Goal: Task Accomplishment & Management: Manage account settings

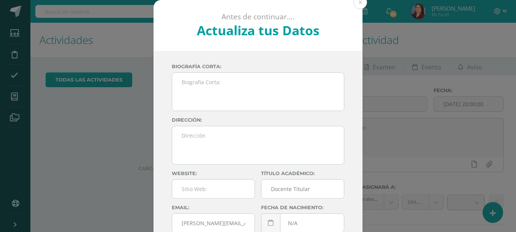
click at [59, 133] on div "Antes de continuar.... Actualiza tus Datos Herrera Gabriela GaNtApTQertj3ntwQ7Z…" at bounding box center [258, 143] width 510 height 286
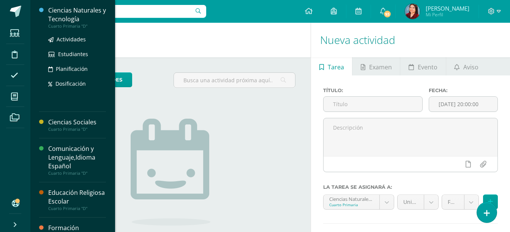
click at [77, 22] on div "Ciencias Naturales y Tecnología" at bounding box center [77, 14] width 58 height 17
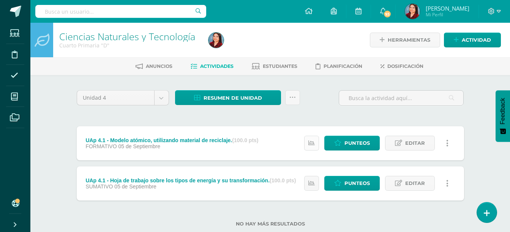
click at [312, 148] on link at bounding box center [311, 143] width 15 height 15
click at [307, 183] on link at bounding box center [311, 183] width 15 height 15
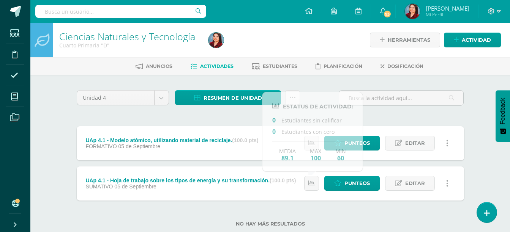
click at [420, 123] on div "Unidad 4 Unidad 1 Unidad 2 Unidad 3 Unidad 4 Resumen de unidad Descargar como H…" at bounding box center [270, 163] width 393 height 146
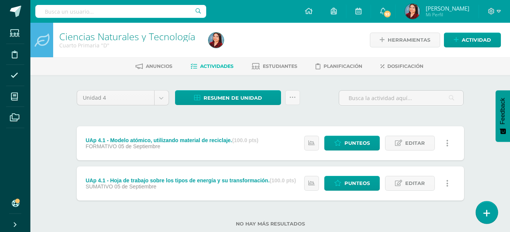
click at [490, 214] on link at bounding box center [487, 213] width 22 height 22
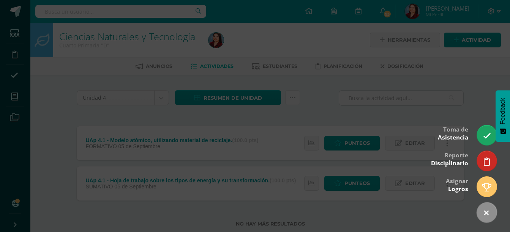
click at [452, 68] on div at bounding box center [255, 116] width 510 height 232
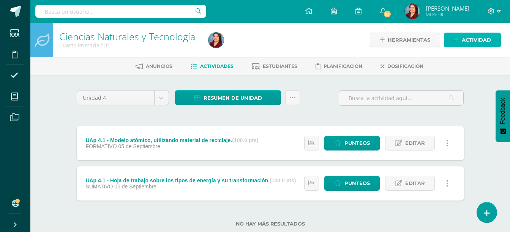
click at [461, 39] on link "Actividad" at bounding box center [472, 40] width 57 height 15
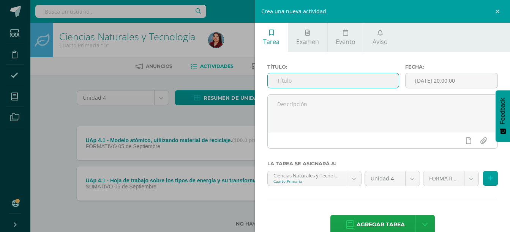
click at [303, 79] on input "text" at bounding box center [333, 80] width 131 height 15
paste input "Página 14, 17 y 19 de su KnBook."
type input "UAp 4.2 - Página 14, 17 y 19 de su KnBook."
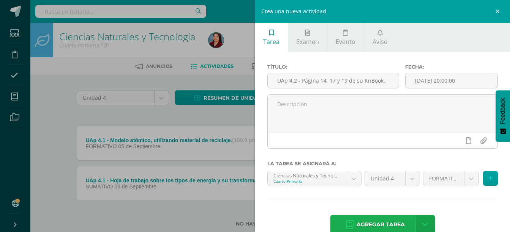
click at [392, 221] on span "Agregar tarea" at bounding box center [381, 225] width 48 height 19
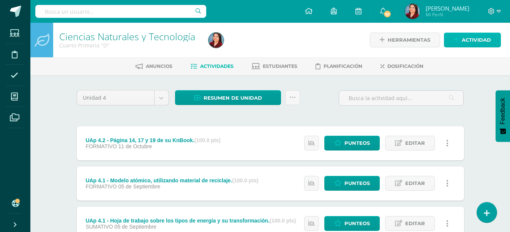
click at [466, 40] on span "Actividad" at bounding box center [476, 40] width 29 height 14
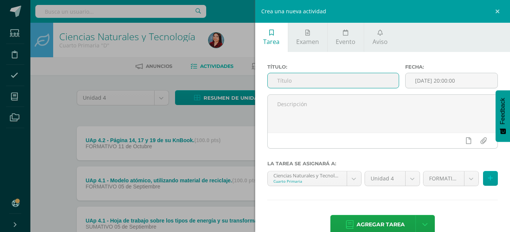
click at [331, 79] on input "text" at bounding box center [333, 80] width 131 height 15
paste input "Proyecto de robótica sobre las máquinas simples empleadas en la sustentabilidad…"
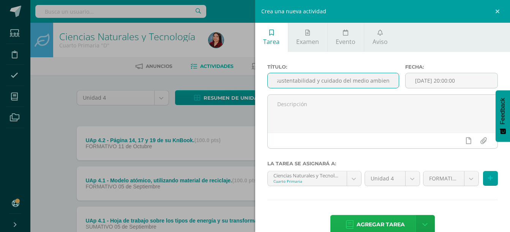
type input "UAp 4.2 - Proyecto de robótica sobre las máquinas simples empleadas en la suste…"
click at [377, 223] on span "Agregar tarea" at bounding box center [381, 225] width 48 height 19
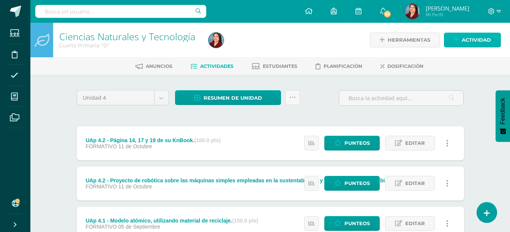
click at [465, 43] on span "Actividad" at bounding box center [476, 40] width 29 height 14
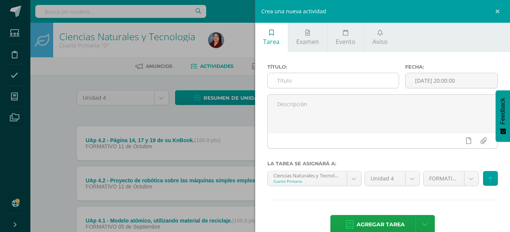
click at [291, 84] on input "text" at bounding box center [333, 80] width 131 height 15
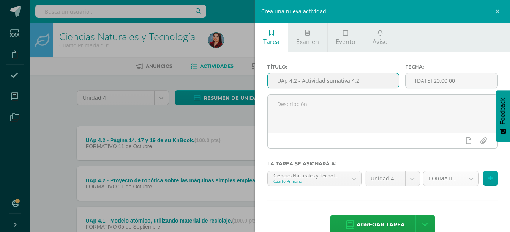
type input "UAp 4.2 - Actividad sumativa 4.2"
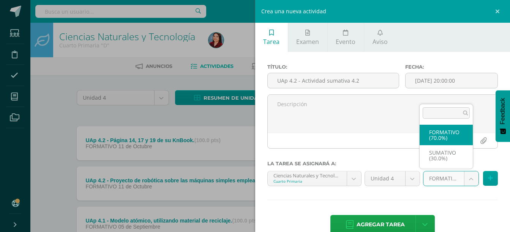
click at [467, 181] on body "Tarea asignada exitosamente Estudiantes Disciplina Asistencia Mis cursos Archiv…" at bounding box center [255, 166] width 510 height 332
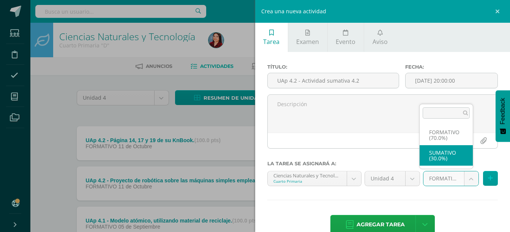
select select "208117"
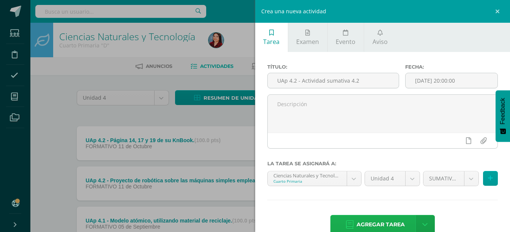
click at [376, 217] on span "Agregar tarea" at bounding box center [381, 225] width 48 height 19
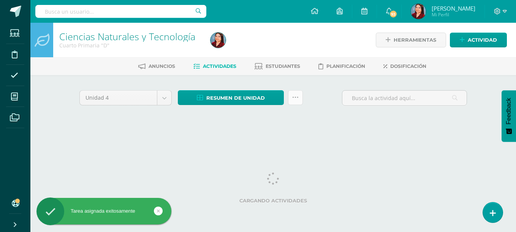
click at [291, 96] on link at bounding box center [295, 97] width 15 height 15
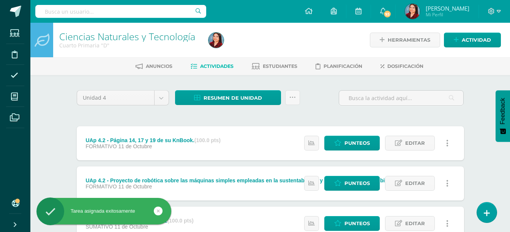
click at [318, 91] on div "Unidad 4 Unidad 1 Unidad 2 Unidad 3 Unidad 4 Resumen de unidad Descargar como H…" at bounding box center [270, 101] width 393 height 22
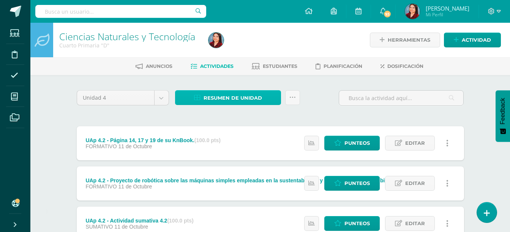
click at [237, 100] on span "Resumen de unidad" at bounding box center [233, 98] width 58 height 14
click at [308, 87] on div "Unidad 4 Unidad 1 Unidad 2 Unidad 3 Unidad 4 Resumen de unidad ¿Estás seguro qu…" at bounding box center [271, 223] width 418 height 297
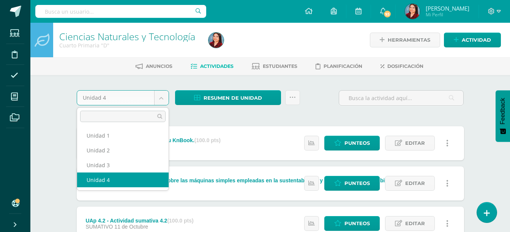
click at [157, 100] on body "Tarea asignada exitosamente Estudiantes Disciplina Asistencia Mis cursos Archiv…" at bounding box center [255, 186] width 510 height 372
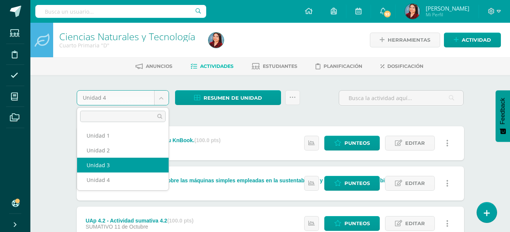
select select "Unidad 3"
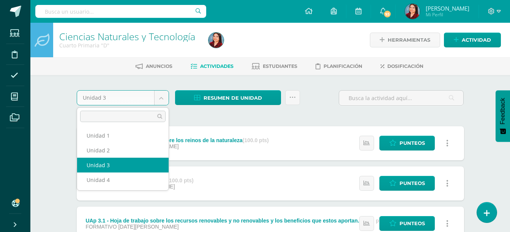
click at [167, 100] on body "Estudiantes Disciplina Asistencia Mis cursos Archivos Soporte Ayuda Reportar un…" at bounding box center [255, 186] width 510 height 372
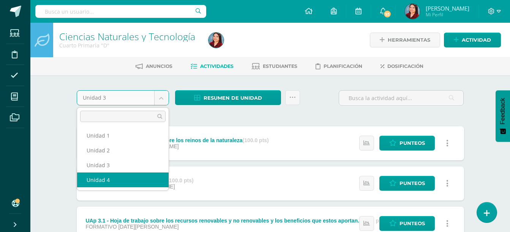
select select "Unidad 4"
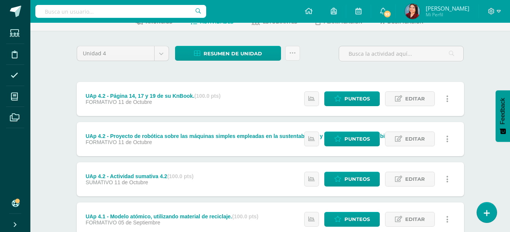
scroll to position [37, 0]
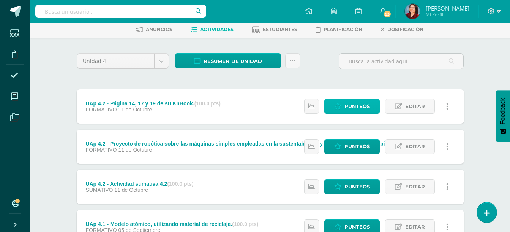
click at [330, 109] on link "Punteos" at bounding box center [351, 106] width 55 height 15
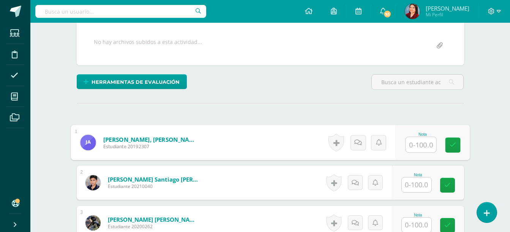
scroll to position [139, 0]
click at [413, 144] on input "text" at bounding box center [421, 144] width 30 height 15
type input "/"
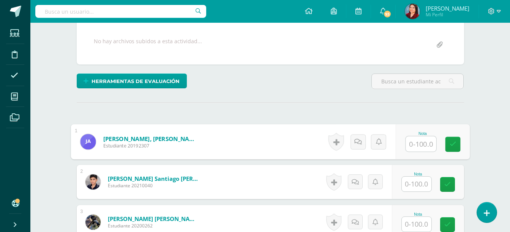
scroll to position [139, 0]
click at [430, 145] on input "text" at bounding box center [421, 143] width 30 height 15
type input "85"
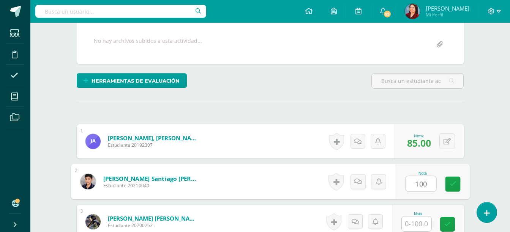
type input "100"
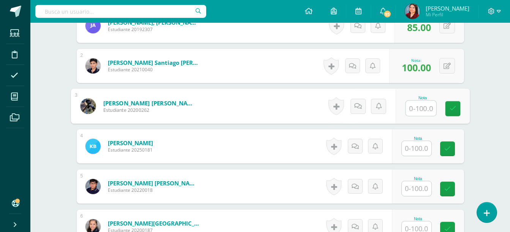
scroll to position [256, 0]
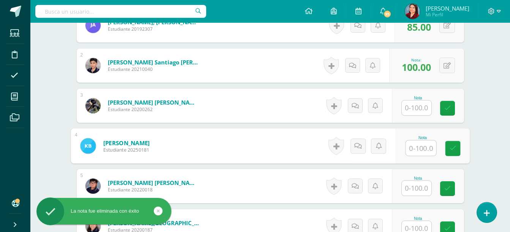
click at [418, 151] on input "text" at bounding box center [421, 148] width 30 height 15
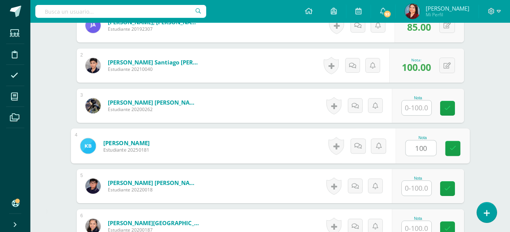
type input "100"
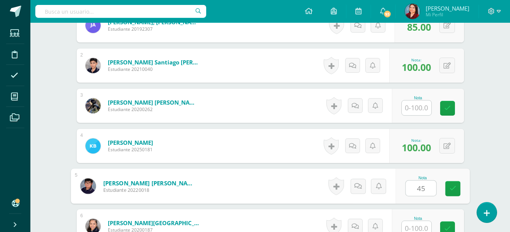
type input "45"
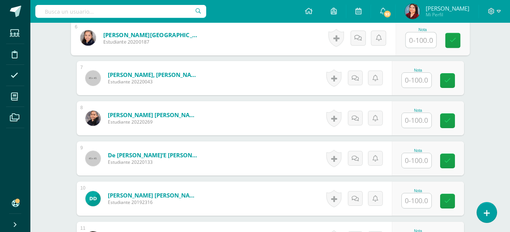
scroll to position [445, 0]
type input "100"
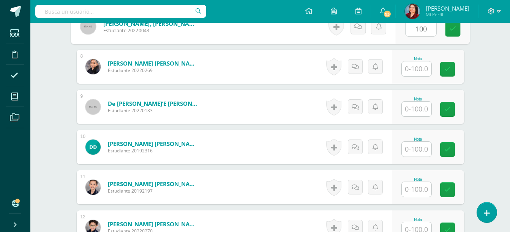
scroll to position [498, 0]
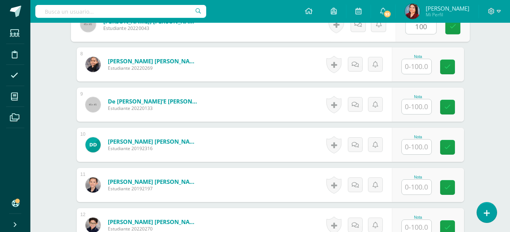
type input "100"
click at [416, 115] on div "Nota" at bounding box center [428, 105] width 72 height 34
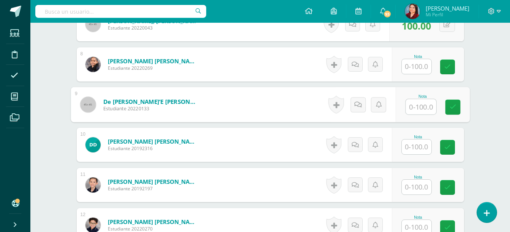
click at [416, 109] on input "text" at bounding box center [421, 107] width 30 height 15
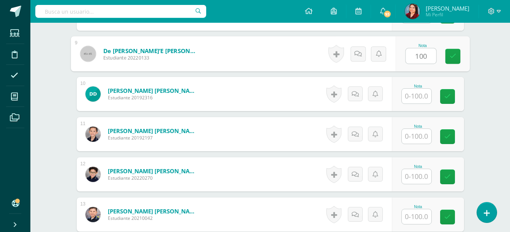
scroll to position [550, 0]
type input "100"
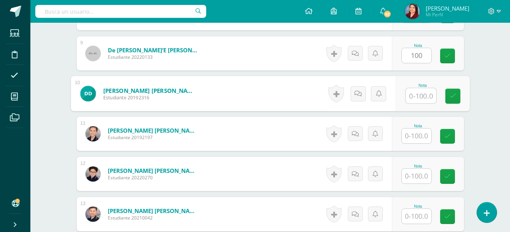
click at [423, 98] on input "text" at bounding box center [421, 95] width 30 height 15
type input "100"
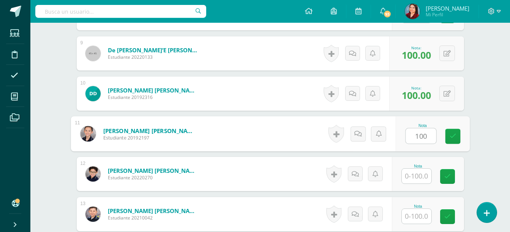
type input "100"
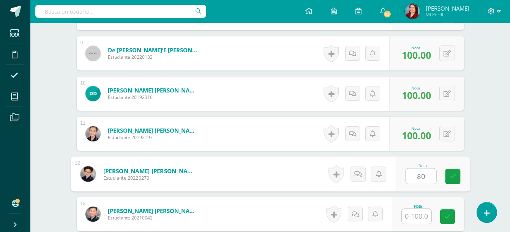
type input "80"
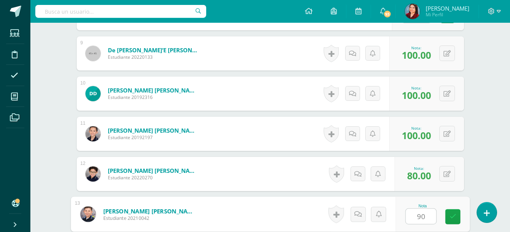
type input "90"
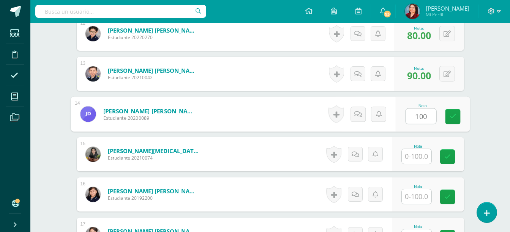
type input "100"
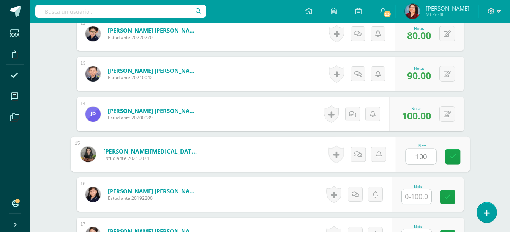
type input "100"
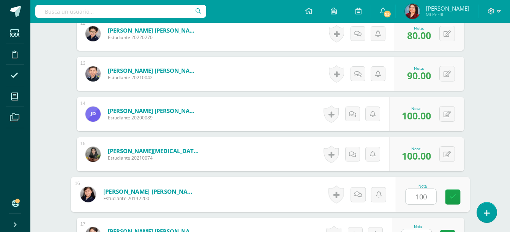
type input "100"
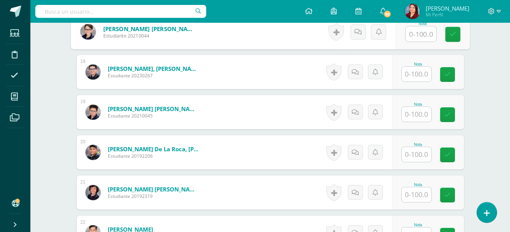
scroll to position [894, 0]
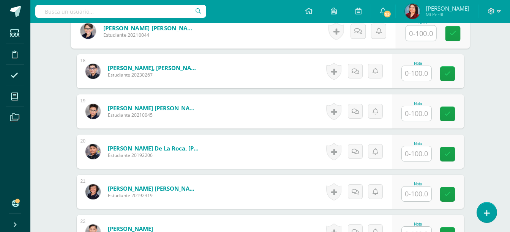
click at [419, 73] on input "text" at bounding box center [417, 73] width 30 height 15
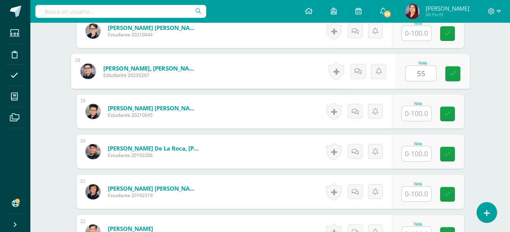
type input "55"
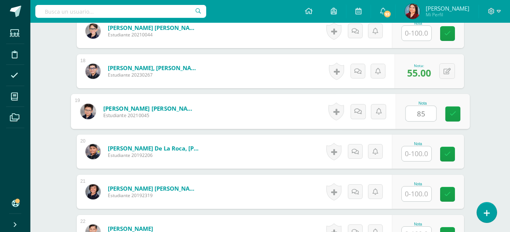
type input "85"
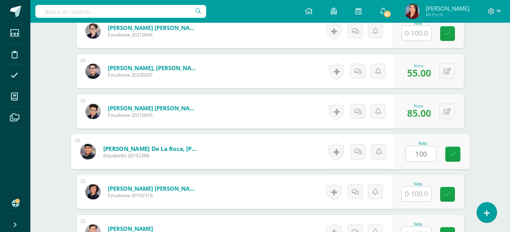
type input "100"
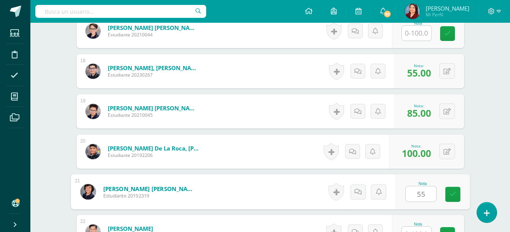
type input "55"
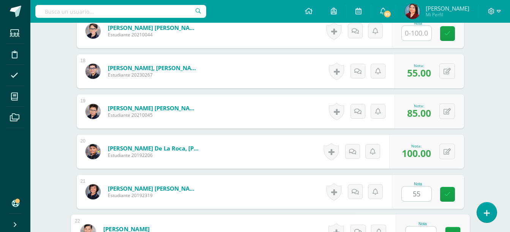
scroll to position [904, 0]
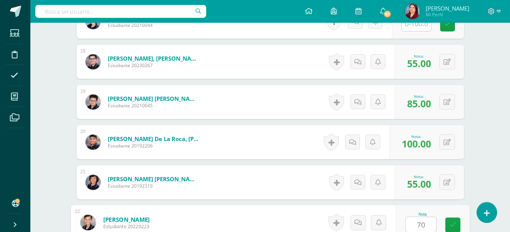
type input "70"
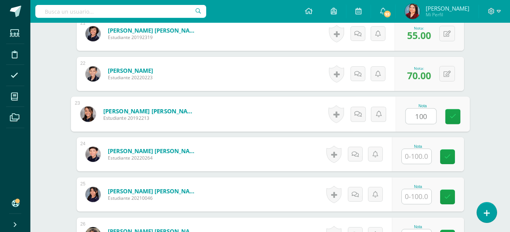
type input "100"
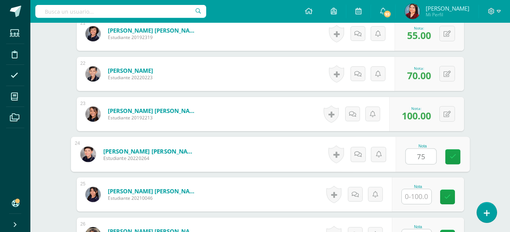
type input "75"
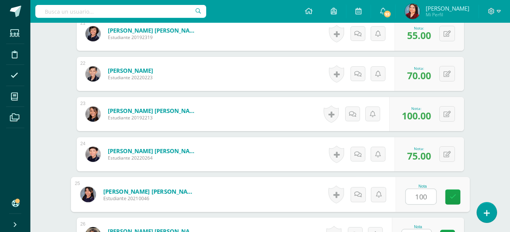
type input "100"
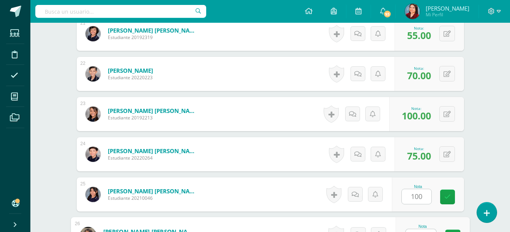
scroll to position [1065, 0]
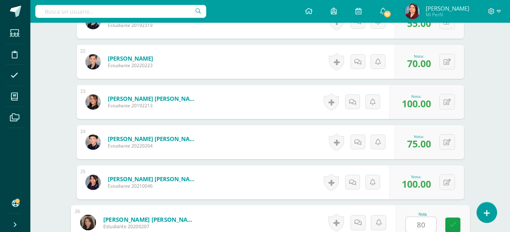
type input "80"
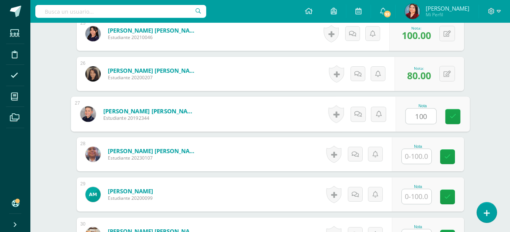
type input "100"
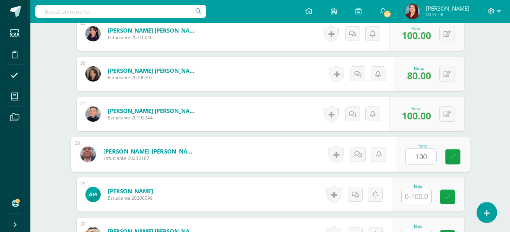
type input "100"
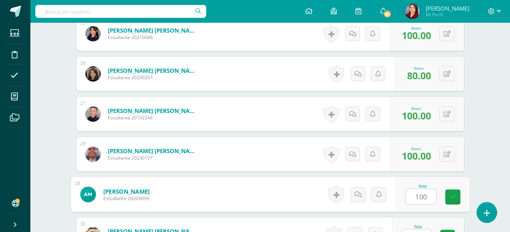
type input "100"
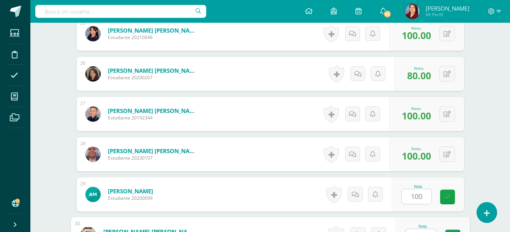
scroll to position [1226, 0]
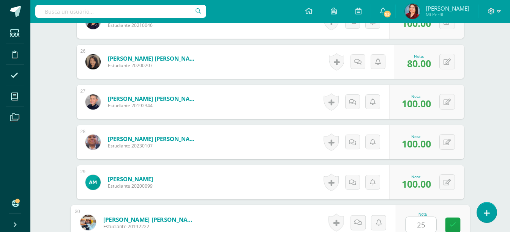
type input "25"
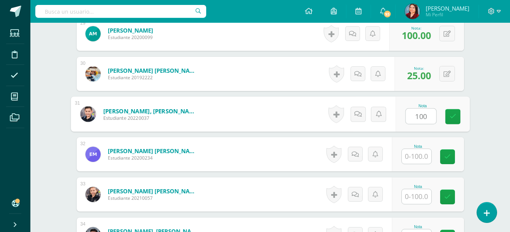
type input "100"
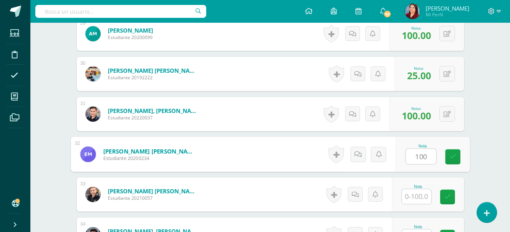
type input "100"
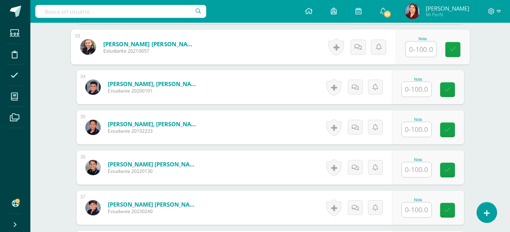
scroll to position [1523, 0]
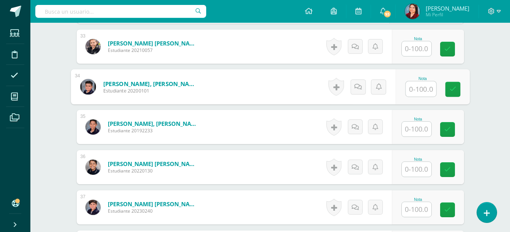
click at [418, 90] on input "text" at bounding box center [421, 89] width 30 height 15
type input "100"
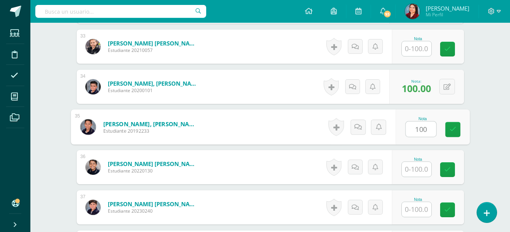
type input "100"
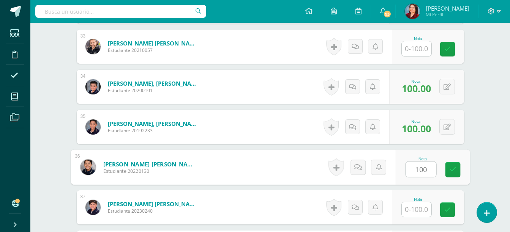
type input "100"
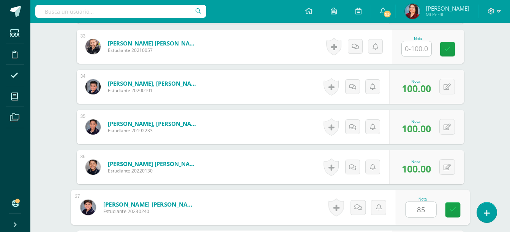
type input "85"
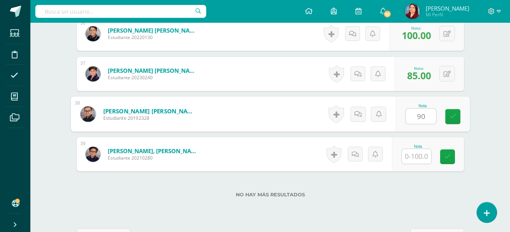
type input "90"
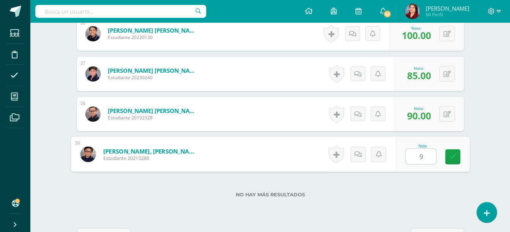
type input "90"
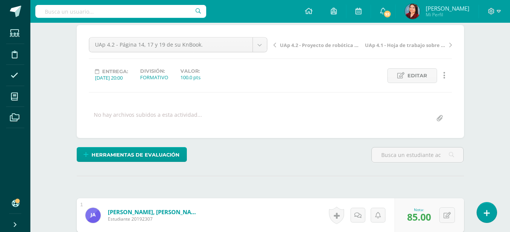
scroll to position [0, 0]
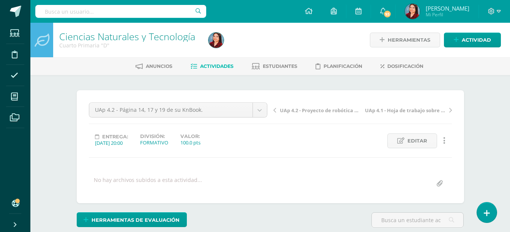
click at [147, 45] on div "Cuarto Primaria "D"" at bounding box center [129, 45] width 140 height 7
drag, startPoint x: 147, startPoint y: 43, endPoint x: 149, endPoint y: 36, distance: 7.0
click at [149, 36] on div "Ciencias Naturales y Tecnología Cuarto Primaria "D"" at bounding box center [129, 40] width 152 height 35
click at [149, 36] on link "Ciencias Naturales y Tecnología" at bounding box center [127, 36] width 136 height 13
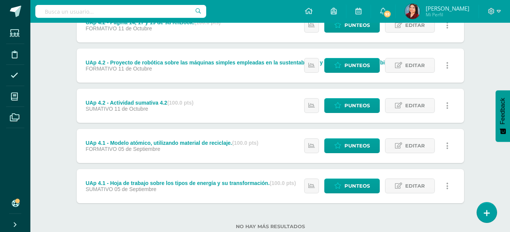
scroll to position [119, 0]
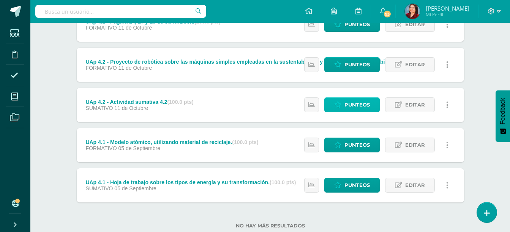
click at [360, 103] on span "Punteos" at bounding box center [356, 105] width 25 height 14
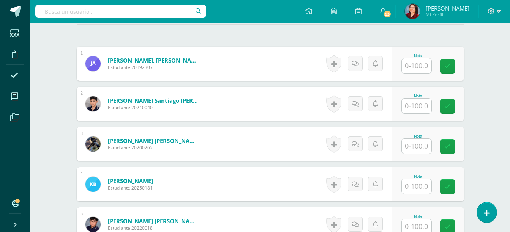
scroll to position [218, 0]
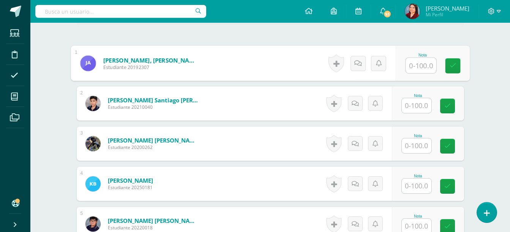
click at [409, 67] on input "text" at bounding box center [421, 65] width 30 height 15
type input "95"
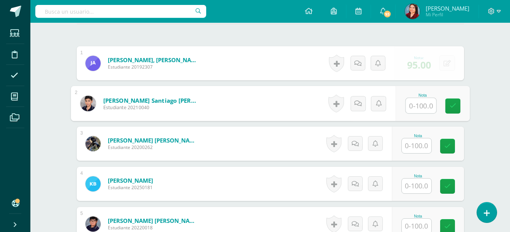
scroll to position [218, 0]
type input "70"
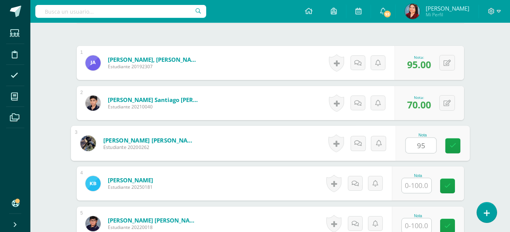
type input "95"
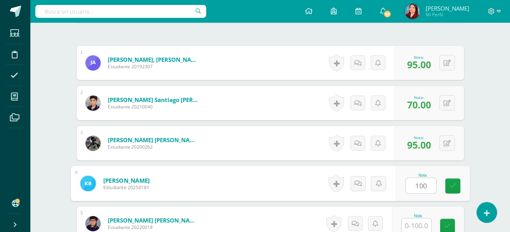
type input "100"
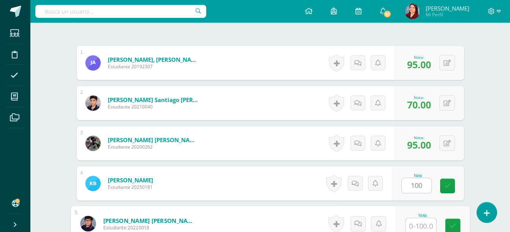
scroll to position [219, 0]
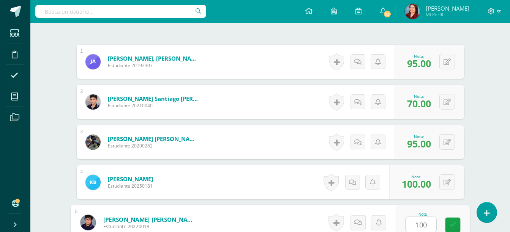
type input "100"
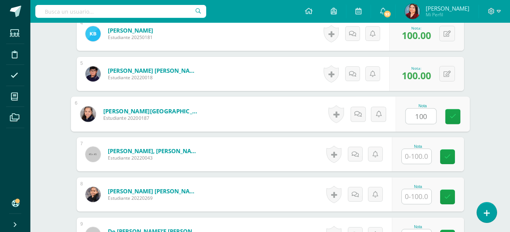
type input "100"
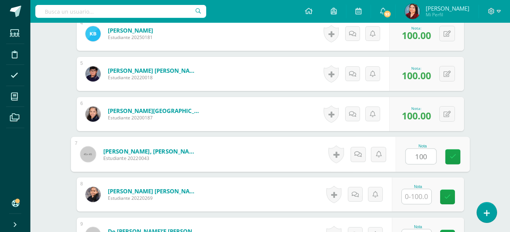
type input "100"
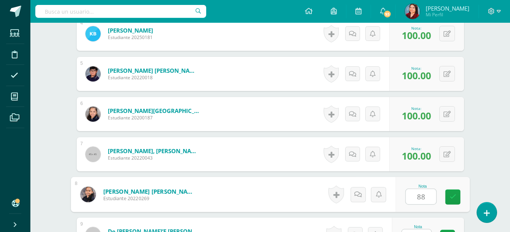
type input "88"
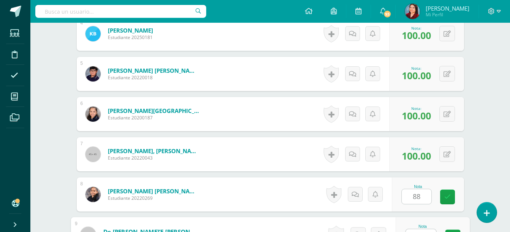
scroll to position [380, 0]
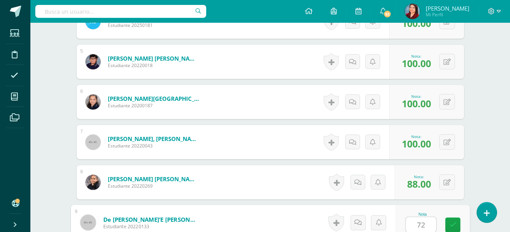
type input "72"
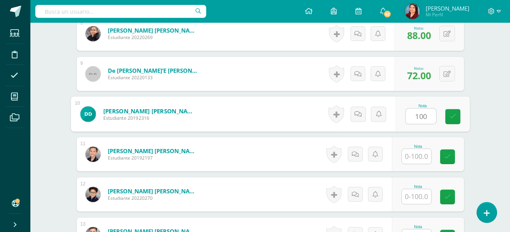
type input "100"
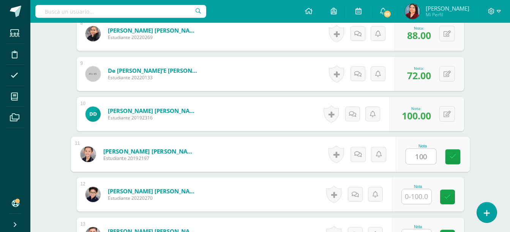
type input "100"
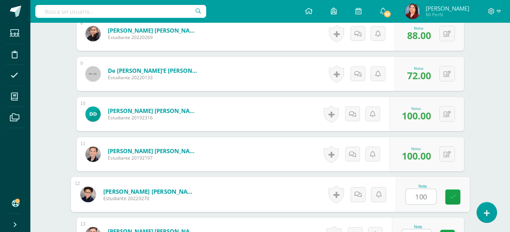
type input "100"
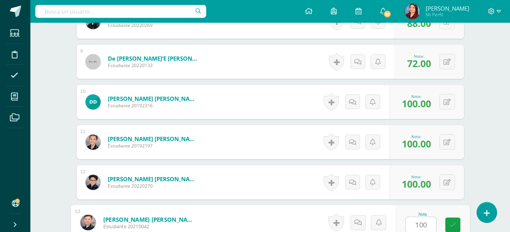
type input "100"
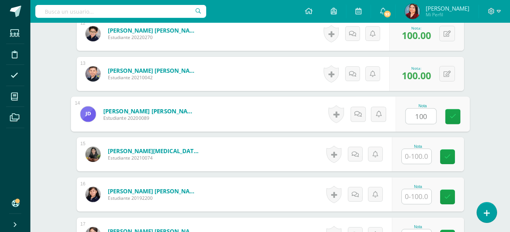
type input "100"
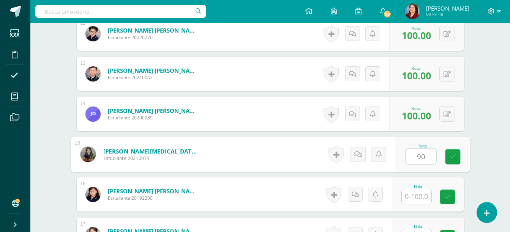
type input "90"
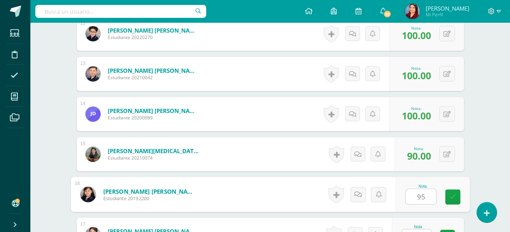
type input "95"
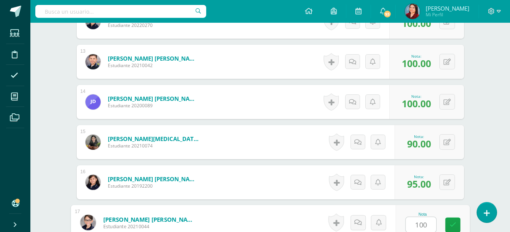
type input "100"
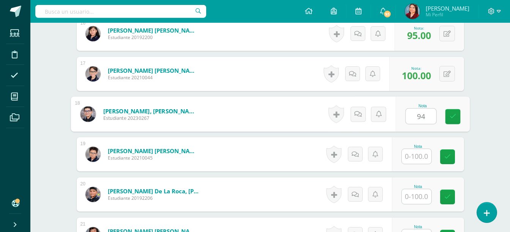
type input "94"
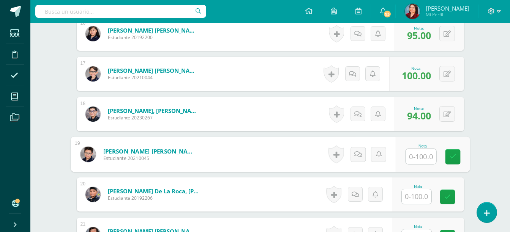
type input "+"
type input "94"
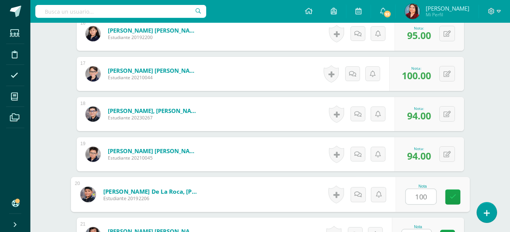
type input "100"
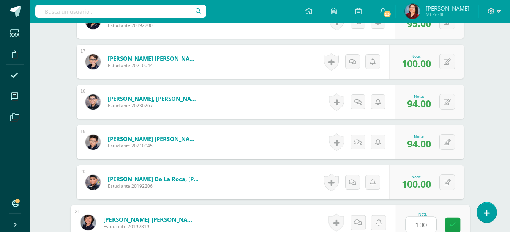
type input "100"
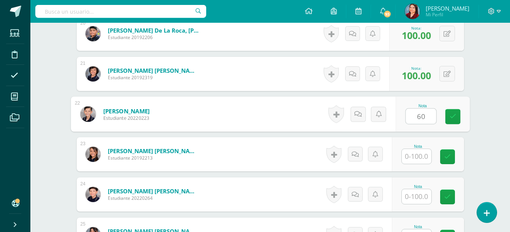
type input "60"
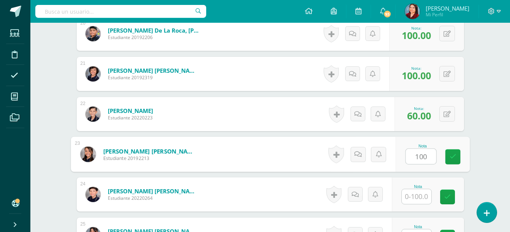
type input "100"
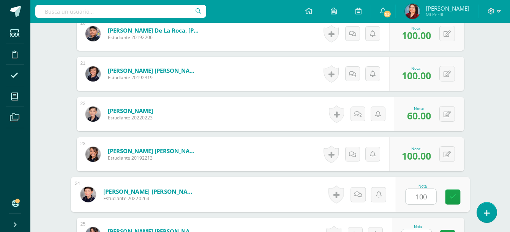
type input "100"
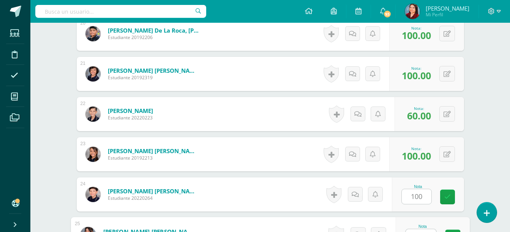
scroll to position [1024, 0]
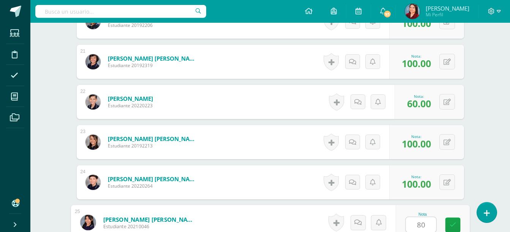
type input "80"
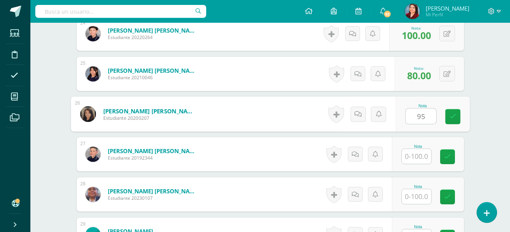
type input "95"
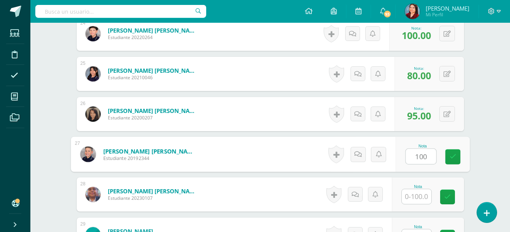
type input "100"
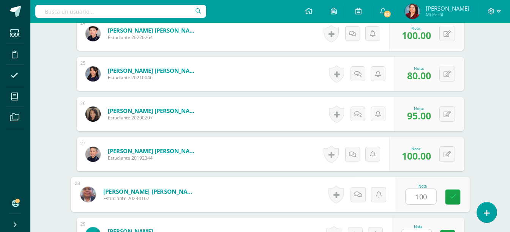
type input "100"
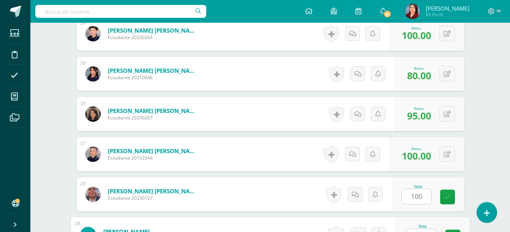
scroll to position [1185, 0]
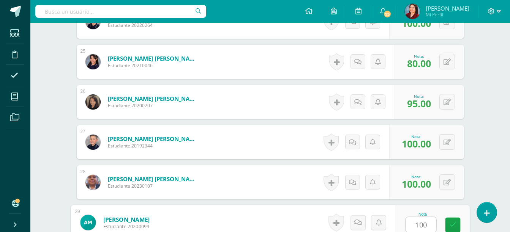
type input "100"
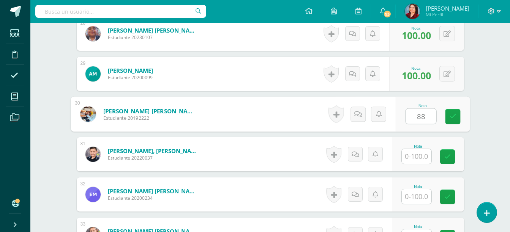
type input "88"
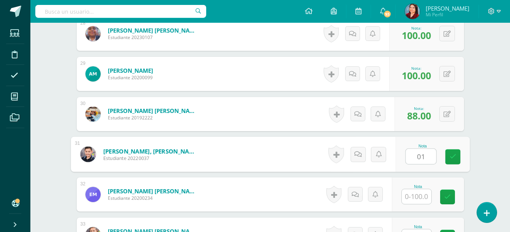
type input "0"
type input "100"
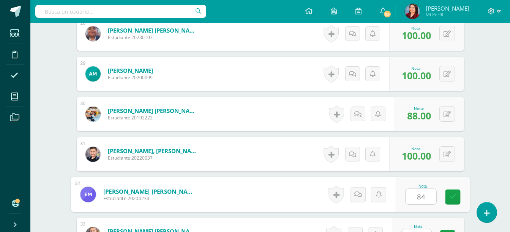
type input "84"
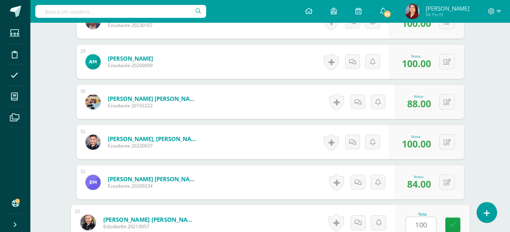
type input "100"
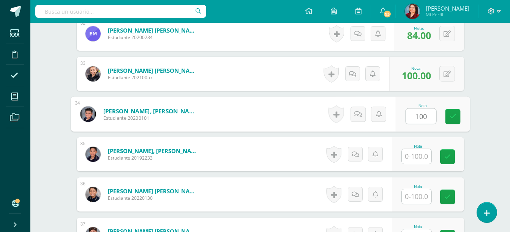
type input "100"
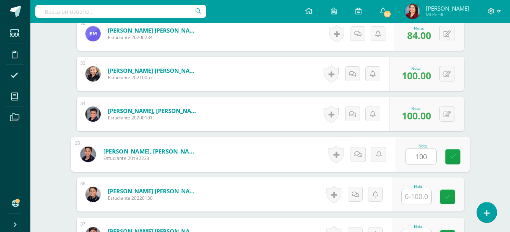
type input "100"
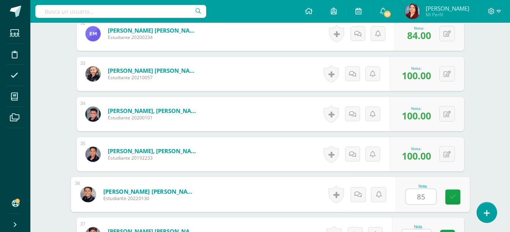
type input "85"
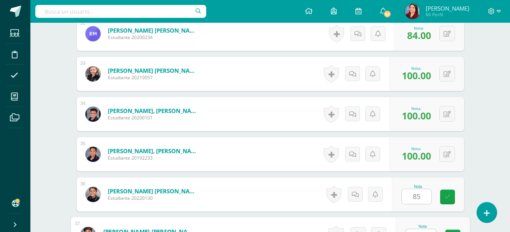
scroll to position [1507, 0]
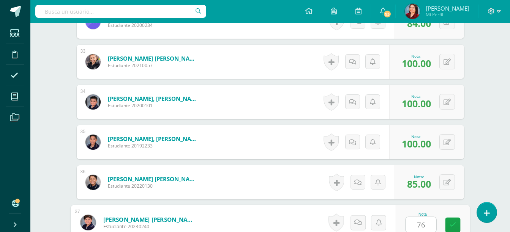
type input "76"
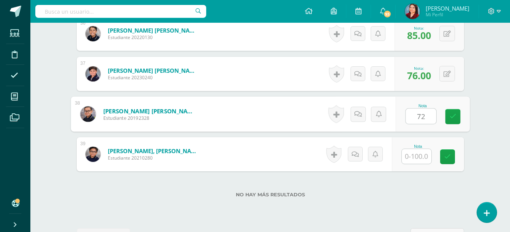
type input "72"
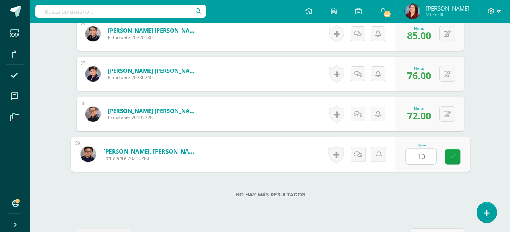
type input "100"
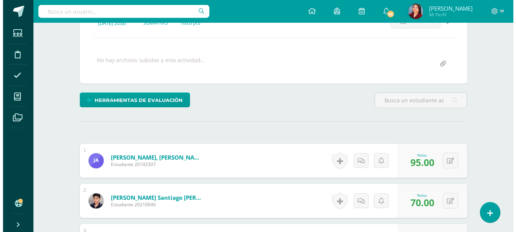
scroll to position [120, 0]
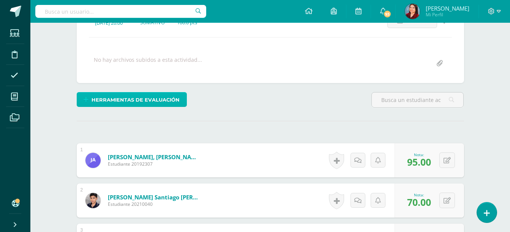
click at [162, 93] on span "Herramientas de evaluación" at bounding box center [136, 100] width 88 height 14
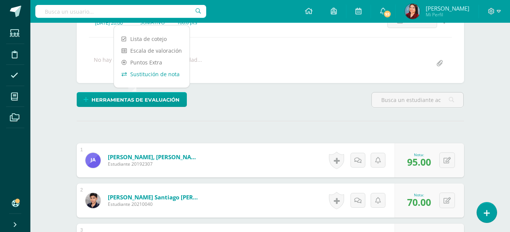
click at [170, 72] on link "Sustitución de nota" at bounding box center [152, 74] width 76 height 12
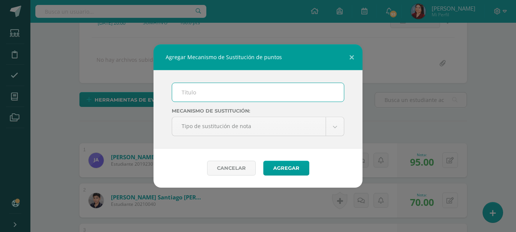
click at [194, 90] on input "text" at bounding box center [258, 92] width 172 height 19
type input "PMA"
drag, startPoint x: 348, startPoint y: 128, endPoint x: 329, endPoint y: 131, distance: 19.0
click at [329, 131] on div "PMA Mecanismo de sustitución: Tipo de sustitución de nota Tipo de sustitución d…" at bounding box center [257, 109] width 209 height 79
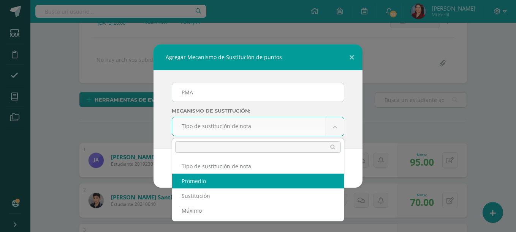
select select "average"
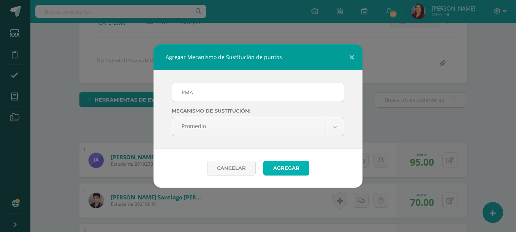
click at [278, 168] on button "Agregar" at bounding box center [286, 168] width 46 height 15
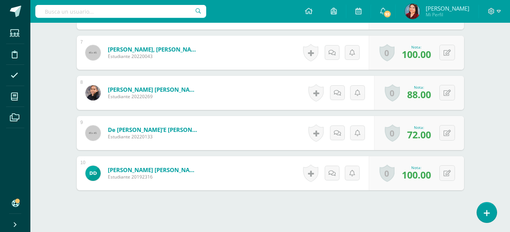
scroll to position [502, 0]
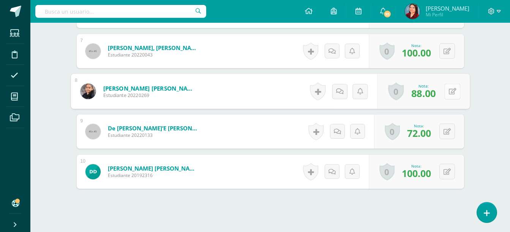
click at [452, 93] on button at bounding box center [452, 92] width 16 height 16
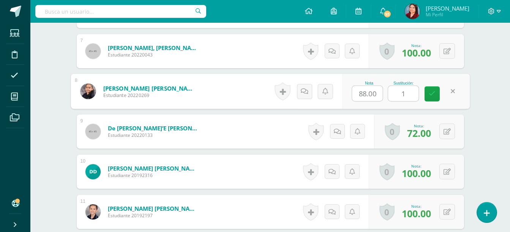
scroll to position [502, 0]
type input "100"
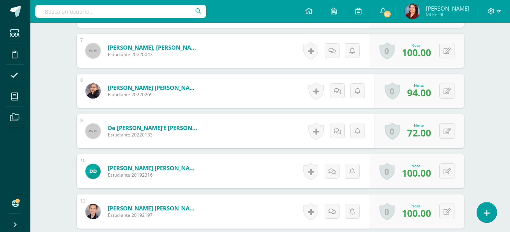
drag, startPoint x: 487, startPoint y: 105, endPoint x: 493, endPoint y: 48, distance: 57.6
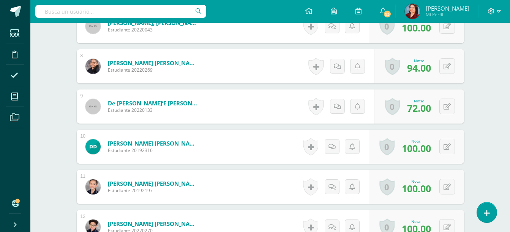
scroll to position [529, 0]
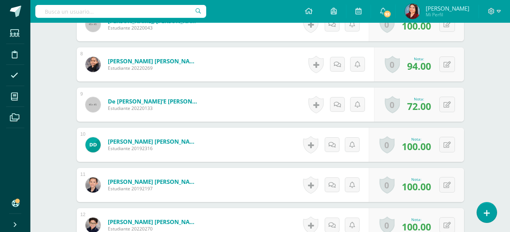
click at [455, 106] on div "0 Logros Logros obtenidos Aún no hay logros agregados Nota: 72.00" at bounding box center [419, 105] width 90 height 34
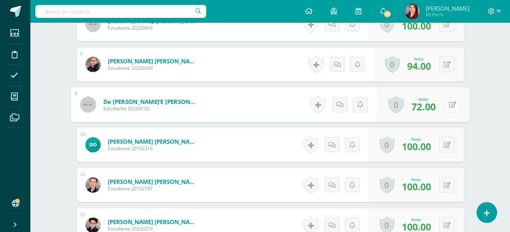
click at [448, 104] on button at bounding box center [452, 105] width 16 height 16
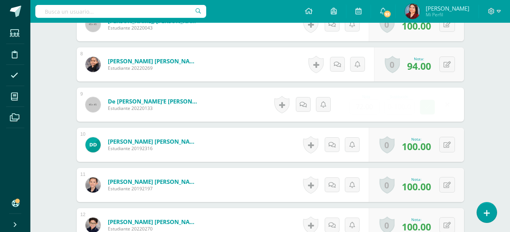
scroll to position [529, 0]
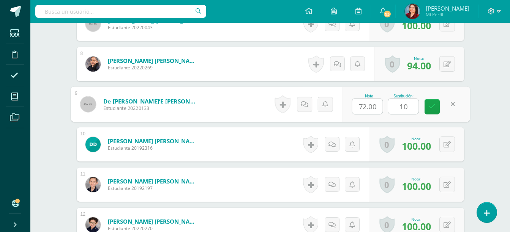
type input "100"
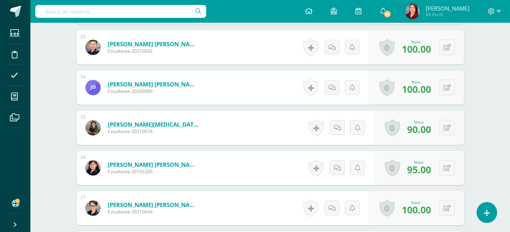
scroll to position [747, 0]
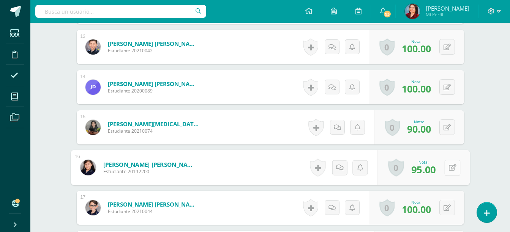
click at [452, 161] on button at bounding box center [452, 168] width 16 height 16
type input "100"
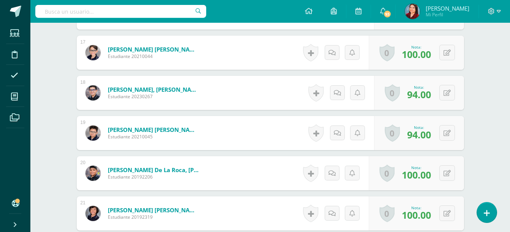
scroll to position [905, 0]
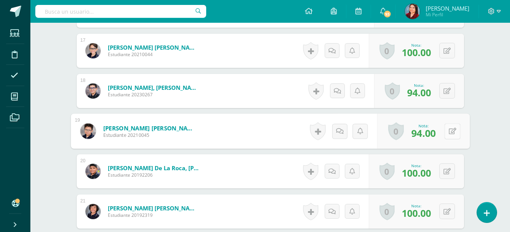
click at [449, 133] on icon at bounding box center [453, 131] width 8 height 6
type input "100"
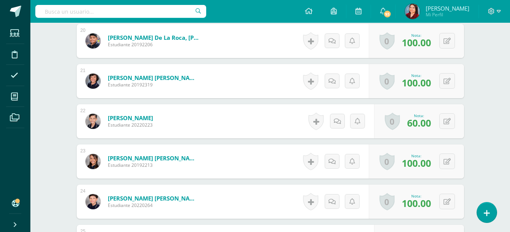
scroll to position [1036, 0]
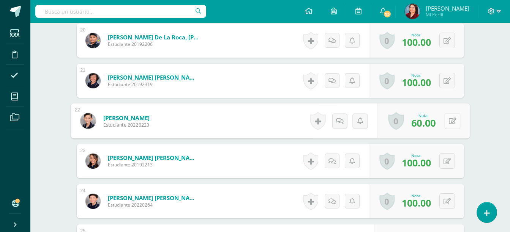
click at [449, 122] on icon at bounding box center [453, 121] width 8 height 6
type input "71"
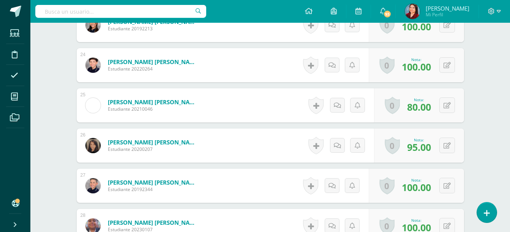
scroll to position [1171, 0]
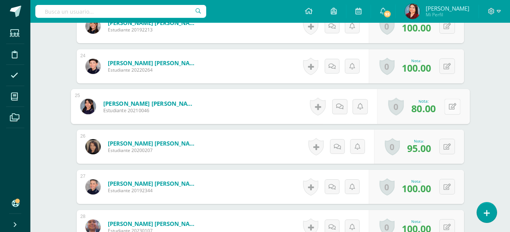
click at [449, 107] on icon at bounding box center [453, 106] width 8 height 6
type input "94"
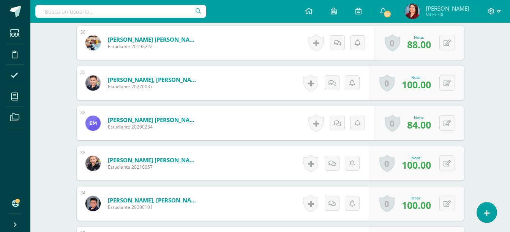
scroll to position [1438, 0]
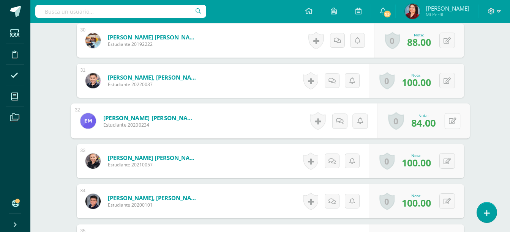
click at [449, 123] on icon at bounding box center [453, 121] width 8 height 6
type input "100"
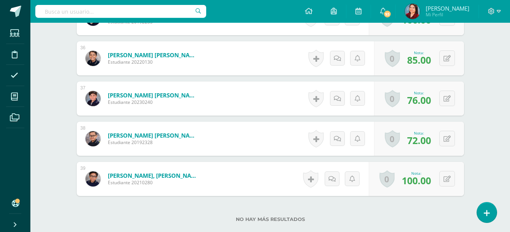
scroll to position [1662, 0]
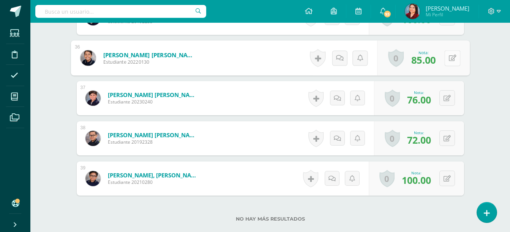
click at [447, 53] on button at bounding box center [452, 58] width 16 height 16
type input "100"
click at [447, 53] on button at bounding box center [452, 58] width 16 height 16
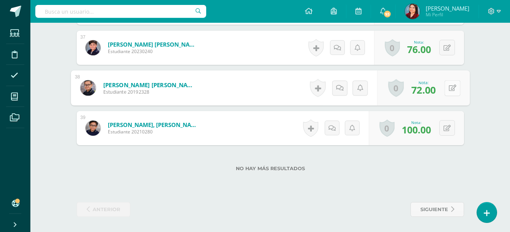
click at [448, 86] on button at bounding box center [452, 88] width 16 height 16
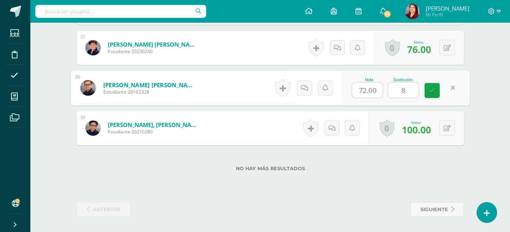
type input "88"
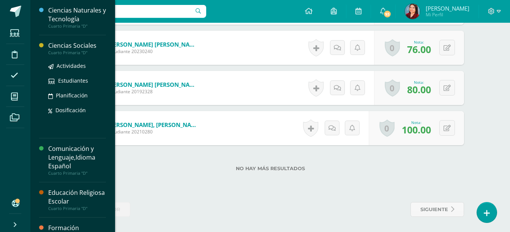
click at [67, 49] on div "Ciencias Sociales" at bounding box center [77, 45] width 58 height 9
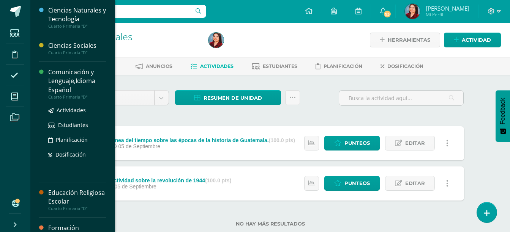
click at [66, 80] on div "Comunicación y Lenguaje,Idioma Español" at bounding box center [77, 81] width 58 height 26
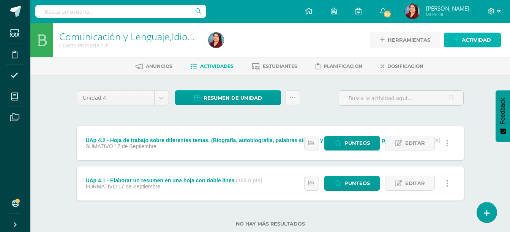
click at [469, 45] on span "Actividad" at bounding box center [476, 40] width 29 height 14
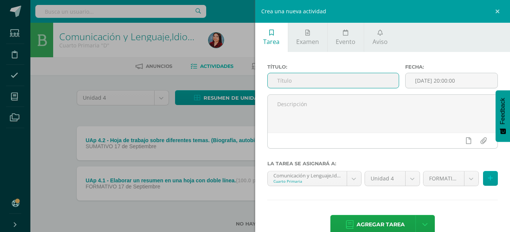
click at [310, 81] on input "text" at bounding box center [333, 80] width 131 height 15
type input "U"
click at [497, 14] on link at bounding box center [498, 11] width 23 height 23
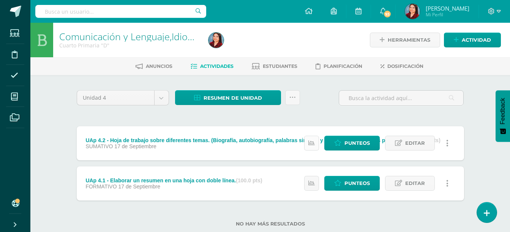
click at [312, 149] on link at bounding box center [311, 143] width 15 height 15
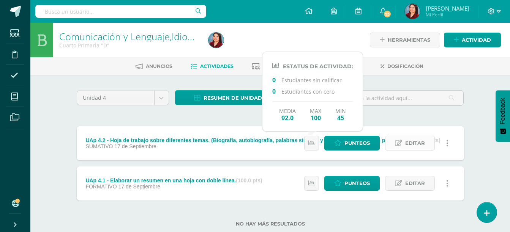
click at [417, 141] on span "Editar" at bounding box center [415, 143] width 20 height 14
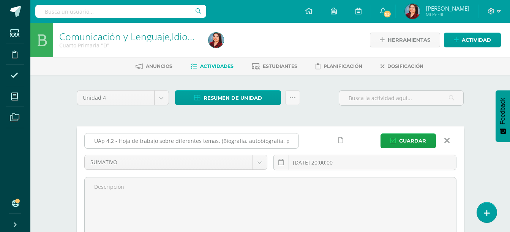
click at [112, 139] on input "UAp 4.2 - Hoja de trabajo sobre diferentes temas. (Biografía, autobiografía, pa…" at bounding box center [192, 141] width 214 height 15
type input "UAp 4.1 - Hoja de trabajo sobre diferentes temas. (Biografía, autobiografía, pa…"
click at [403, 137] on span "Guardar" at bounding box center [412, 141] width 27 height 14
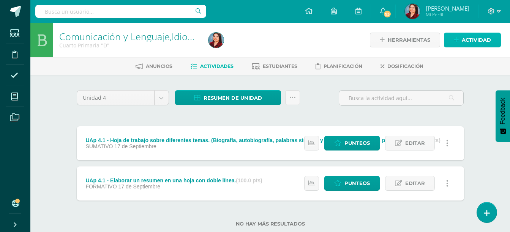
click at [468, 43] on span "Actividad" at bounding box center [476, 40] width 29 height 14
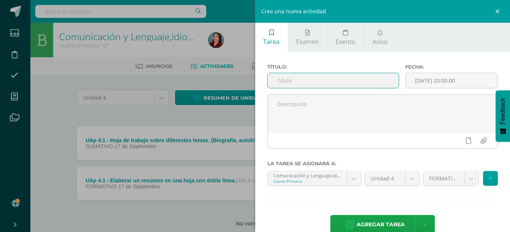
click at [337, 84] on input "text" at bounding box center [333, 80] width 131 height 15
paste input "Hoja de trabajo impresa sobre diptongo, triptongo e hiato."
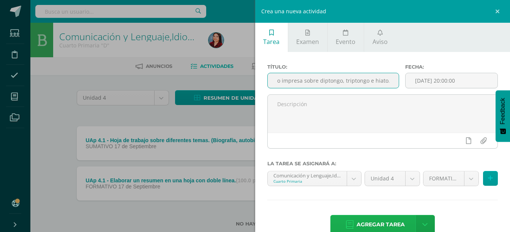
type input "UAp 4.2 - Hoja de trabajo impresa sobre diptongo, triptongo e hiato."
click at [370, 226] on span "Agregar tarea" at bounding box center [381, 225] width 48 height 19
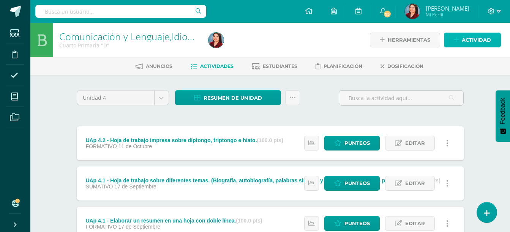
click at [472, 45] on span "Actividad" at bounding box center [476, 40] width 29 height 14
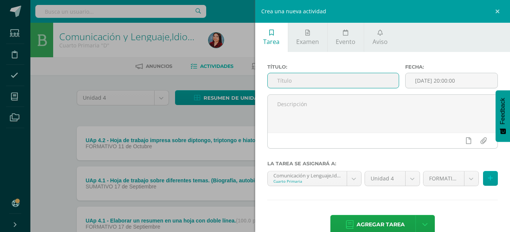
click at [367, 78] on input "text" at bounding box center [333, 80] width 131 height 15
type input "UAp 4.2 Actividad sumativa 4.2"
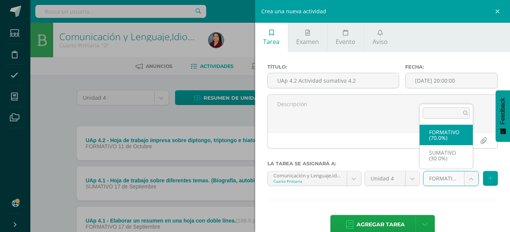
click at [468, 183] on body "Tarea asignada exitosamente Estudiantes Disciplina Asistencia Mis cursos Archiv…" at bounding box center [255, 146] width 510 height 292
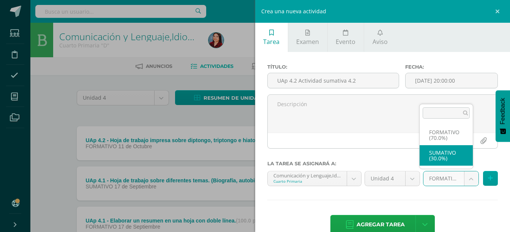
select select "208026"
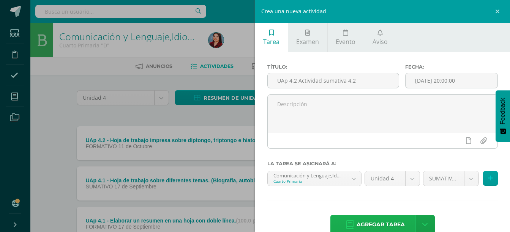
click at [388, 220] on span "Agregar tarea" at bounding box center [381, 225] width 48 height 19
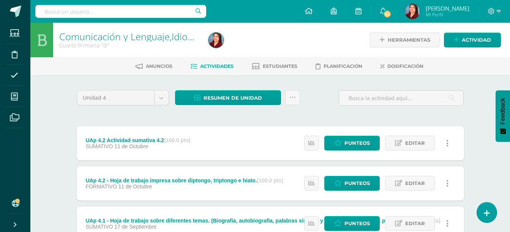
click at [388, 220] on link "Editar" at bounding box center [410, 223] width 50 height 15
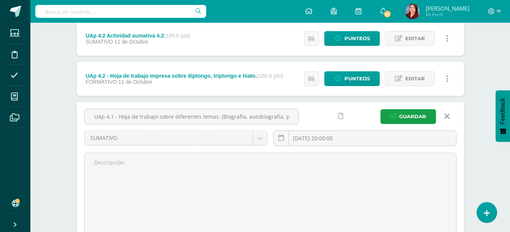
scroll to position [106, 0]
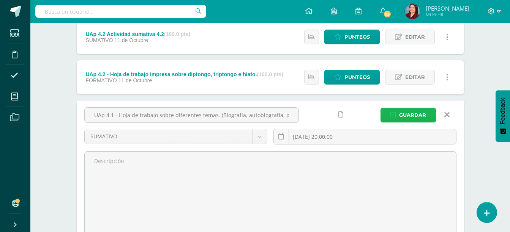
click at [390, 115] on button "Guardar" at bounding box center [408, 115] width 55 height 15
click at [403, 117] on span "Guardar" at bounding box center [412, 115] width 27 height 14
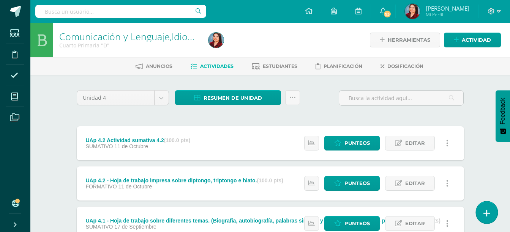
click at [485, 211] on icon at bounding box center [487, 213] width 7 height 9
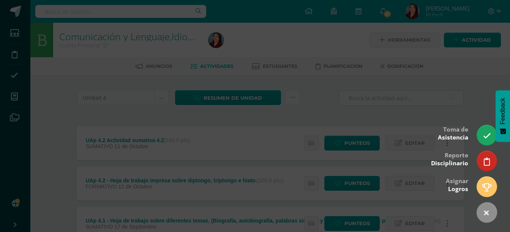
click at [477, 58] on div at bounding box center [255, 116] width 510 height 232
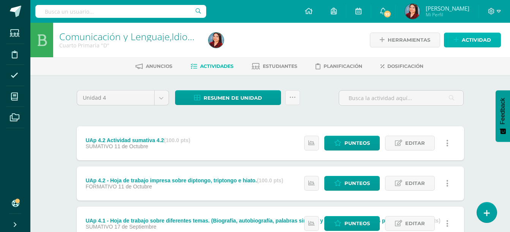
click at [465, 42] on span "Actividad" at bounding box center [476, 40] width 29 height 14
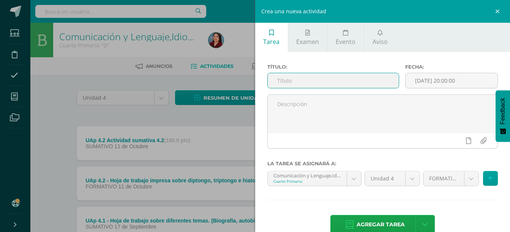
click at [370, 86] on input "text" at bounding box center [333, 80] width 131 height 15
paste input "Ejercitación en lectura inteligente, hasta la lección 8"
type input "UAp 4.2 - Ejercitación en lectura inteligente, hasta la lección 8"
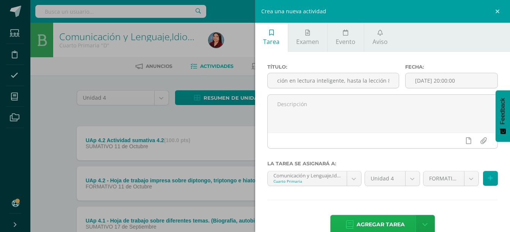
scroll to position [0, 0]
click at [386, 219] on span "Agregar tarea" at bounding box center [381, 225] width 48 height 19
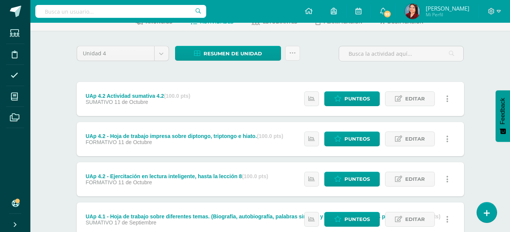
scroll to position [45, 0]
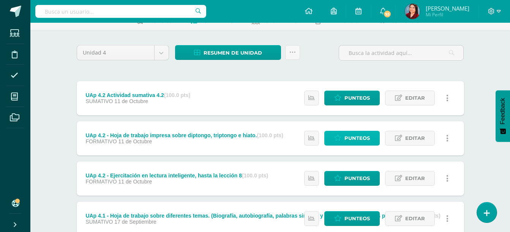
click at [359, 142] on span "Punteos" at bounding box center [356, 138] width 25 height 14
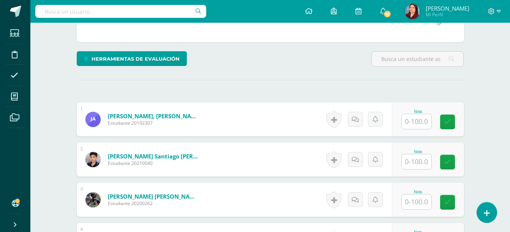
scroll to position [162, 0]
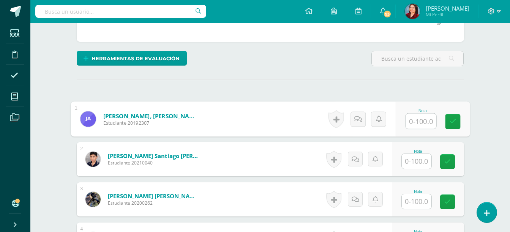
click at [414, 119] on input "text" at bounding box center [421, 121] width 30 height 15
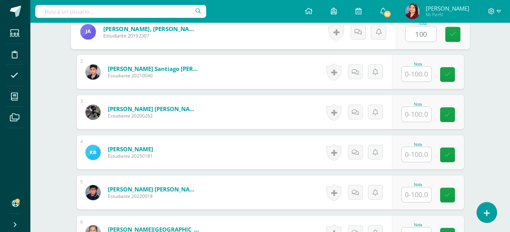
scroll to position [250, 0]
type input "100"
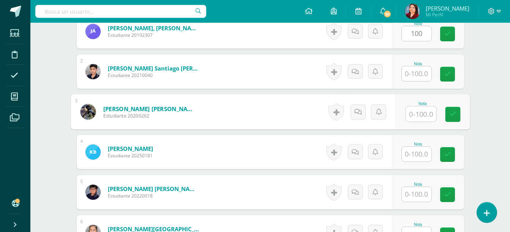
click at [419, 112] on input "text" at bounding box center [421, 114] width 30 height 15
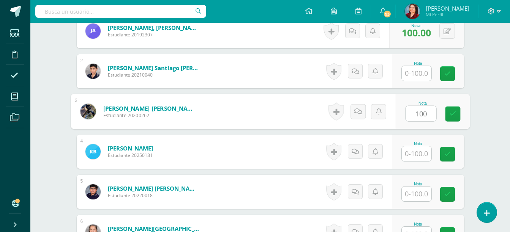
type input "100"
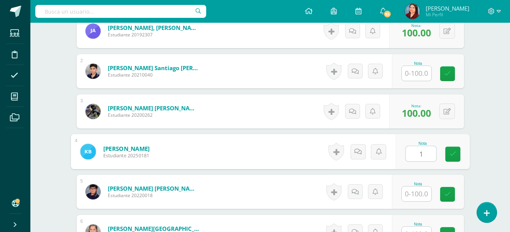
scroll to position [250, 0]
type input "100"
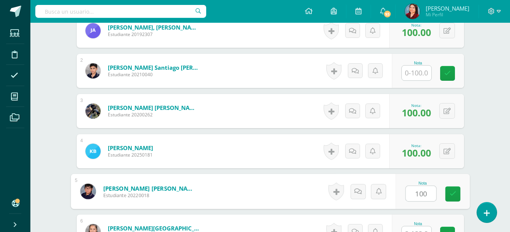
type input "100"
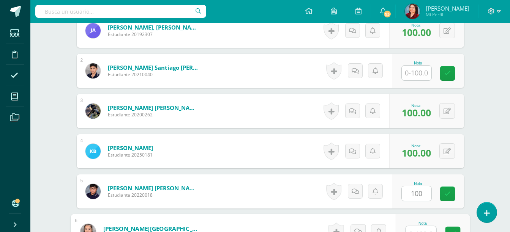
scroll to position [259, 0]
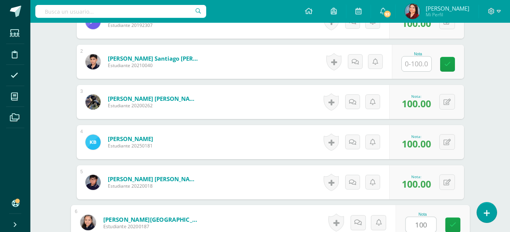
type input "100"
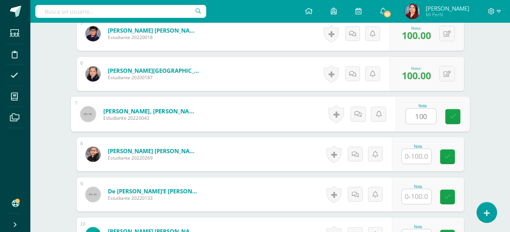
type input "100"
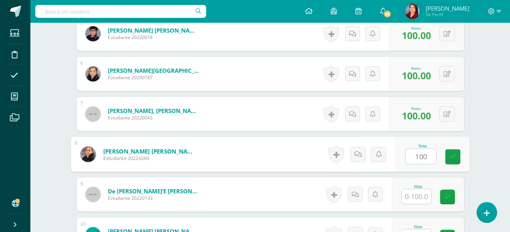
type input "100"
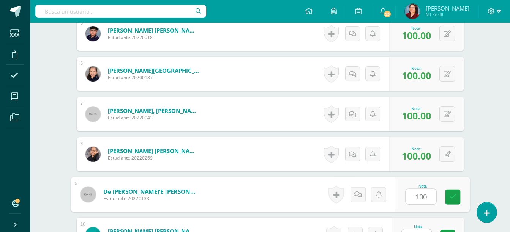
type input "100"
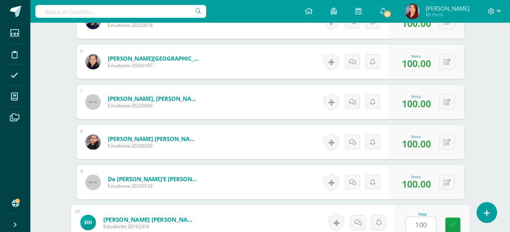
type input "100"
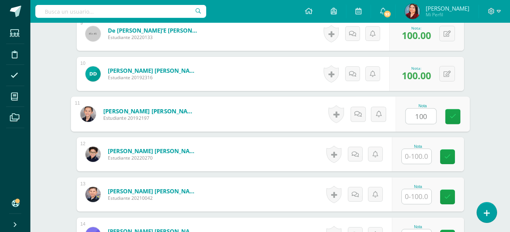
type input "100"
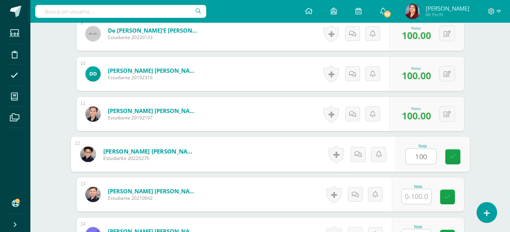
type input "100"
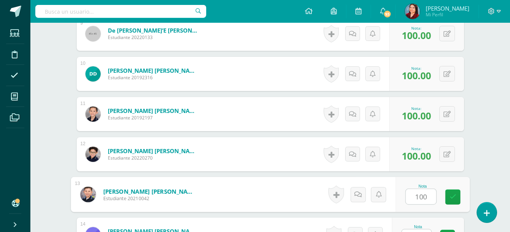
type input "100"
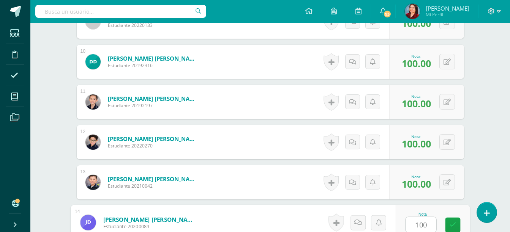
type input "100"
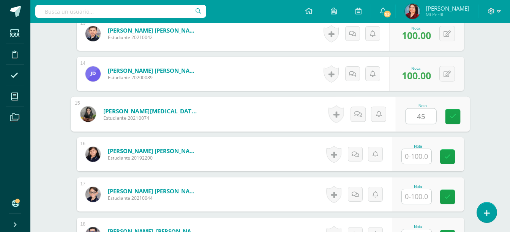
type input "45"
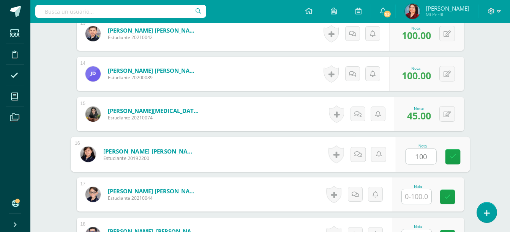
type input "100"
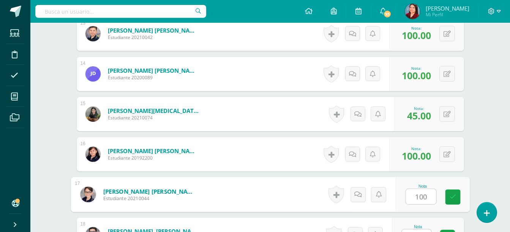
type input "100"
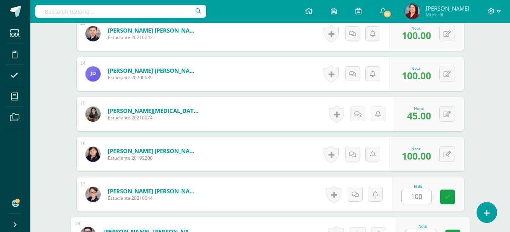
scroll to position [743, 0]
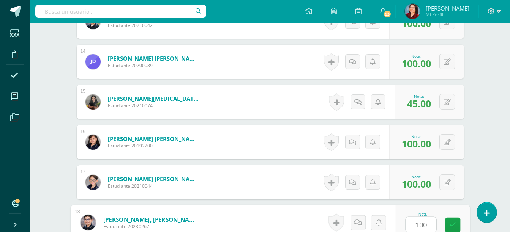
type input "100"
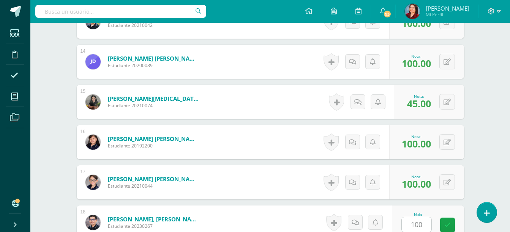
scroll to position [891, 0]
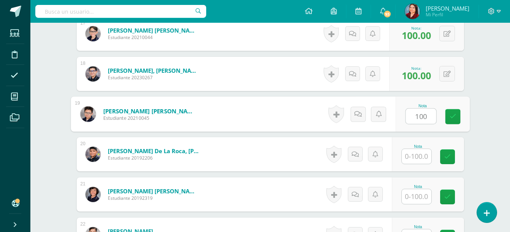
type input "100"
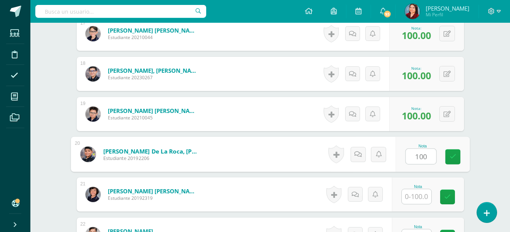
type input "100"
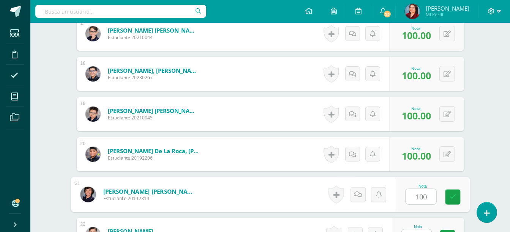
type input "100"
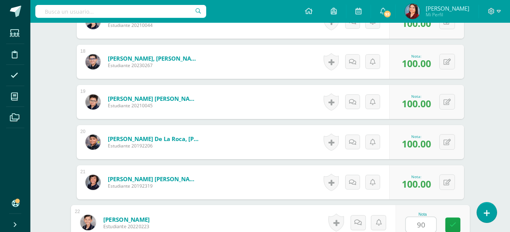
type input "90"
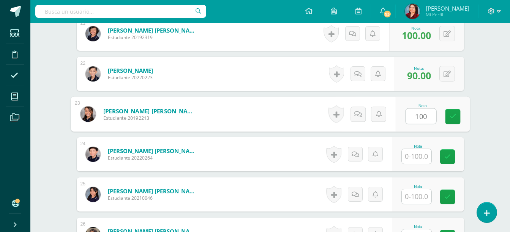
type input "100"
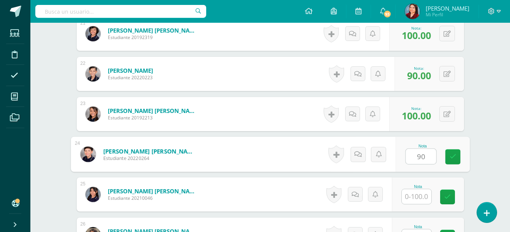
type input "90"
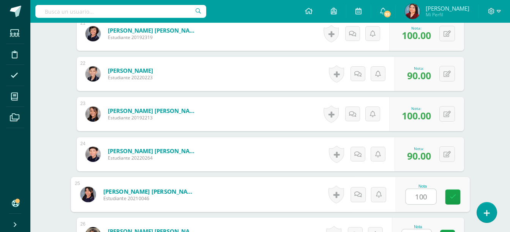
type input "100"
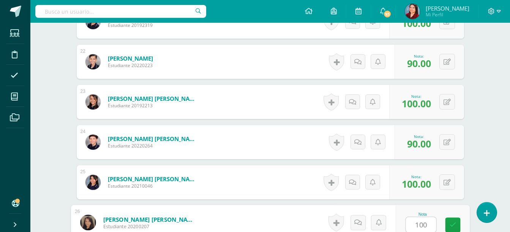
type input "100"
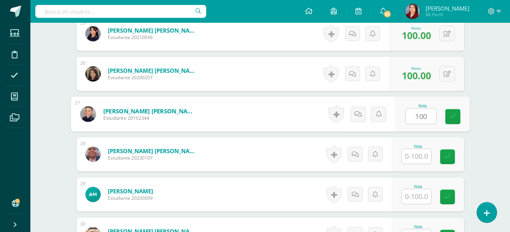
type input "100"
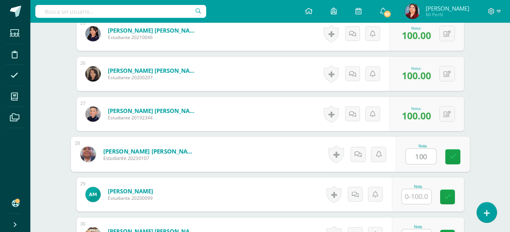
type input "100"
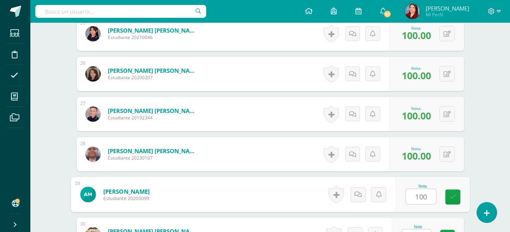
type input "100"
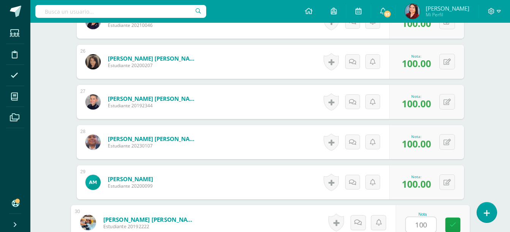
type input "100"
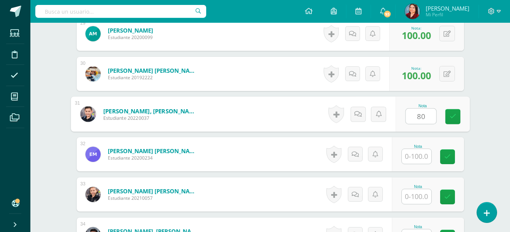
type input "80"
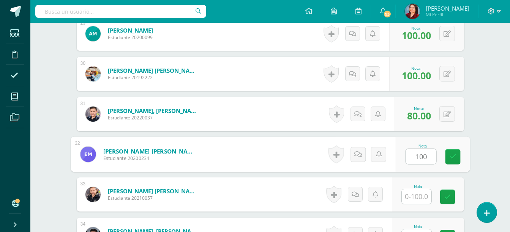
type input "100"
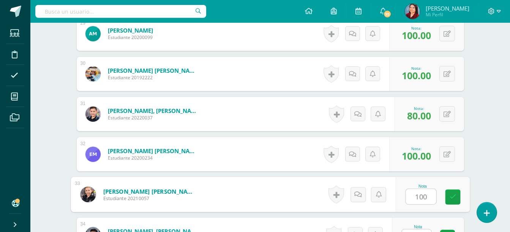
type input "100"
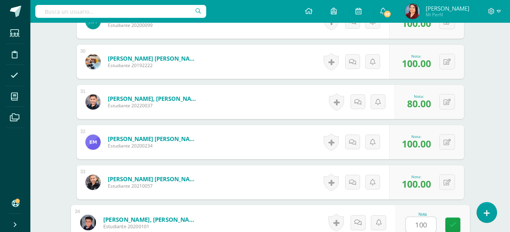
type input "100"
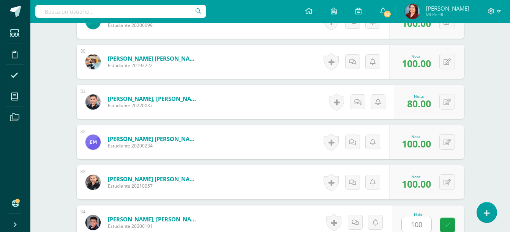
scroll to position [1536, 0]
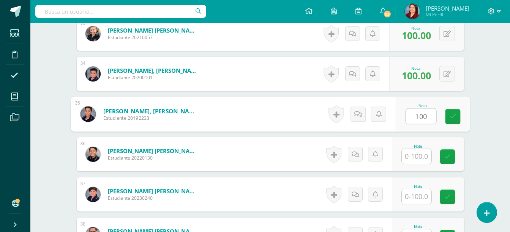
type input "100"
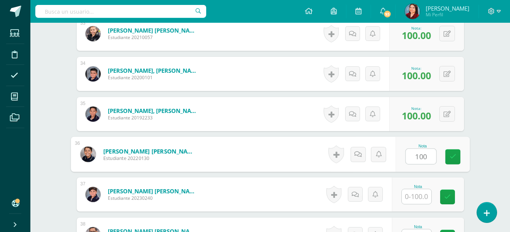
type input "100"
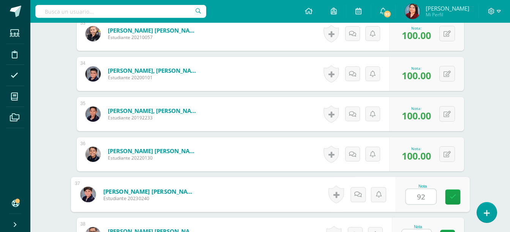
type input "92"
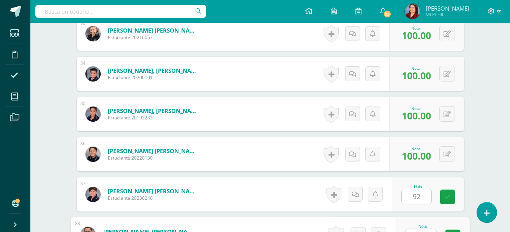
scroll to position [1548, 0]
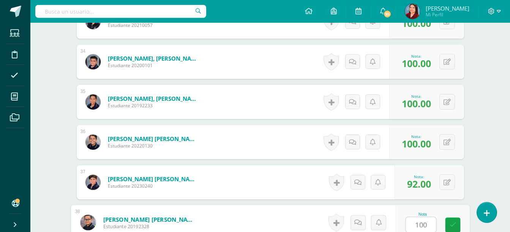
type input "100"
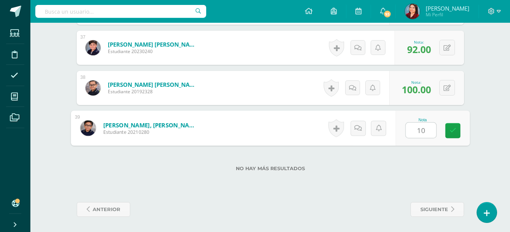
type input "100"
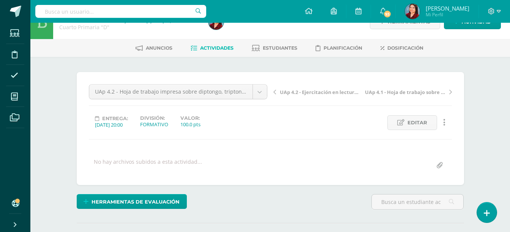
scroll to position [0, 0]
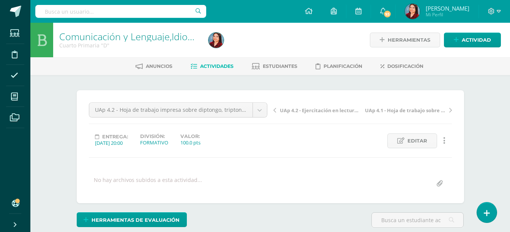
click at [145, 43] on div "Cuarto Primaria "D"" at bounding box center [129, 45] width 140 height 7
click at [144, 41] on link "Comunicación y Lenguaje,Idioma Español" at bounding box center [148, 36] width 179 height 13
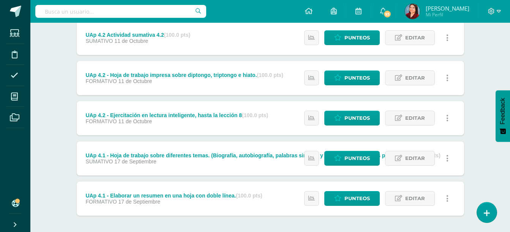
scroll to position [106, 0]
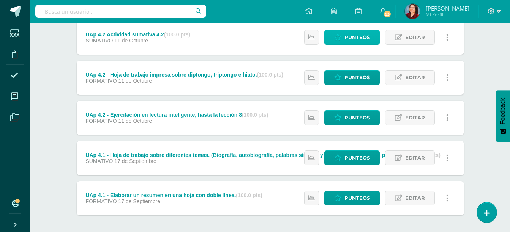
click at [357, 40] on span "Punteos" at bounding box center [356, 37] width 25 height 14
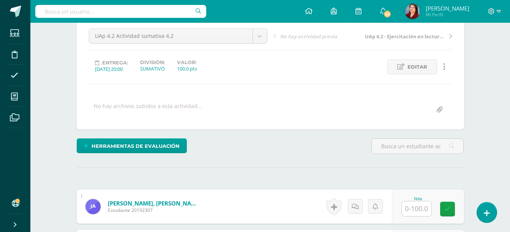
scroll to position [117, 0]
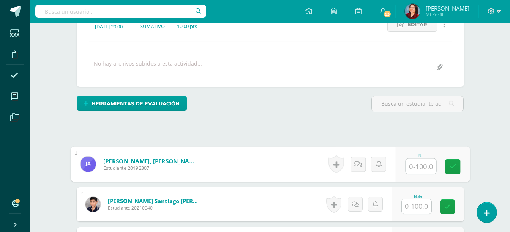
click at [413, 164] on input "text" at bounding box center [421, 166] width 30 height 15
type input "45"
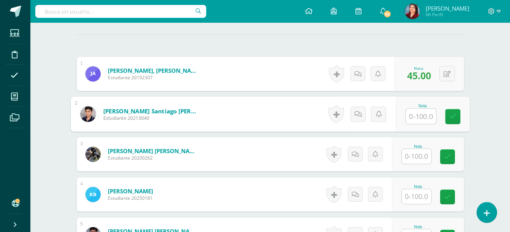
scroll to position [207, 0]
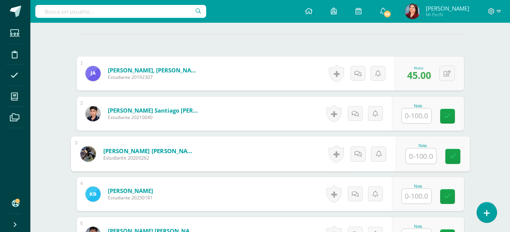
click at [416, 154] on input "text" at bounding box center [421, 156] width 30 height 15
type input "75"
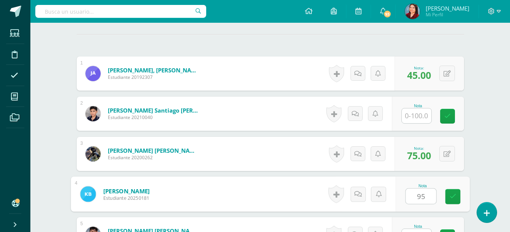
type input "95"
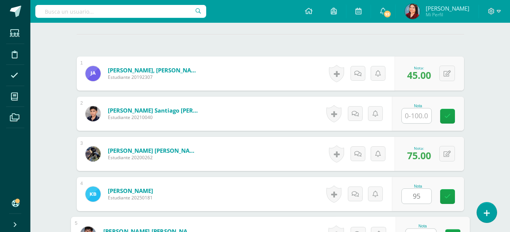
scroll to position [219, 0]
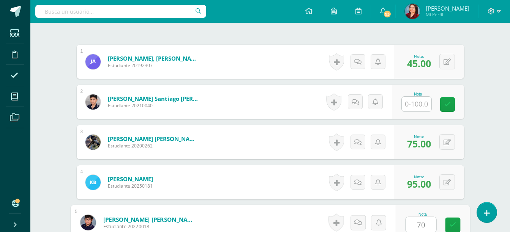
type input "70"
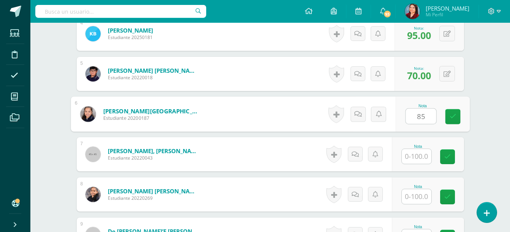
type input "85"
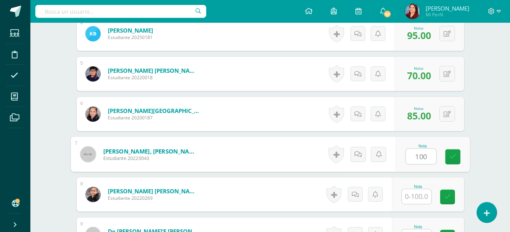
type input "100"
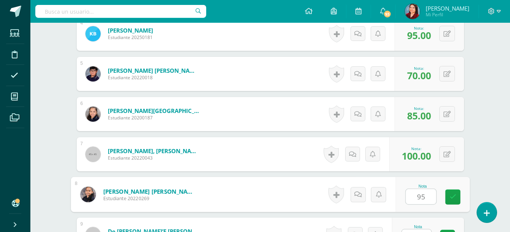
type input "95"
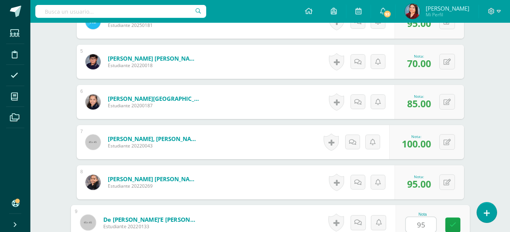
type input "95"
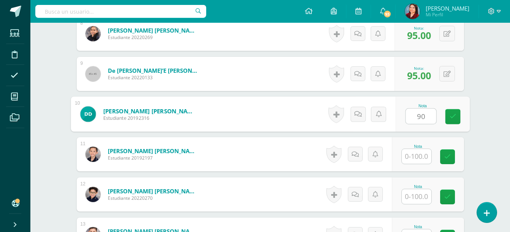
type input "90"
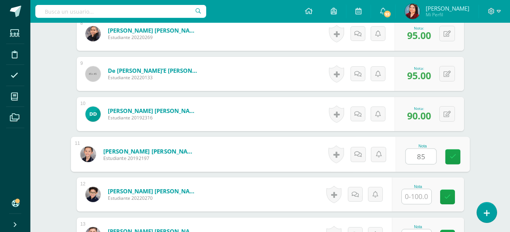
type input "85"
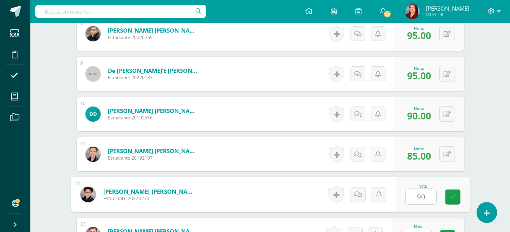
type input "90"
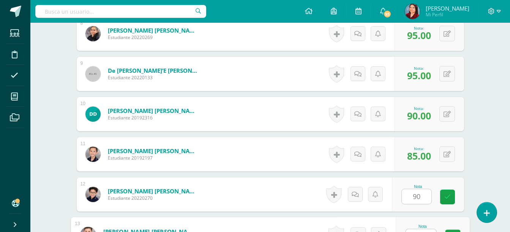
scroll to position [541, 0]
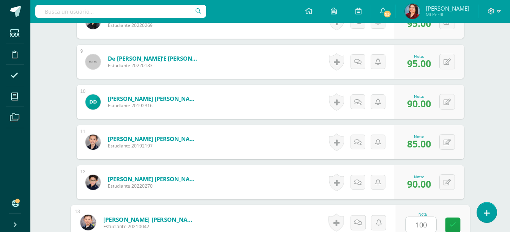
type input "100"
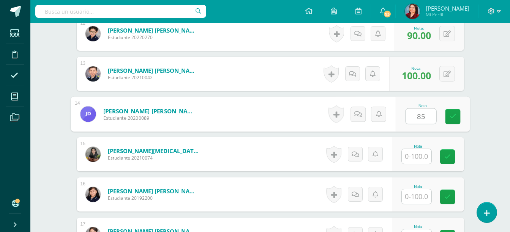
type input "85"
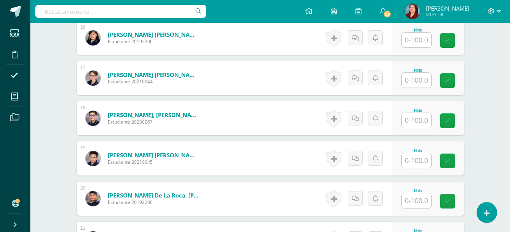
scroll to position [855, 0]
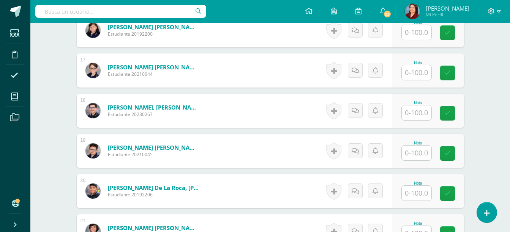
click at [419, 42] on div "Nota" at bounding box center [428, 30] width 72 height 34
click at [418, 38] on input "text" at bounding box center [421, 32] width 30 height 15
type input "95"
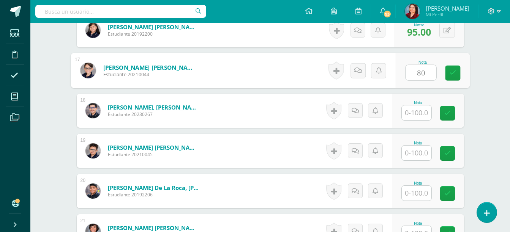
type input "80"
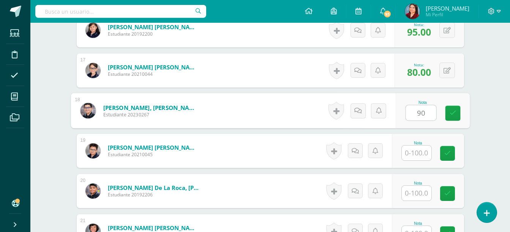
type input "90"
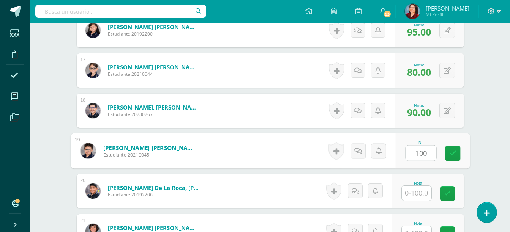
type input "100"
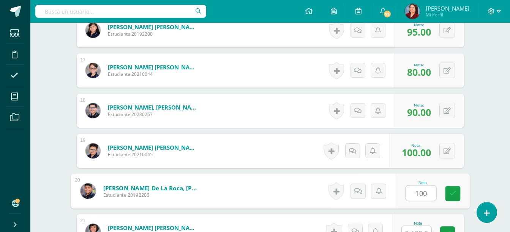
type input "100"
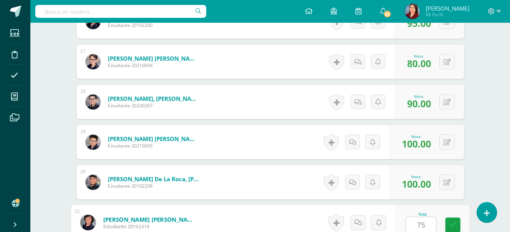
type input "75"
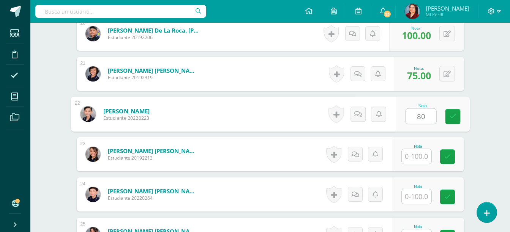
type input "80"
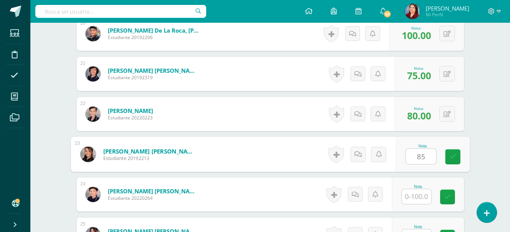
type input "85"
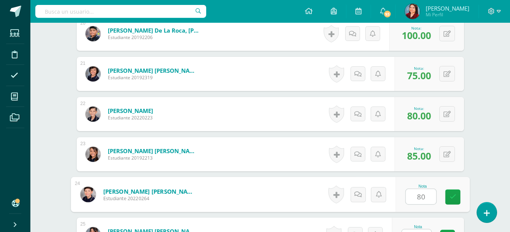
type input "80"
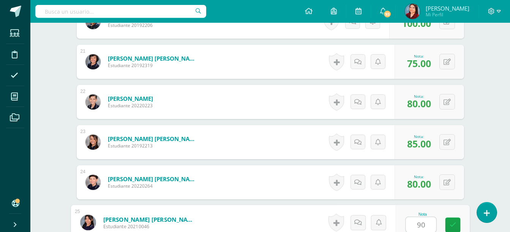
type input "90"
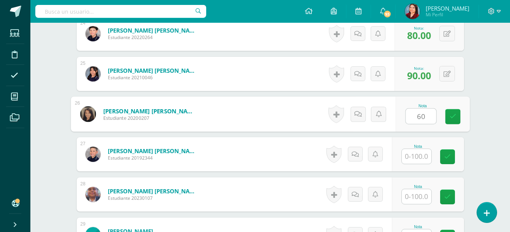
type input "60"
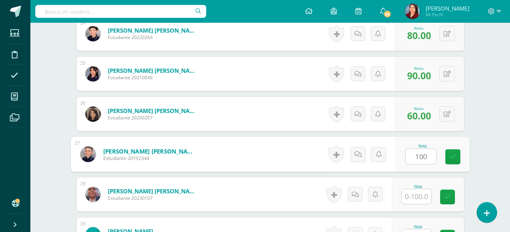
type input "100"
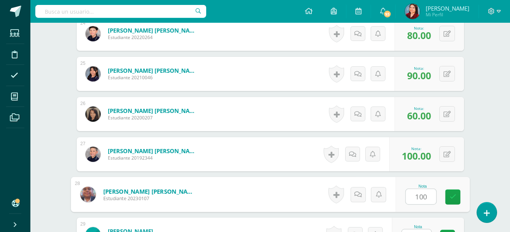
type input "100"
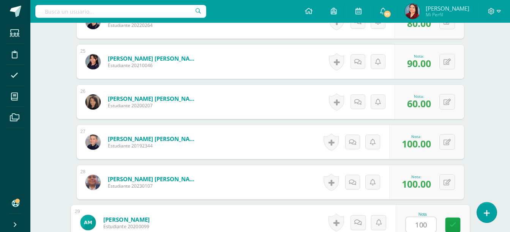
type input "100"
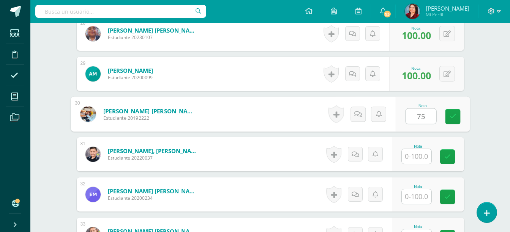
type input "75"
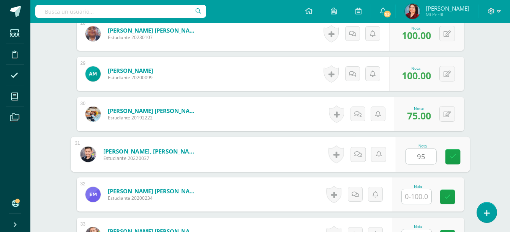
type input "95"
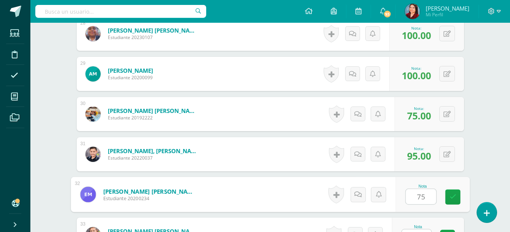
type input "75"
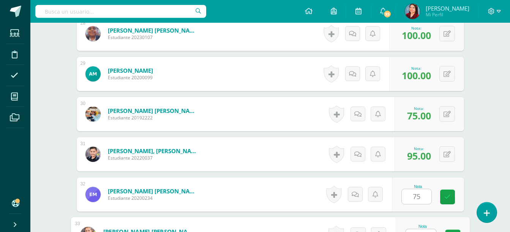
scroll to position [1346, 0]
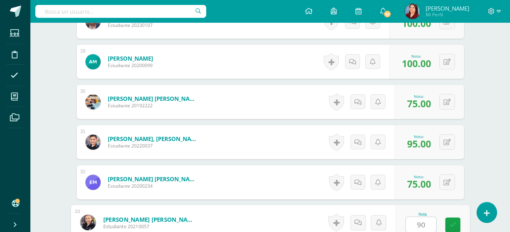
type input "90"
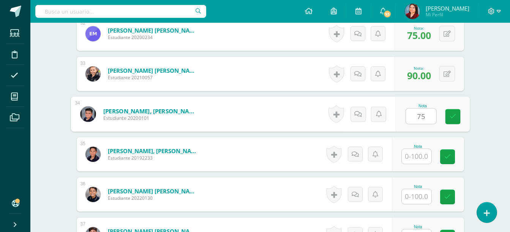
type input "75"
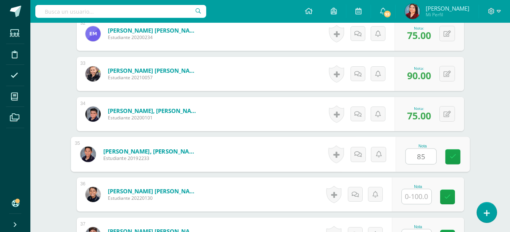
type input "85"
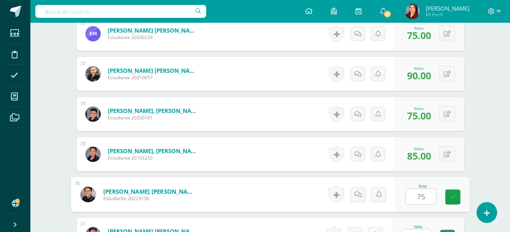
type input "75"
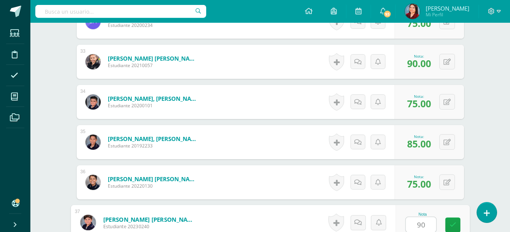
type input "90"
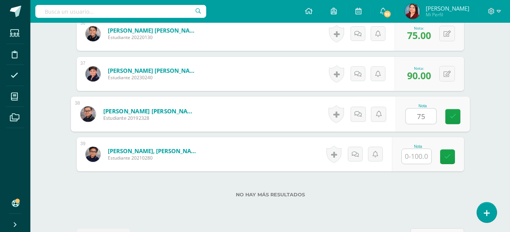
type input "75"
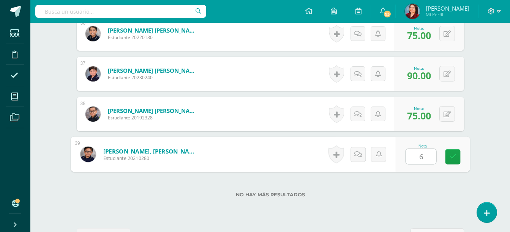
type input "60"
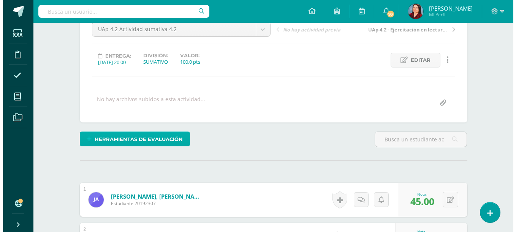
scroll to position [81, 0]
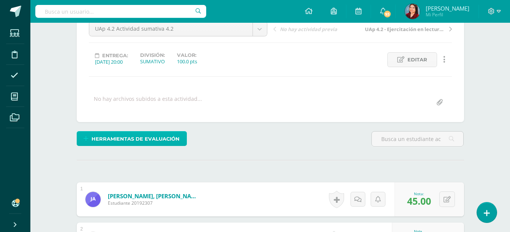
click at [166, 134] on span "Herramientas de evaluación" at bounding box center [136, 139] width 88 height 14
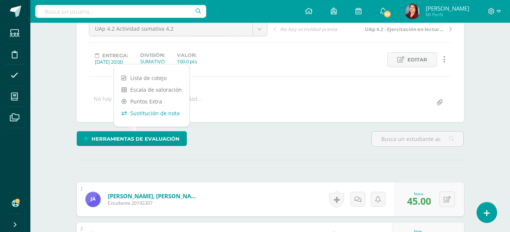
click at [145, 115] on link "Sustitución de nota" at bounding box center [152, 113] width 76 height 12
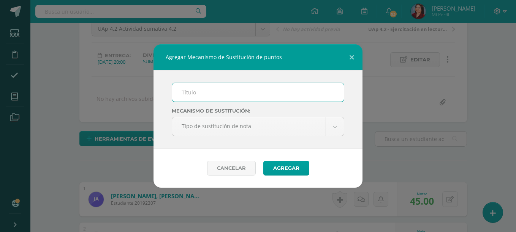
click at [213, 95] on input "text" at bounding box center [258, 92] width 172 height 19
type input "PMA"
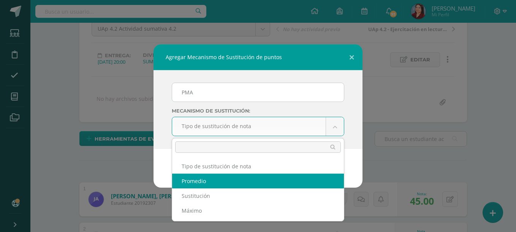
select select "average"
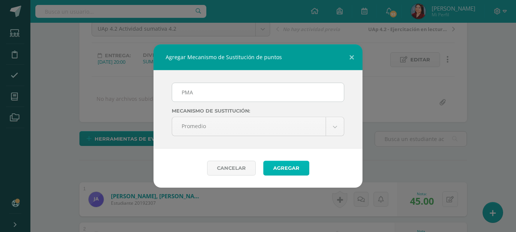
click at [283, 172] on button "Agregar" at bounding box center [286, 168] width 46 height 15
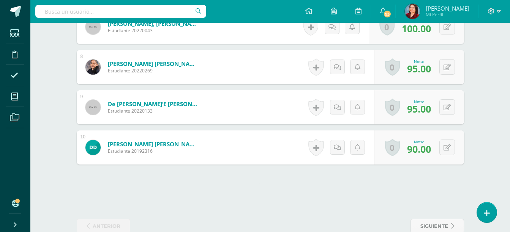
scroll to position [543, 0]
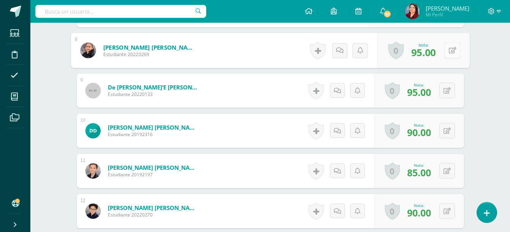
click at [451, 55] on button at bounding box center [452, 51] width 16 height 16
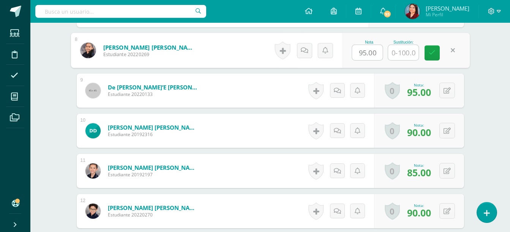
scroll to position [543, 0]
type input "100"
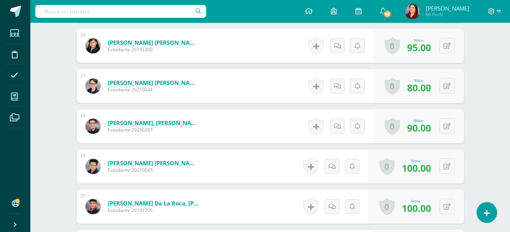
scroll to position [870, 0]
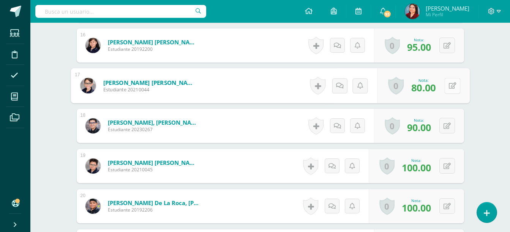
click at [443, 91] on div "0 [GEOGRAPHIC_DATA] Logros obtenidos Aún no hay logros agregados Nota: 80.00" at bounding box center [423, 85] width 93 height 35
click at [449, 90] on button at bounding box center [452, 86] width 16 height 16
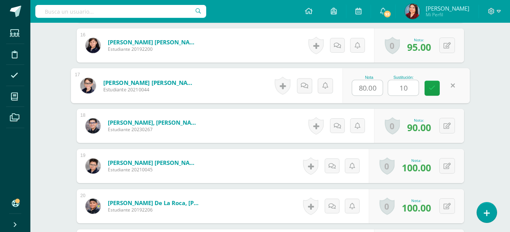
type input "100"
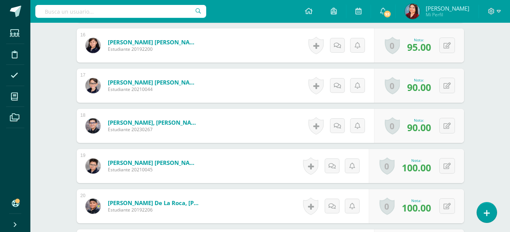
click at [475, 104] on div "¿Estás seguro que quieres eliminar esta actividad? Esto borrará la actividad y …" at bounding box center [271, 140] width 418 height 1870
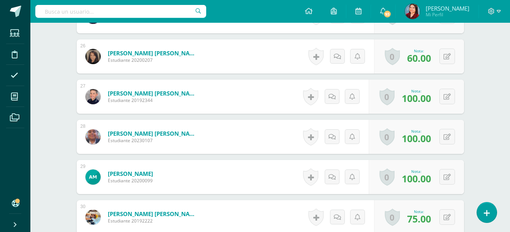
scroll to position [1226, 0]
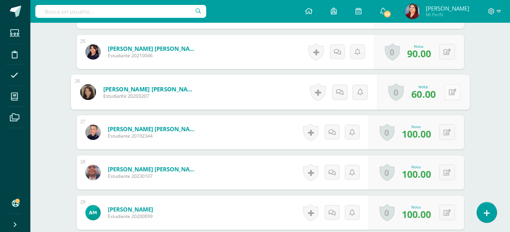
click at [449, 90] on icon at bounding box center [453, 92] width 8 height 6
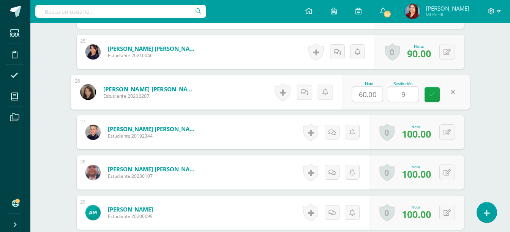
type input "95"
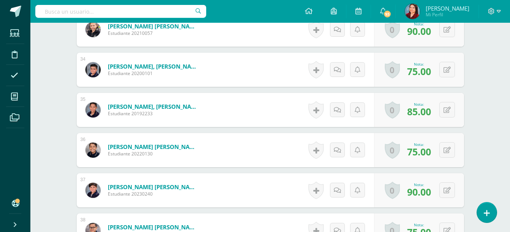
scroll to position [1568, 0]
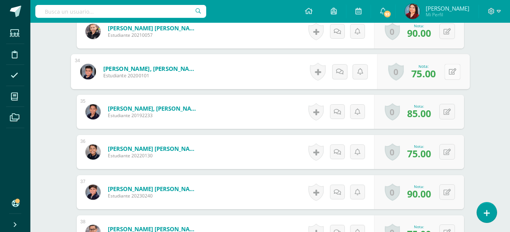
click at [450, 71] on button at bounding box center [452, 72] width 16 height 16
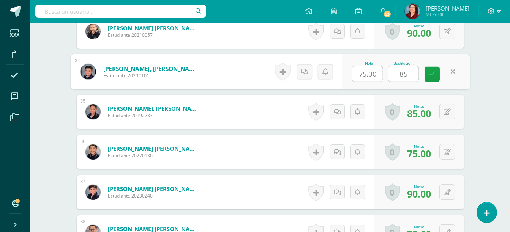
type input "85"
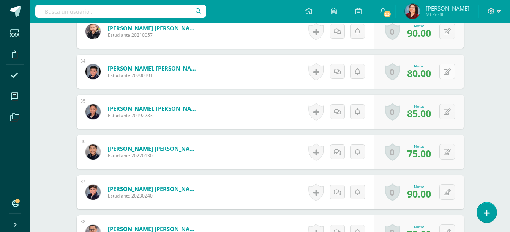
click at [451, 76] on button at bounding box center [447, 72] width 16 height 16
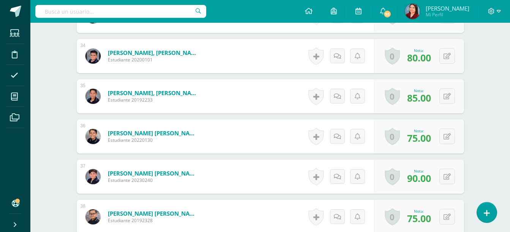
scroll to position [1585, 0]
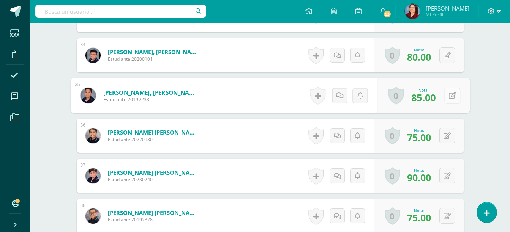
click at [448, 96] on button at bounding box center [452, 96] width 16 height 16
type input "90"
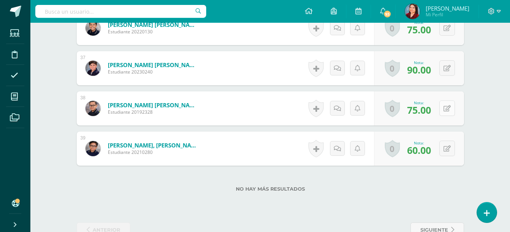
scroll to position [1693, 0]
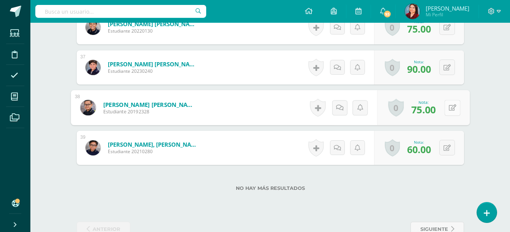
click at [447, 107] on button at bounding box center [452, 108] width 16 height 16
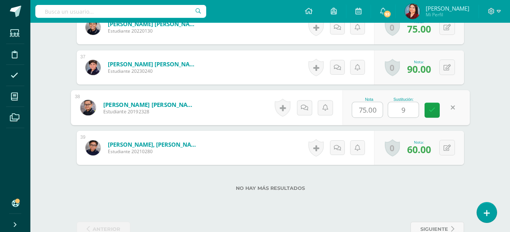
type input "90"
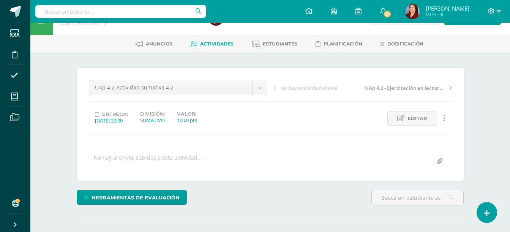
scroll to position [0, 0]
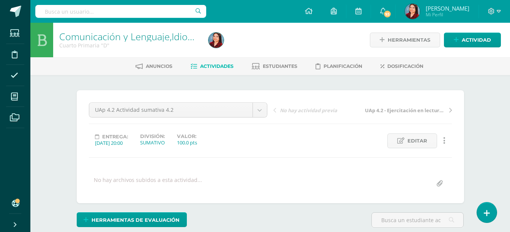
click at [125, 40] on link "Comunicación y Lenguaje,Idioma Español" at bounding box center [148, 36] width 179 height 13
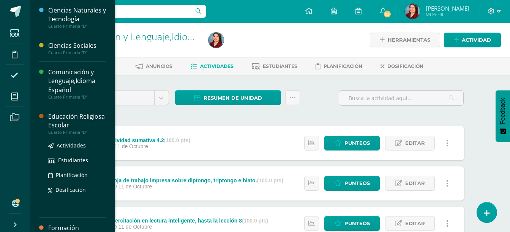
click at [63, 117] on div "Educación Religiosa Escolar" at bounding box center [77, 120] width 58 height 17
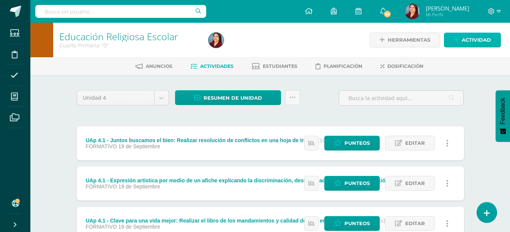
click at [482, 35] on span "Actividad" at bounding box center [476, 40] width 29 height 14
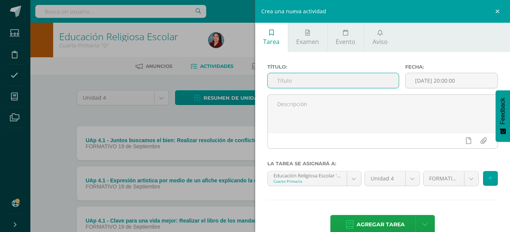
click at [343, 81] on input "text" at bounding box center [333, 80] width 131 height 15
type input "UAp 4.2 - Actividad sumativa 4.2"
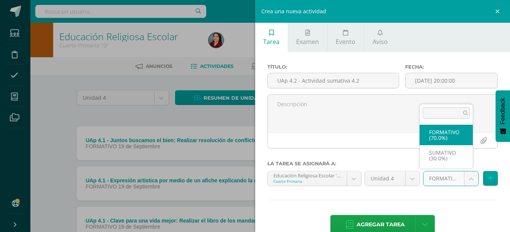
click at [465, 181] on body "Estudiantes Disciplina Asistencia Mis cursos Archivos Soporte Ayuda Reportar un…" at bounding box center [255, 146] width 510 height 292
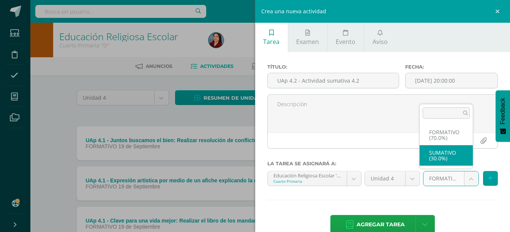
select select "208065"
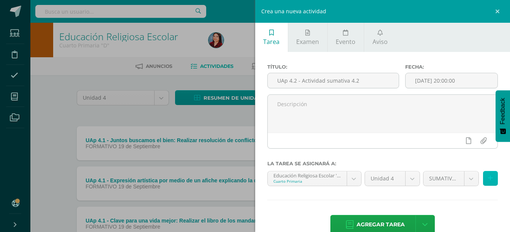
click at [490, 180] on button at bounding box center [490, 178] width 15 height 15
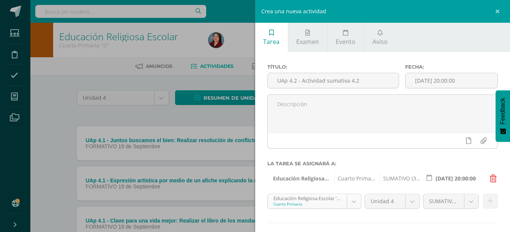
scroll to position [27, 0]
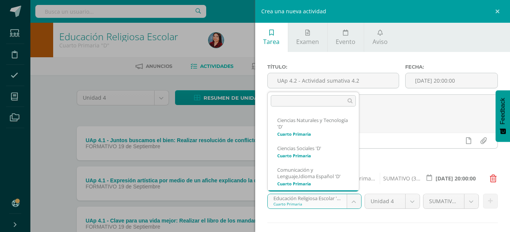
click at [356, 202] on body "Estudiantes Disciplina Asistencia Mis cursos Archivos Soporte Ayuda Reportar un…" at bounding box center [255, 146] width 510 height 292
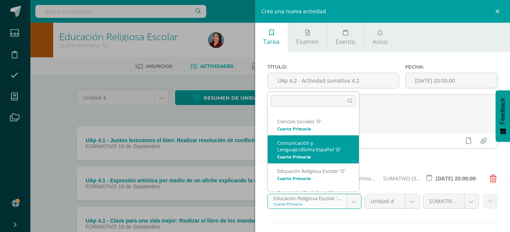
scroll to position [95, 0]
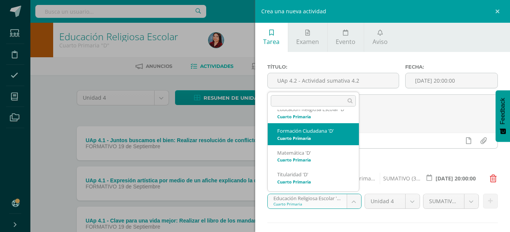
select select "208092"
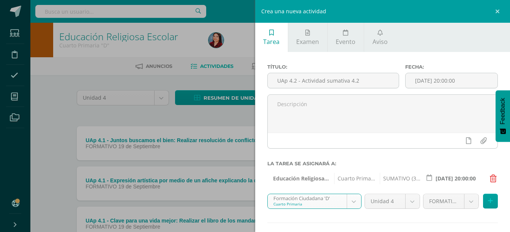
scroll to position [39, 0]
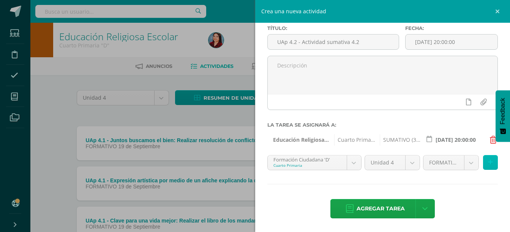
click at [488, 160] on icon at bounding box center [490, 163] width 5 height 6
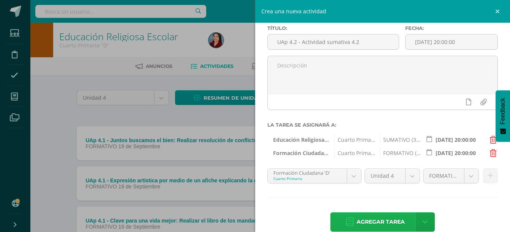
click at [368, 221] on span "Agregar tarea" at bounding box center [381, 222] width 48 height 19
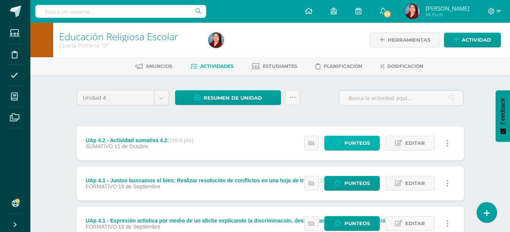
click at [345, 139] on span "Punteos" at bounding box center [356, 143] width 25 height 14
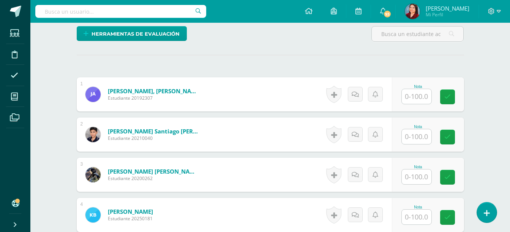
scroll to position [187, 0]
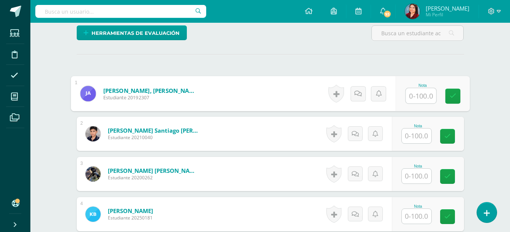
click at [419, 90] on input "text" at bounding box center [421, 95] width 30 height 15
type input "80"
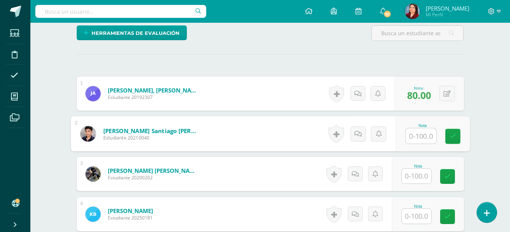
scroll to position [188, 0]
type input "80"
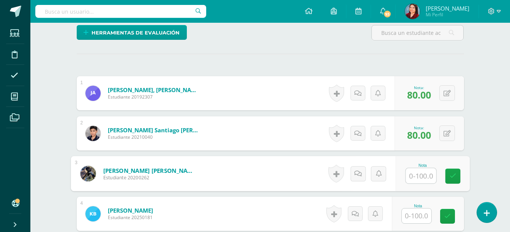
scroll to position [188, 0]
type input "55"
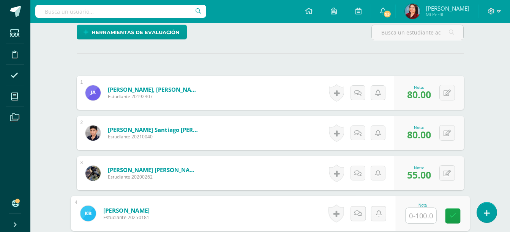
scroll to position [188, 0]
type input "90"
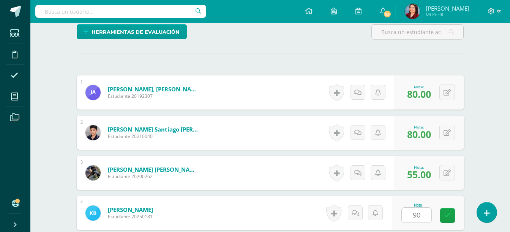
scroll to position [328, 0]
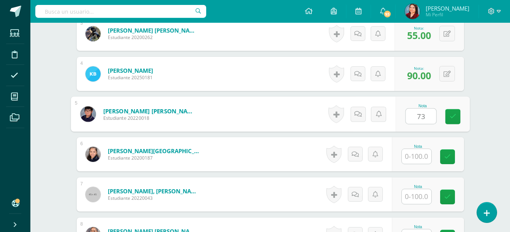
type input "73"
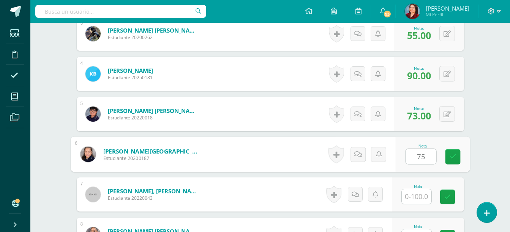
type input "75"
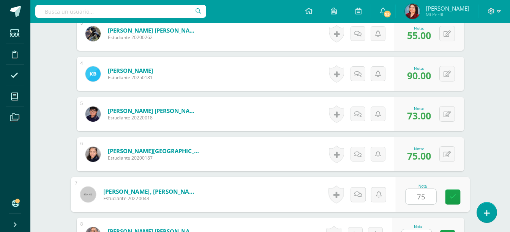
type input "75"
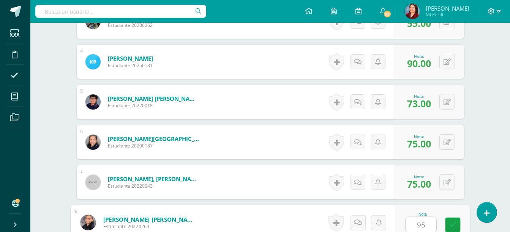
type input "95"
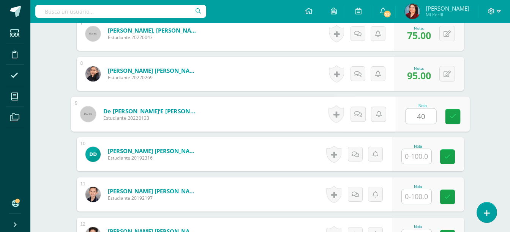
type input "40"
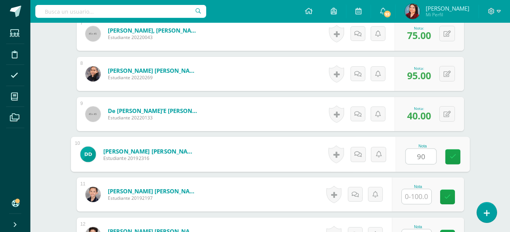
type input "90"
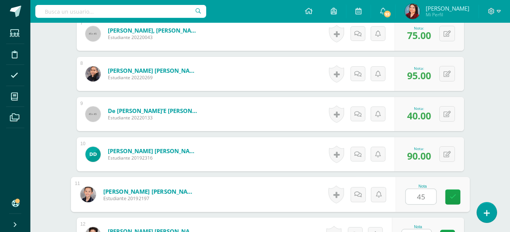
type input "45"
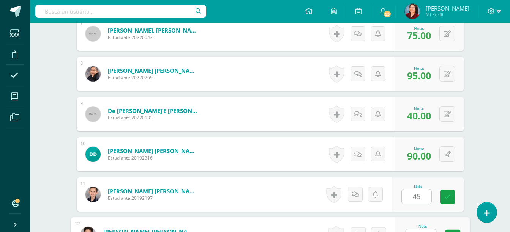
scroll to position [501, 0]
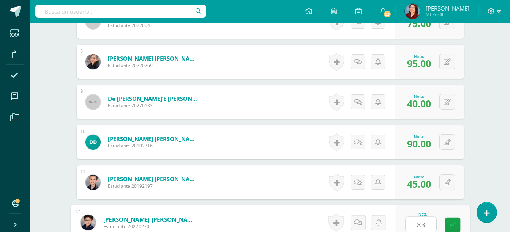
type input "83"
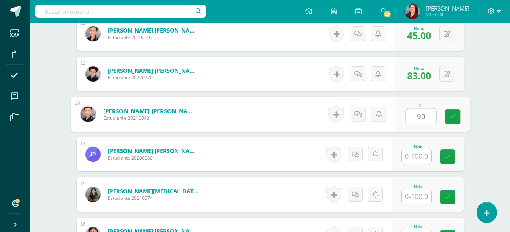
type input "90"
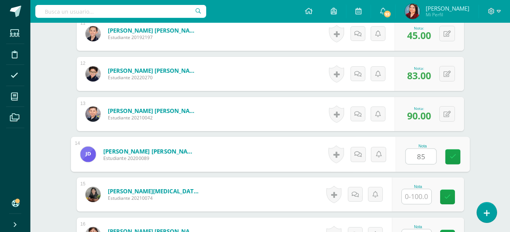
type input "85"
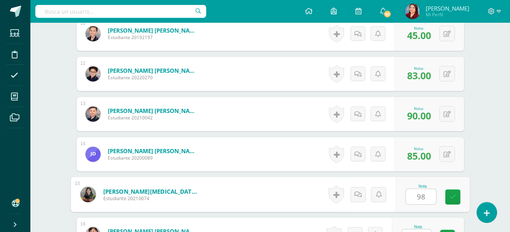
type input "98"
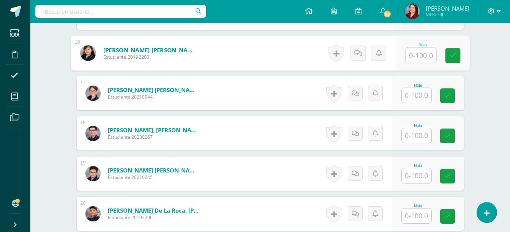
scroll to position [846, 0]
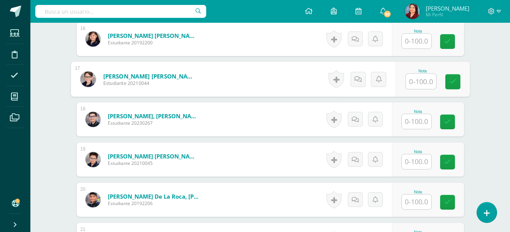
click at [419, 78] on input "text" at bounding box center [421, 81] width 30 height 15
type input "90"
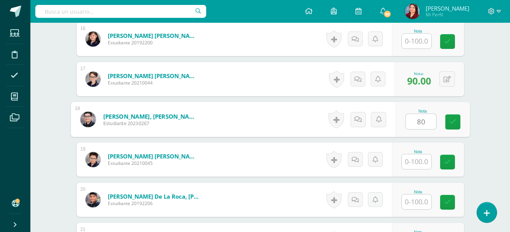
type input "80"
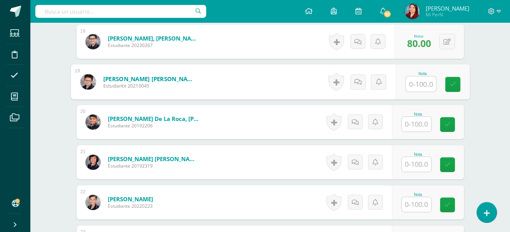
scroll to position [927, 0]
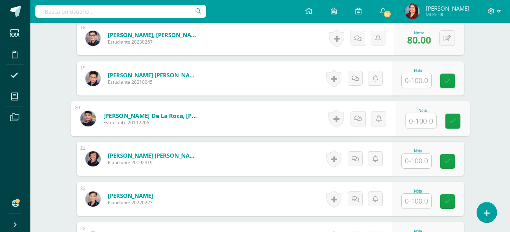
click at [418, 124] on input "text" at bounding box center [421, 121] width 30 height 15
type input "40"
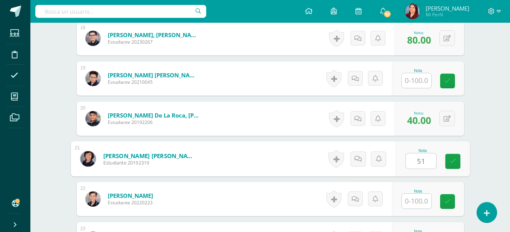
type input "51"
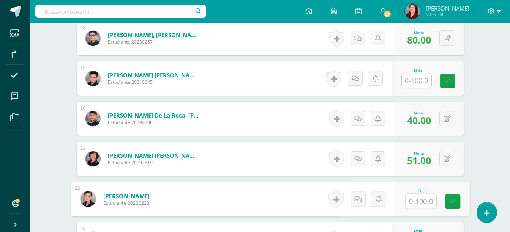
type input "8"
type input "25"
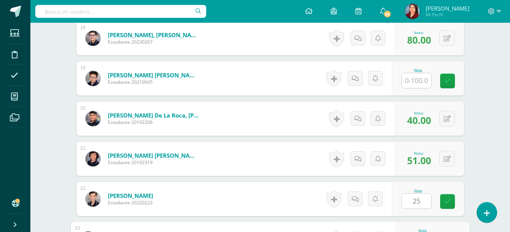
scroll to position [1052, 0]
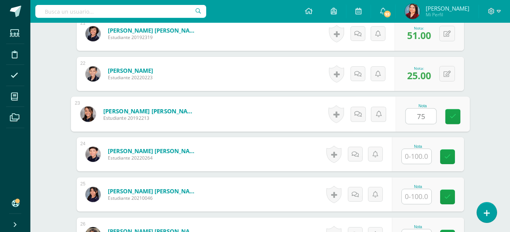
type input "75"
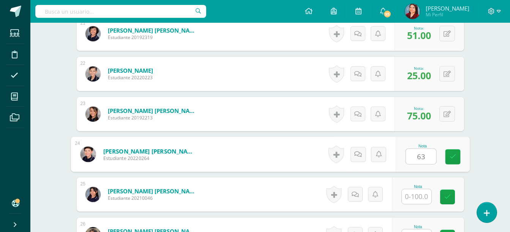
type input "63"
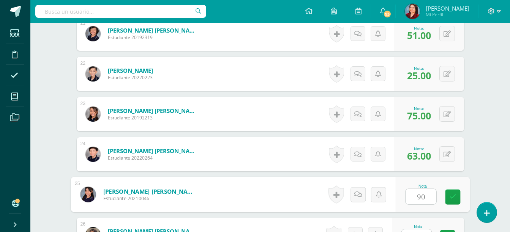
type input "90"
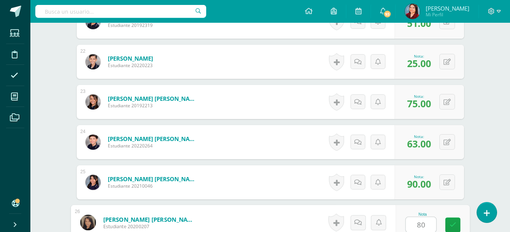
type input "80"
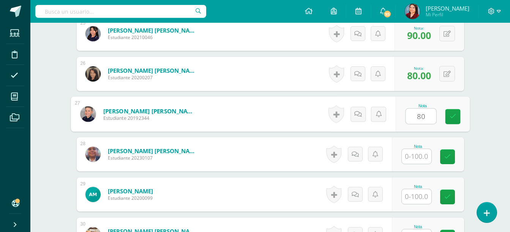
type input "80"
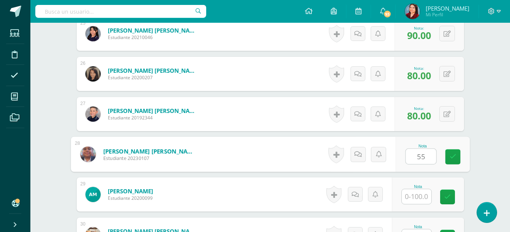
type input "55"
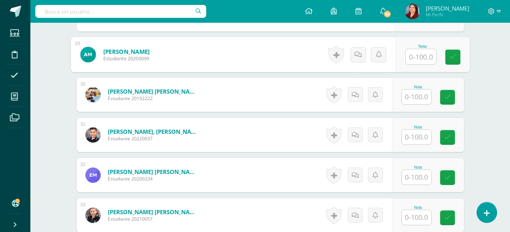
scroll to position [1354, 0]
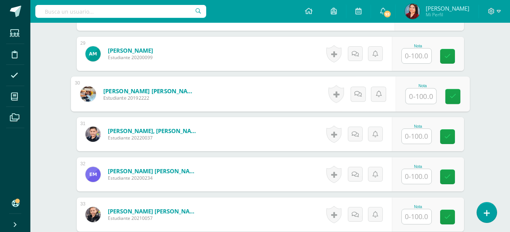
click at [417, 100] on input "text" at bounding box center [421, 96] width 30 height 15
type input "63"
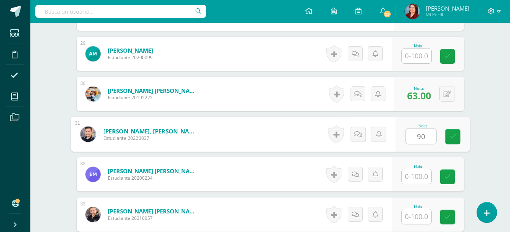
type input "90"
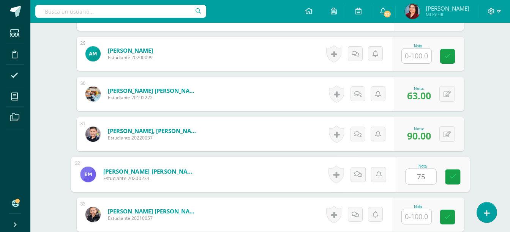
type input "75"
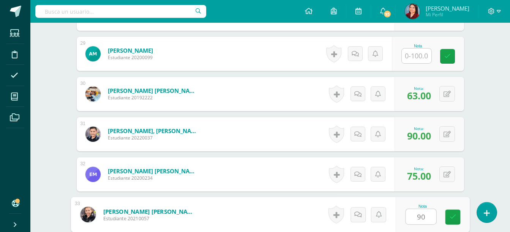
type input "90"
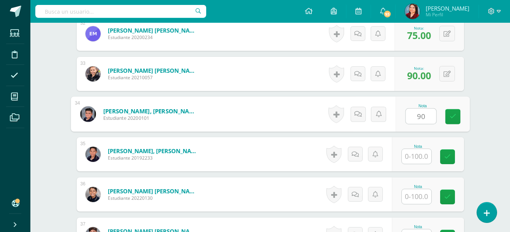
type input "90"
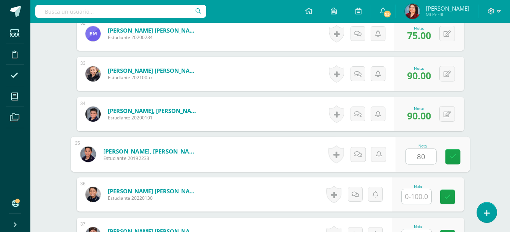
type input "80"
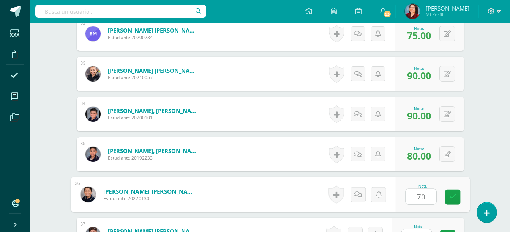
type input "70"
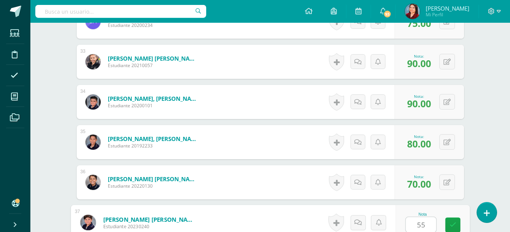
type input "55"
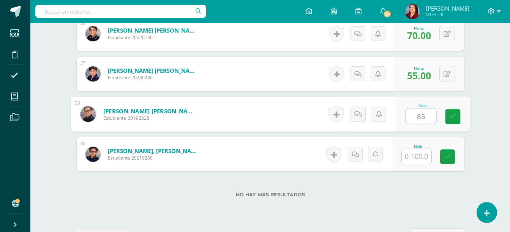
type input "85"
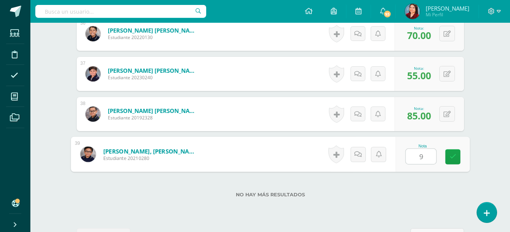
type input "90"
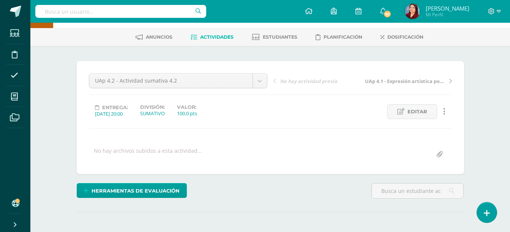
scroll to position [0, 0]
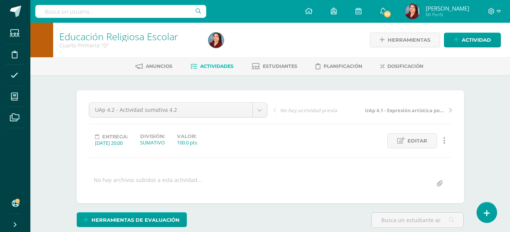
click at [126, 38] on link "Educación Religiosa Escolar" at bounding box center [118, 36] width 119 height 13
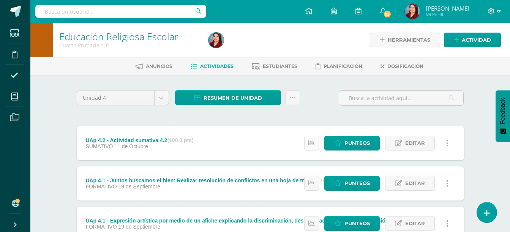
click at [310, 147] on link at bounding box center [311, 143] width 15 height 15
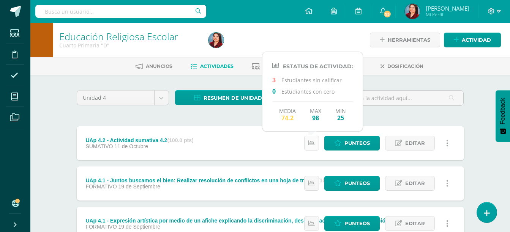
click at [310, 147] on link at bounding box center [311, 143] width 15 height 15
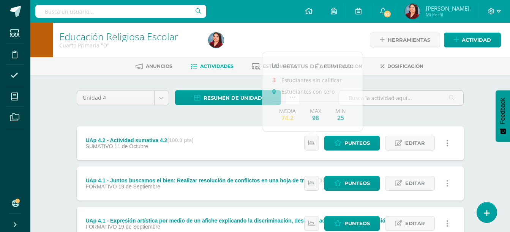
click at [226, 112] on div "Unidad 4 Unidad 1 Unidad 2 Unidad 3 Unidad 4 Resumen de unidad Descargar como H…" at bounding box center [270, 203] width 393 height 226
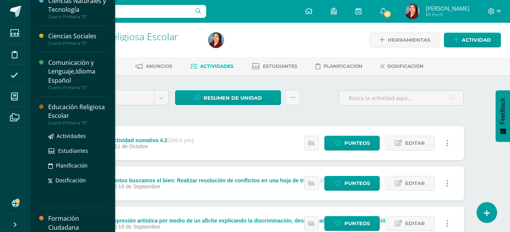
scroll to position [74, 0]
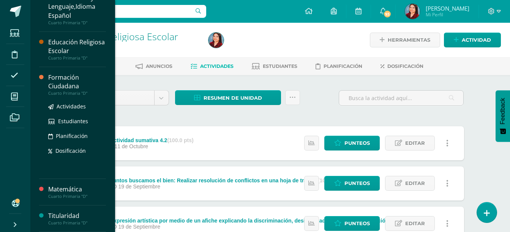
click at [59, 80] on div "Formación Ciudadana" at bounding box center [77, 81] width 58 height 17
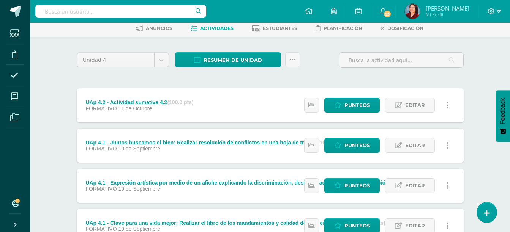
scroll to position [39, 0]
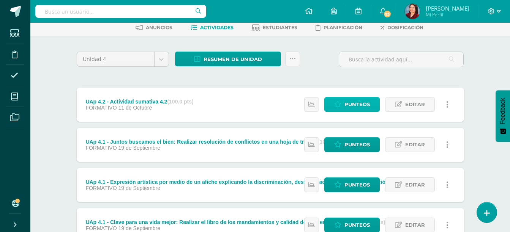
click at [339, 105] on icon at bounding box center [337, 104] width 7 height 6
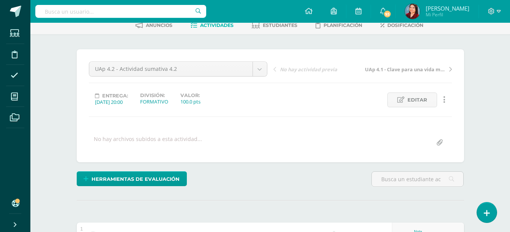
scroll to position [41, 0]
click at [387, 97] on link "Editar" at bounding box center [412, 100] width 50 height 15
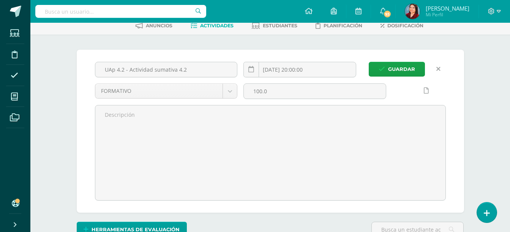
scroll to position [41, 0]
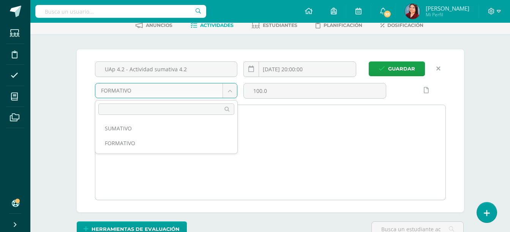
drag, startPoint x: 194, startPoint y: 120, endPoint x: 193, endPoint y: 125, distance: 5.8
select select "208104"
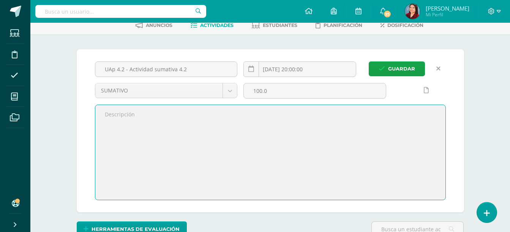
click at [193, 125] on textarea at bounding box center [270, 152] width 350 height 95
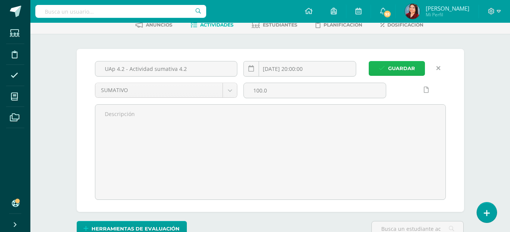
click at [407, 67] on span "Guardar" at bounding box center [401, 69] width 27 height 14
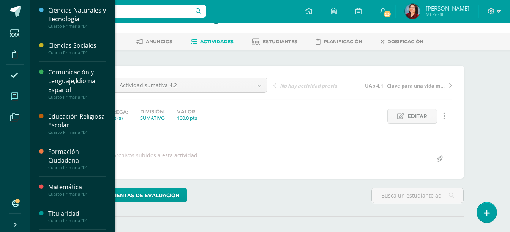
scroll to position [24, 0]
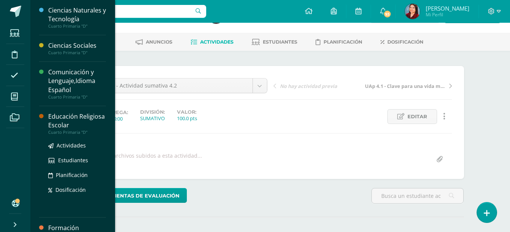
click at [62, 123] on div "Educación Religiosa Escolar" at bounding box center [77, 120] width 58 height 17
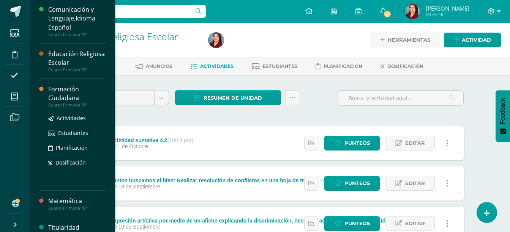
scroll to position [74, 0]
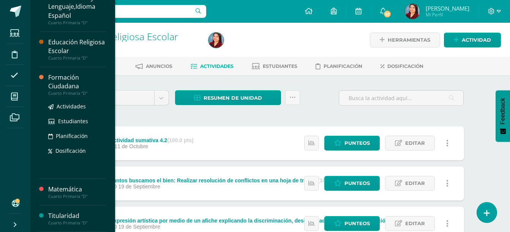
click at [62, 87] on div "Formación Ciudadana" at bounding box center [77, 81] width 58 height 17
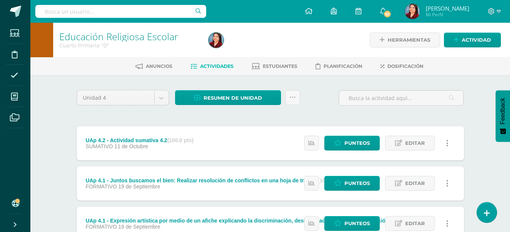
scroll to position [0, 0]
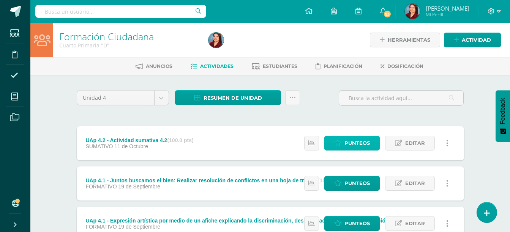
click at [350, 149] on span "Punteos" at bounding box center [356, 143] width 25 height 14
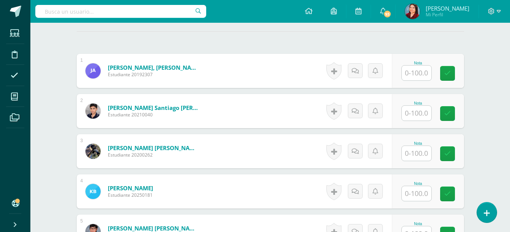
scroll to position [210, 0]
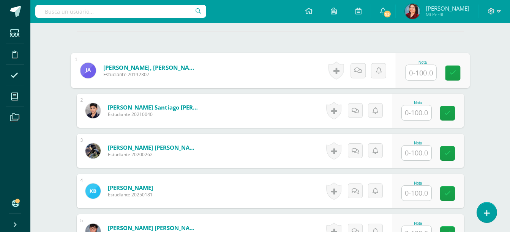
click at [418, 71] on input "text" at bounding box center [421, 72] width 30 height 15
type input "80"
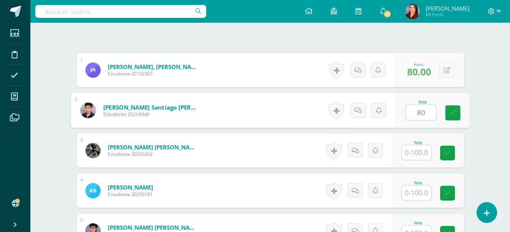
type input "80"
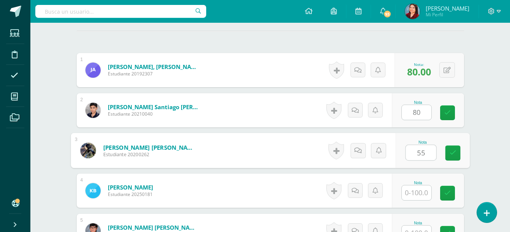
type input "55"
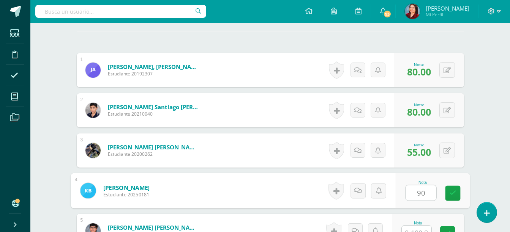
type input "90"
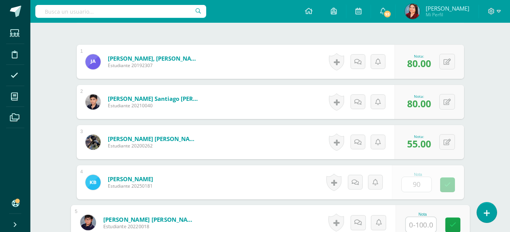
scroll to position [220, 0]
type input "73"
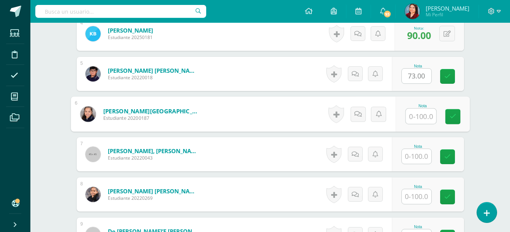
scroll to position [368, 0]
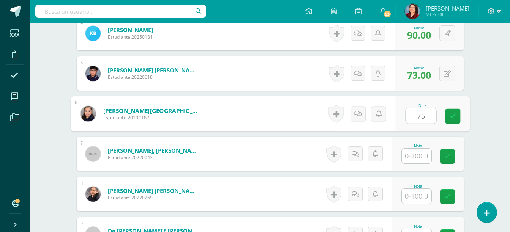
type input "75"
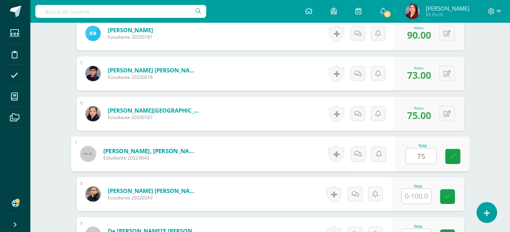
type input "75"
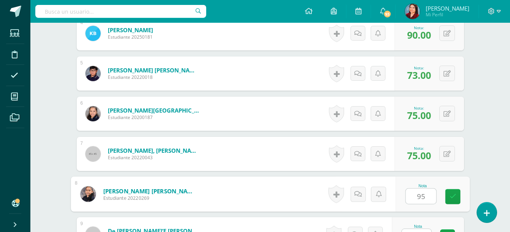
type input "95"
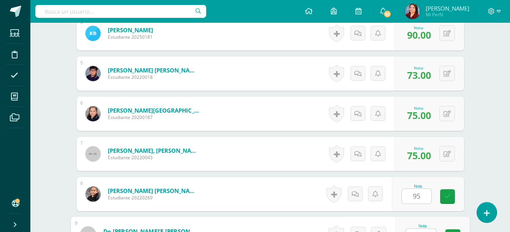
scroll to position [380, 0]
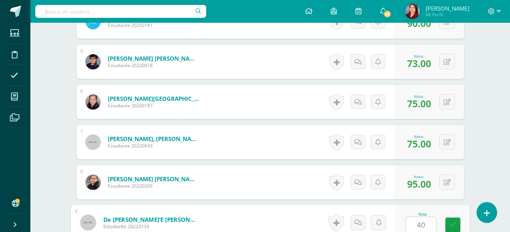
type input "40"
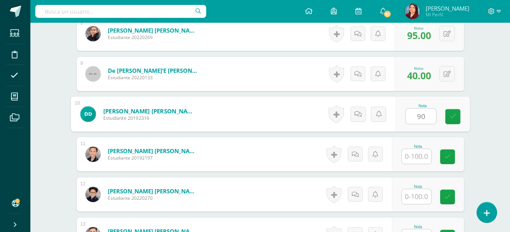
type input "90"
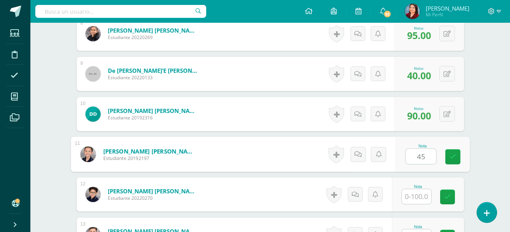
type input "45"
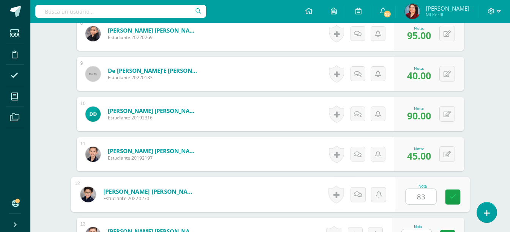
type input "83"
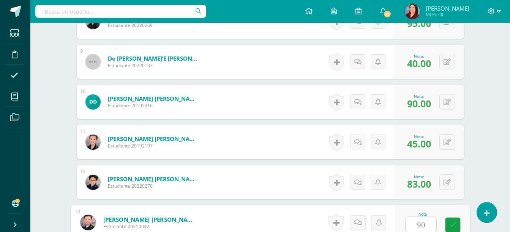
type input "90"
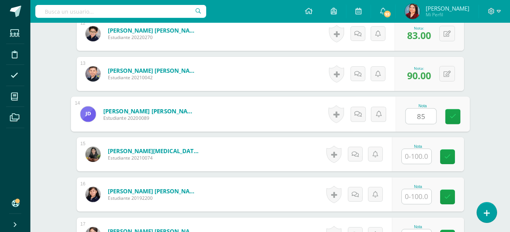
type input "85"
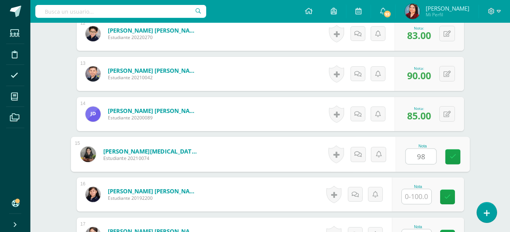
type input "98"
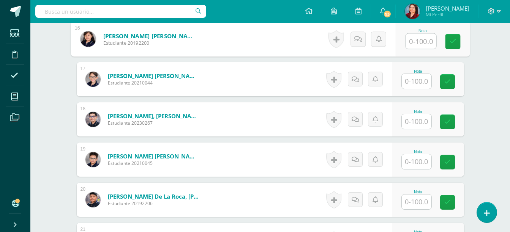
scroll to position [856, 0]
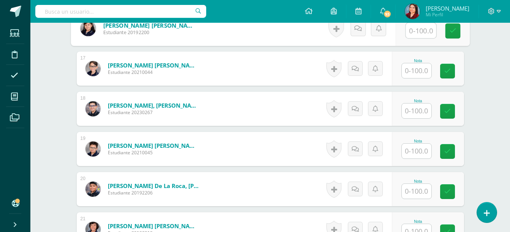
click at [419, 68] on input "text" at bounding box center [417, 70] width 30 height 15
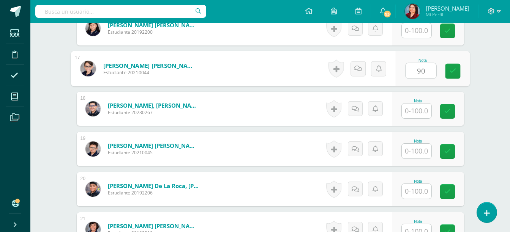
type input "90"
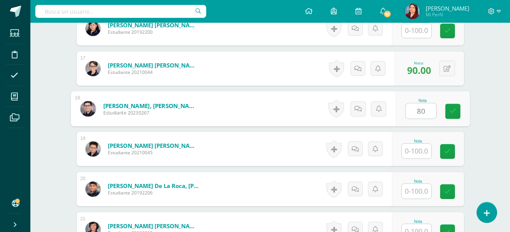
type input "80"
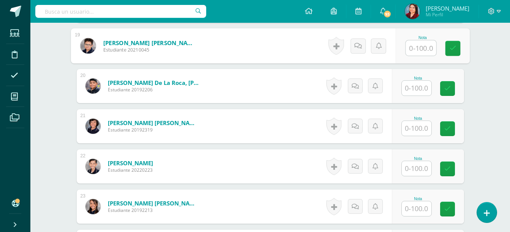
scroll to position [960, 0]
click at [418, 93] on input "text" at bounding box center [417, 88] width 30 height 15
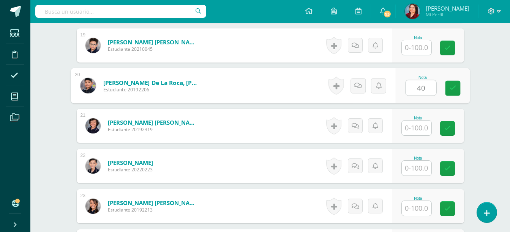
type input "40"
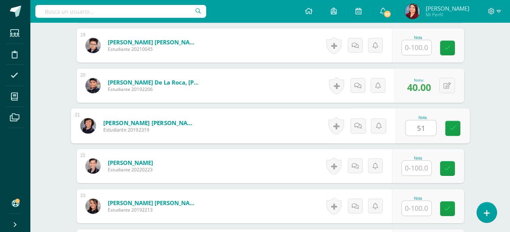
type input "51"
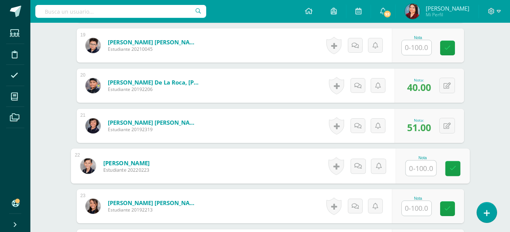
type input "8"
type input "25"
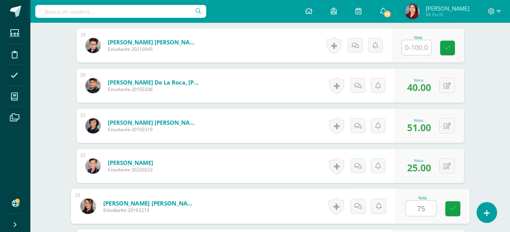
type input "75"
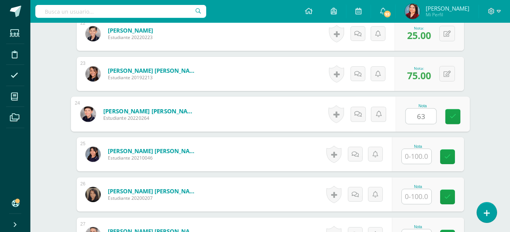
type input "63"
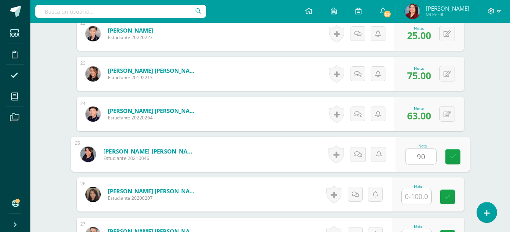
type input "90"
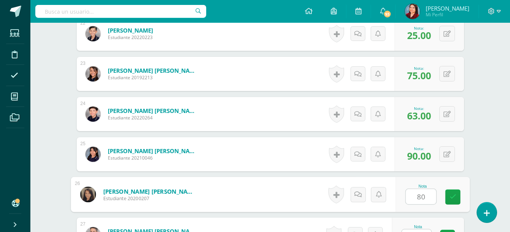
type input "80"
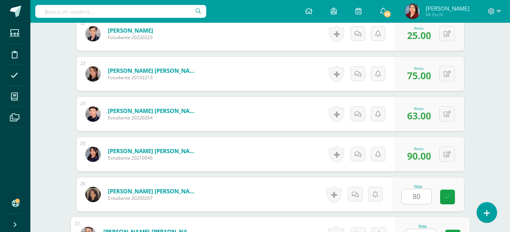
scroll to position [1105, 0]
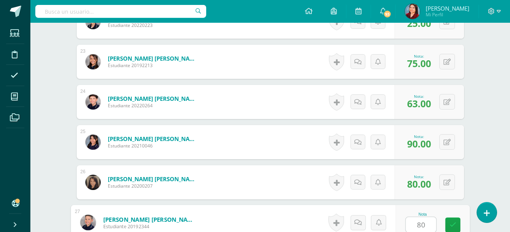
type input "80"
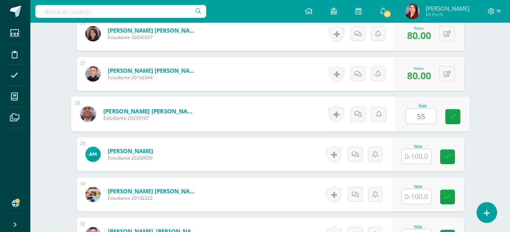
type input "55"
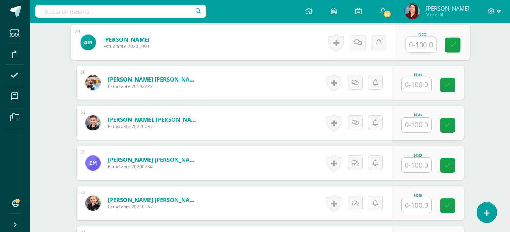
scroll to position [1370, 0]
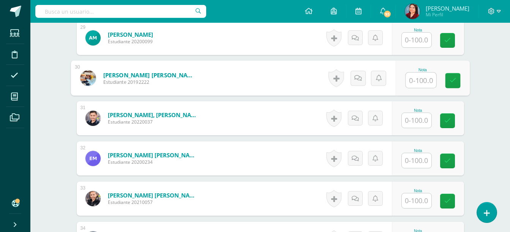
click at [419, 85] on input "text" at bounding box center [421, 80] width 30 height 15
type input "63"
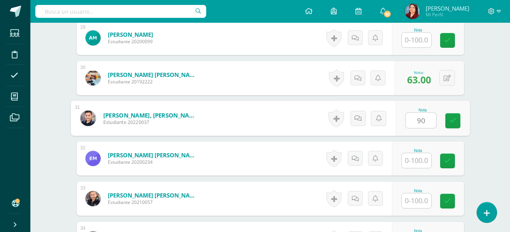
type input "90"
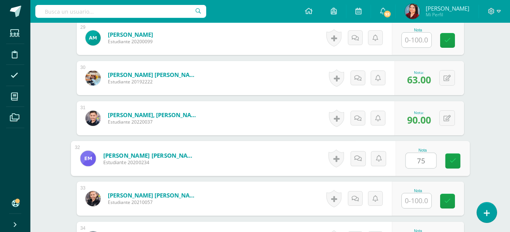
type input "75"
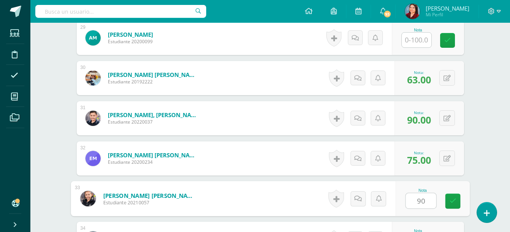
type input "90"
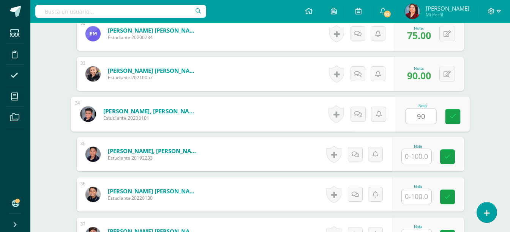
type input "90"
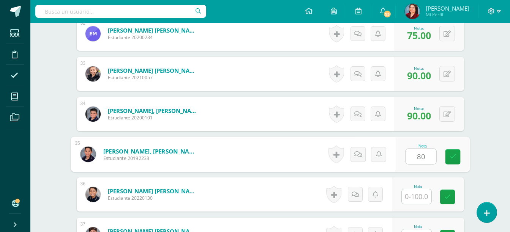
type input "80"
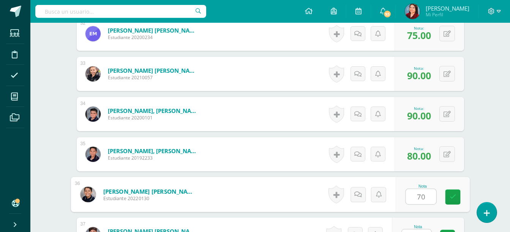
type input "70"
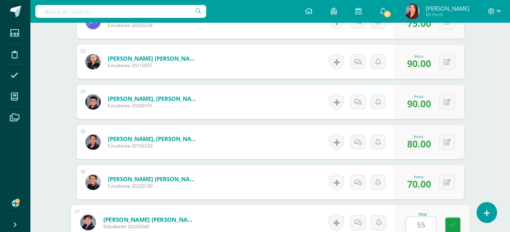
type input "55"
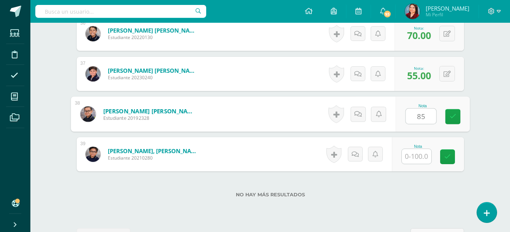
type input "85"
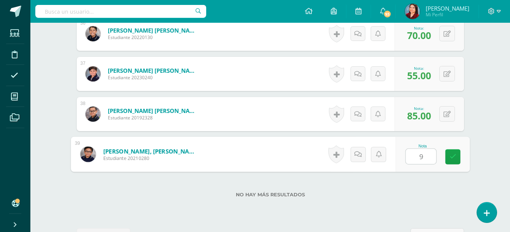
type input "90"
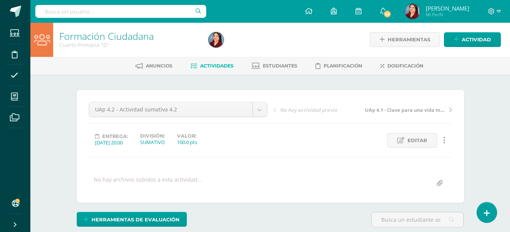
scroll to position [0, 0]
click at [129, 38] on link "Formación Ciudadana" at bounding box center [106, 36] width 95 height 13
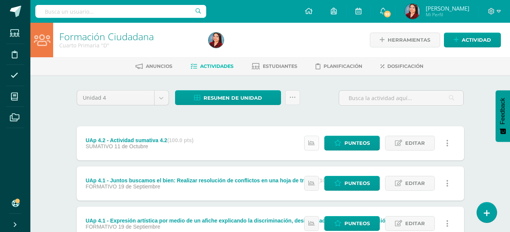
click at [313, 149] on link at bounding box center [311, 143] width 15 height 15
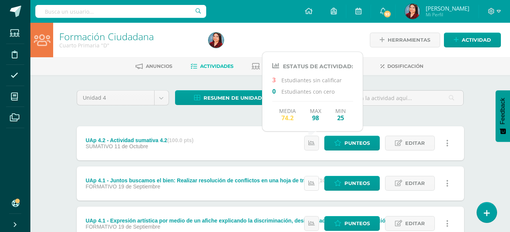
click at [316, 187] on link at bounding box center [311, 183] width 15 height 15
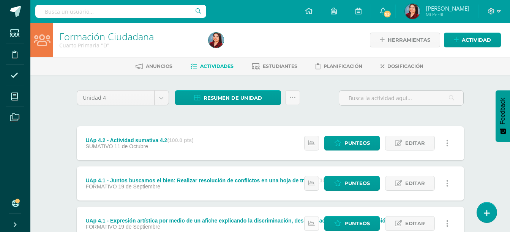
click at [314, 219] on link at bounding box center [311, 223] width 15 height 15
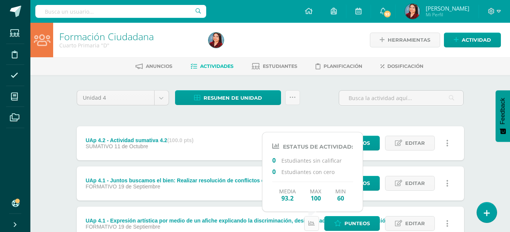
scroll to position [100, 0]
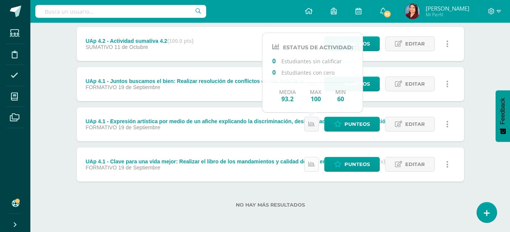
click at [309, 160] on link at bounding box center [311, 164] width 15 height 15
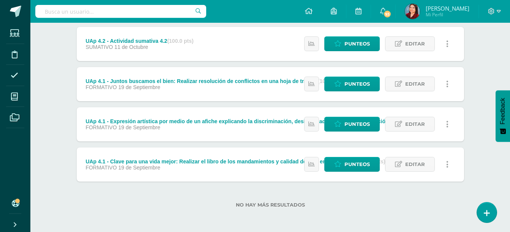
click at [481, 95] on div "Formación Ciudadana Cuarto Primaria "D" Herramientas Detalle de asistencias Act…" at bounding box center [270, 77] width 480 height 309
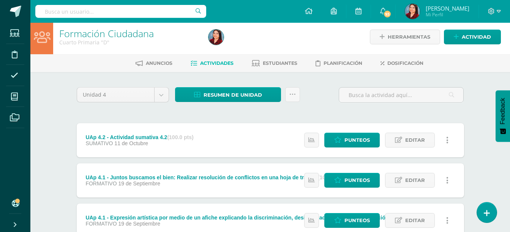
scroll to position [0, 0]
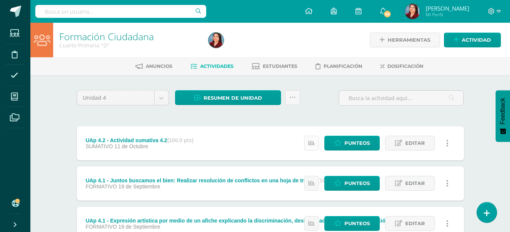
click at [311, 145] on icon at bounding box center [311, 143] width 6 height 6
click at [62, 122] on div "Unidad 4 Unidad 1 Unidad 2 Unidad 3 Unidad 4 Resumen de unidad Descargar como H…" at bounding box center [271, 203] width 418 height 257
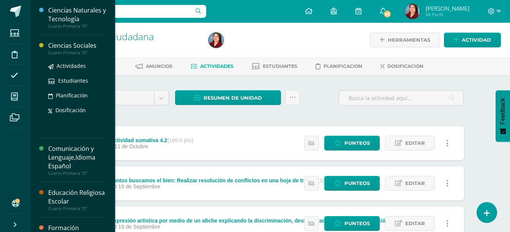
click at [67, 46] on div "Ciencias Sociales" at bounding box center [77, 45] width 58 height 9
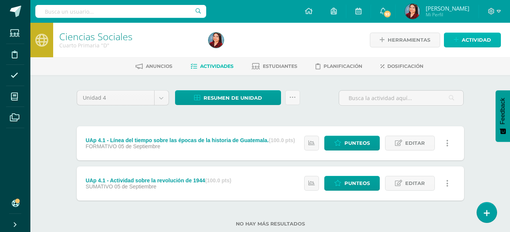
click at [478, 41] on span "Actividad" at bounding box center [476, 40] width 29 height 14
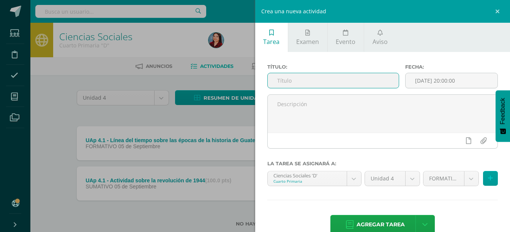
click at [365, 81] on input "text" at bounding box center [333, 80] width 131 height 15
type input "UAp 4.2 - Actividad sumativa 4.2"
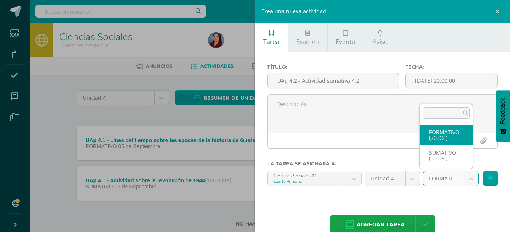
click at [467, 185] on body "Estudiantes Disciplina Asistencia Mis cursos Archivos Soporte Ayuda Reportar un…" at bounding box center [255, 125] width 510 height 251
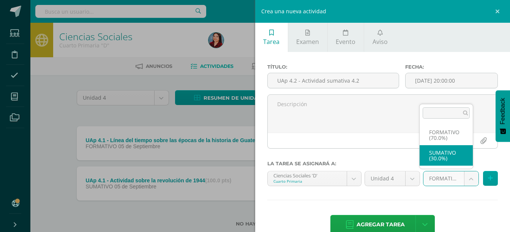
select select "207987"
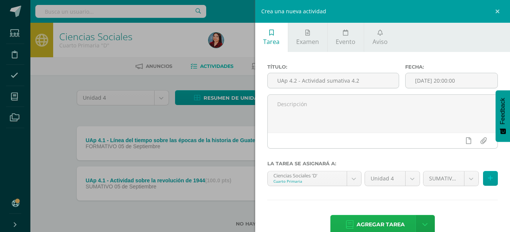
click at [384, 224] on span "Agregar tarea" at bounding box center [381, 225] width 48 height 19
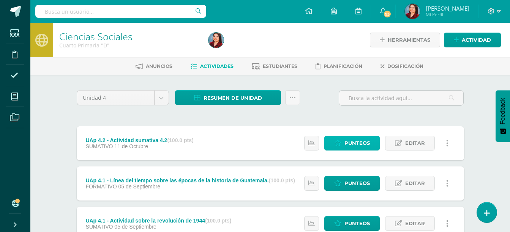
click at [356, 145] on span "Punteos" at bounding box center [356, 143] width 25 height 14
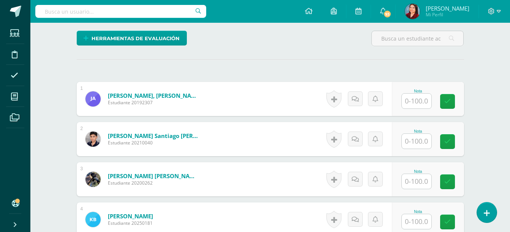
scroll to position [182, 0]
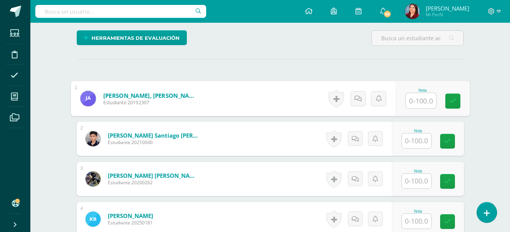
click at [411, 104] on input "text" at bounding box center [421, 100] width 30 height 15
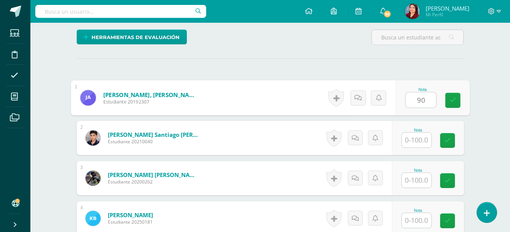
type input "90"
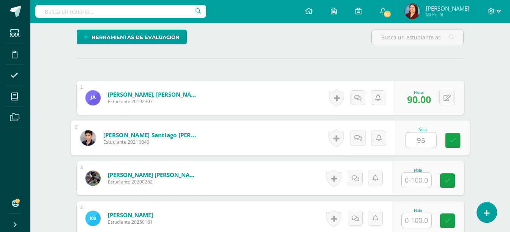
type input "95"
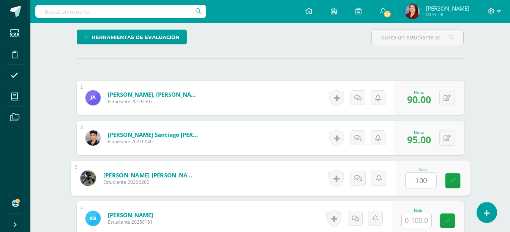
type input "100"
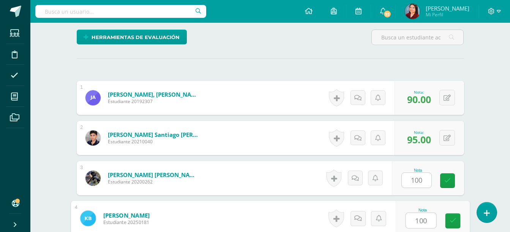
type input "100"
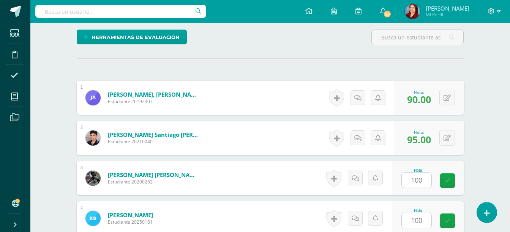
scroll to position [328, 0]
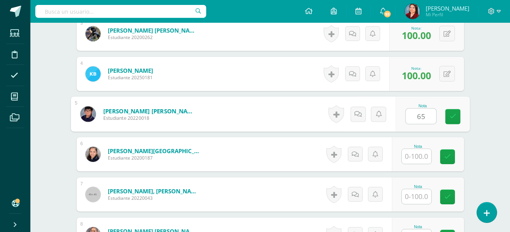
type input "65"
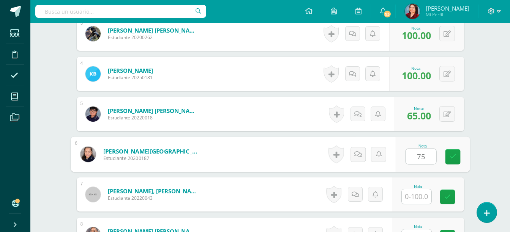
type input "75"
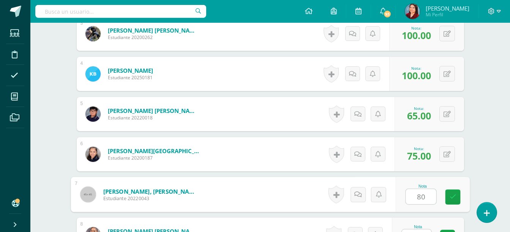
type input "80"
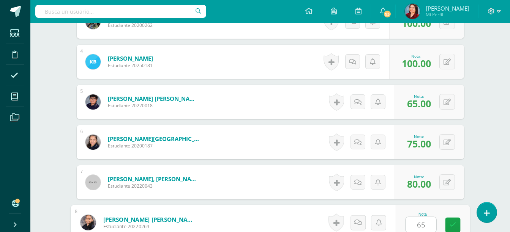
type input "65"
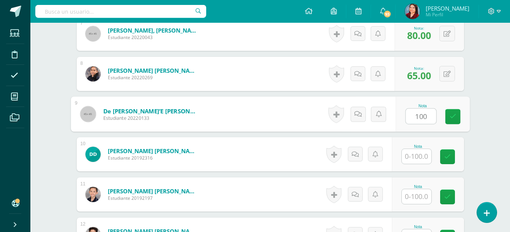
type input "100"
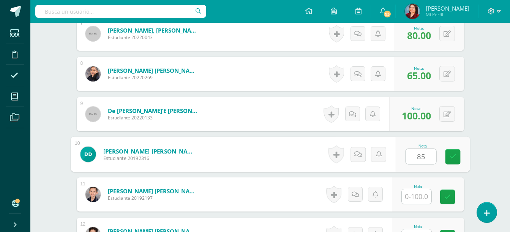
type input "85"
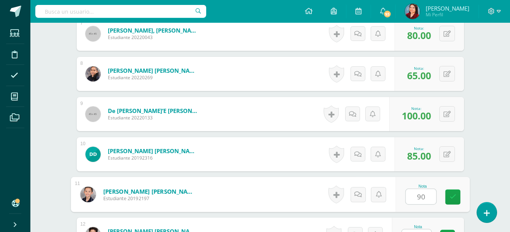
type input "90"
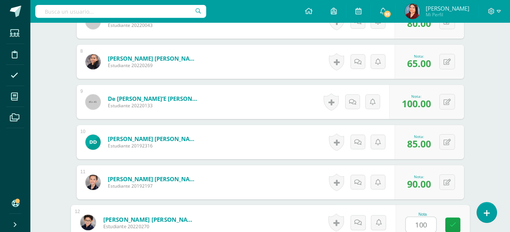
type input "100"
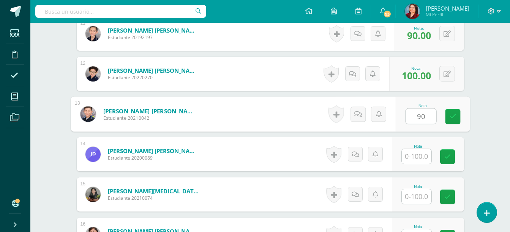
type input "90"
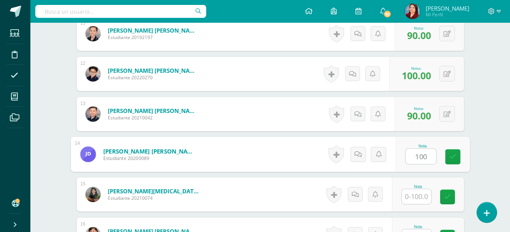
type input "100"
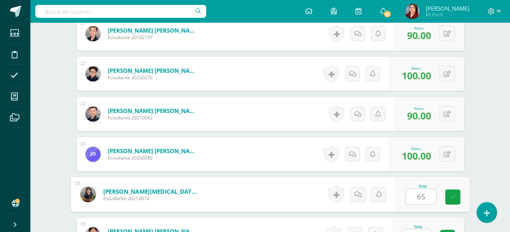
type input "65"
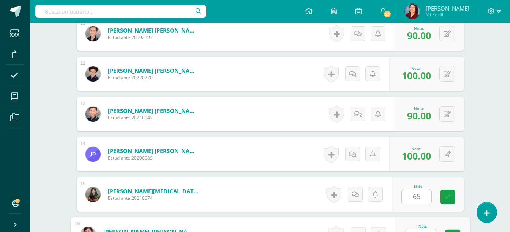
scroll to position [662, 0]
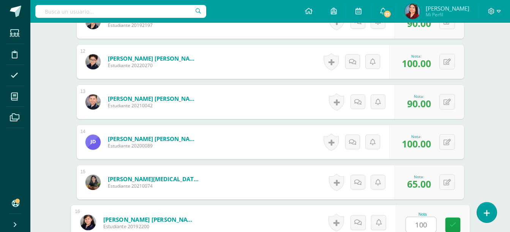
type input "100"
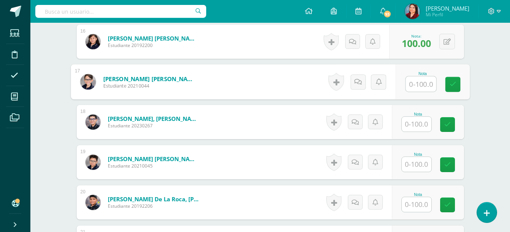
scroll to position [844, 0]
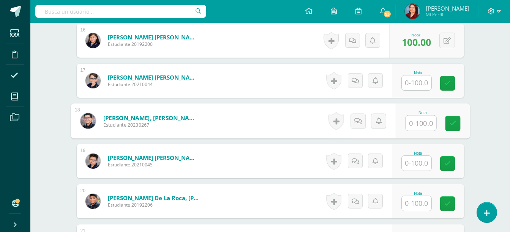
click at [414, 119] on input "text" at bounding box center [421, 123] width 30 height 15
type input "55"
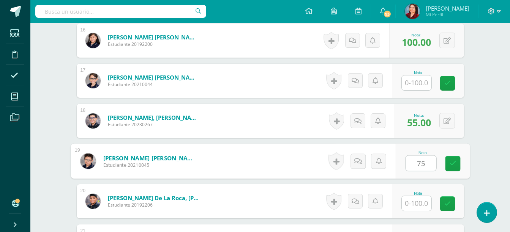
type input "75"
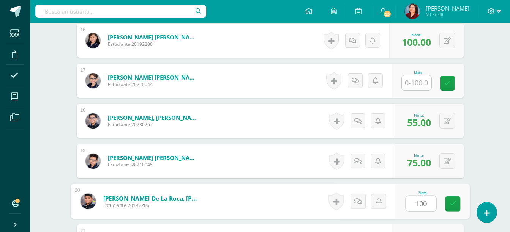
type input "100"
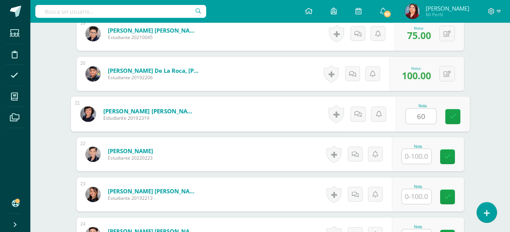
type input "60"
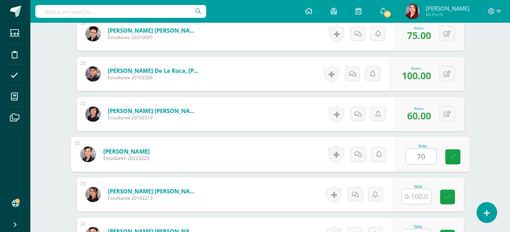
type input "70"
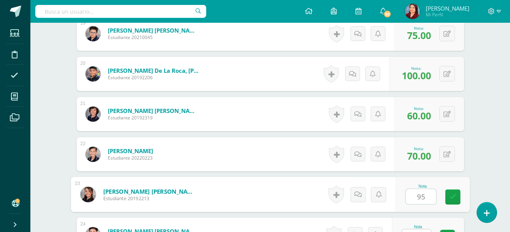
type input "95"
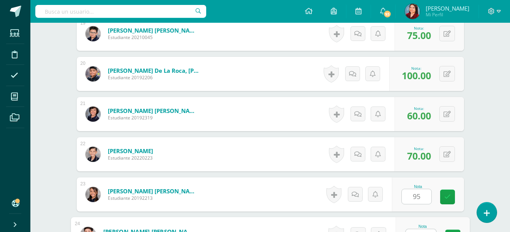
scroll to position [984, 0]
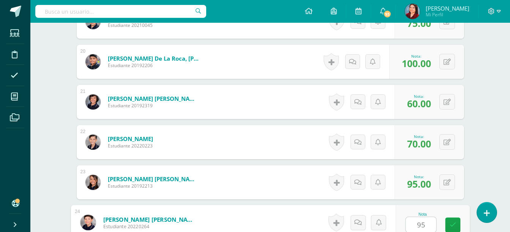
type input "95"
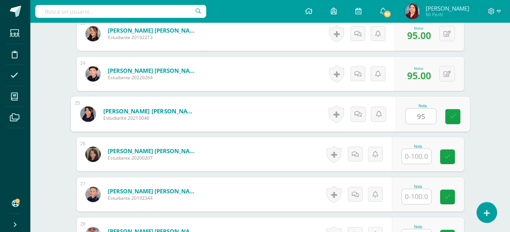
type input "95"
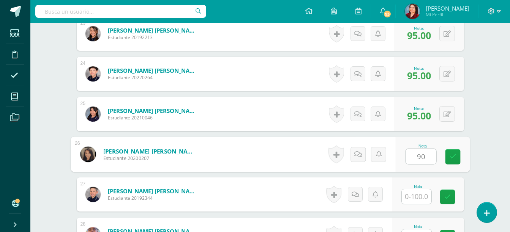
type input "90"
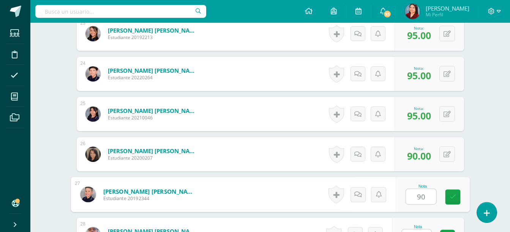
type input "90"
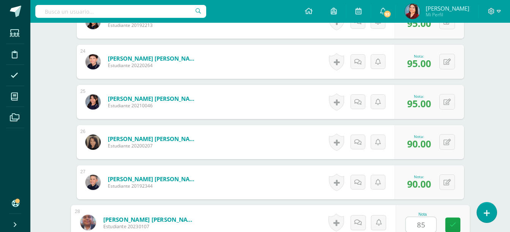
type input "85"
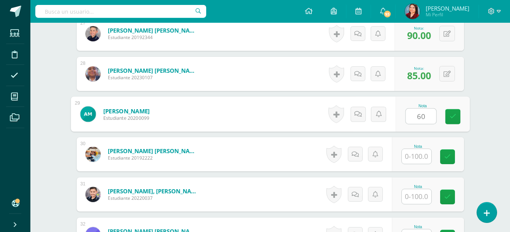
type input "60"
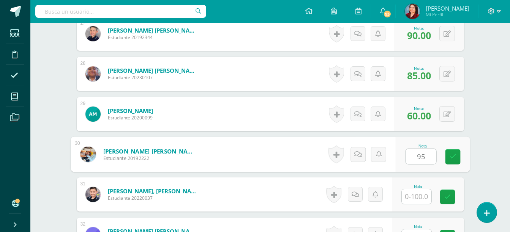
type input "95"
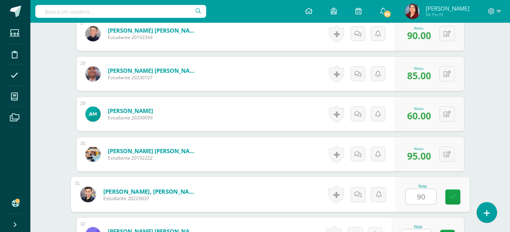
type input "90"
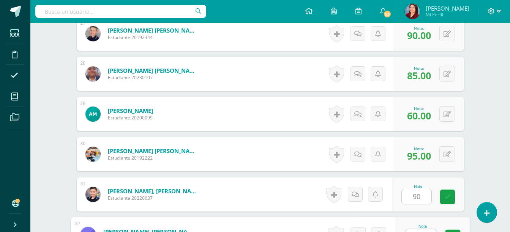
scroll to position [1306, 0]
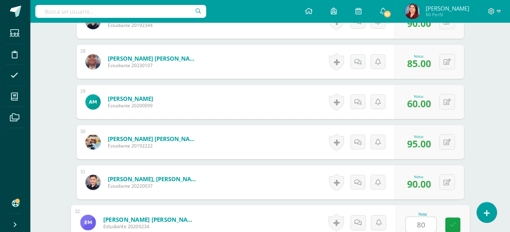
type input "80"
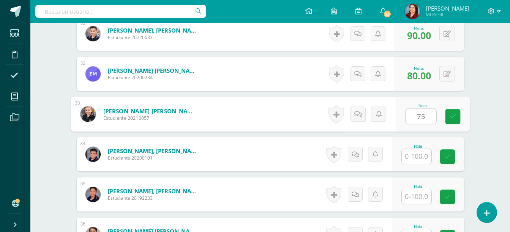
type input "75"
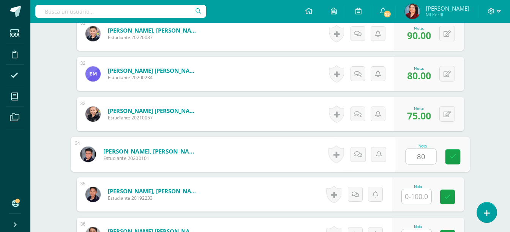
type input "80"
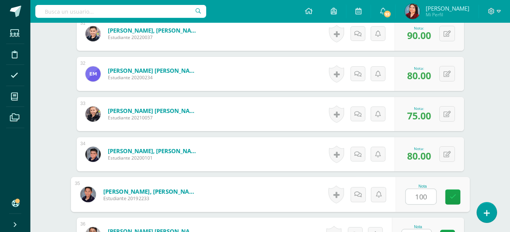
type input "100"
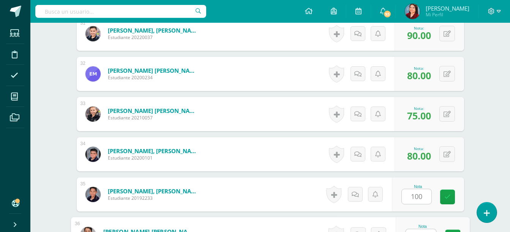
scroll to position [1467, 0]
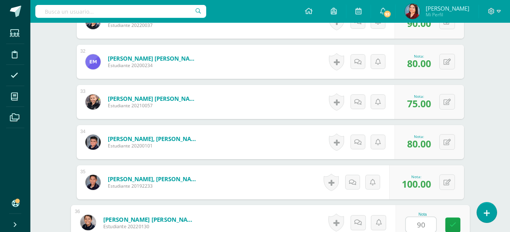
type input "90"
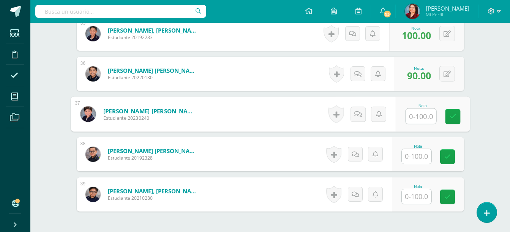
type input "7"
type input "85"
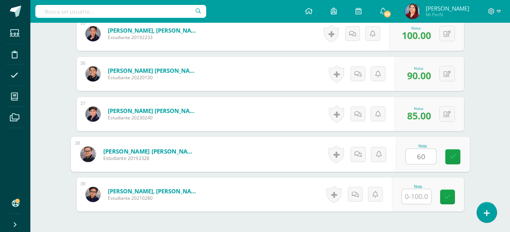
type input "60"
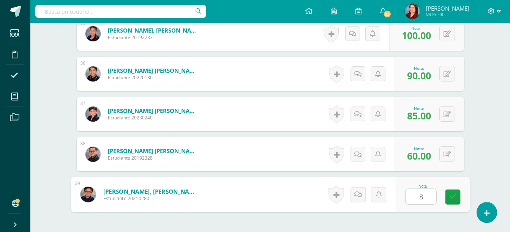
type input "80"
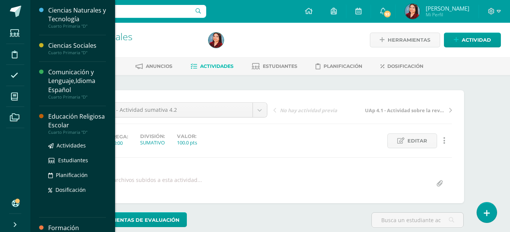
scroll to position [74, 0]
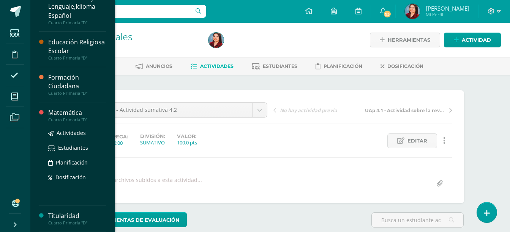
click at [58, 114] on div "Matemática" at bounding box center [77, 113] width 58 height 9
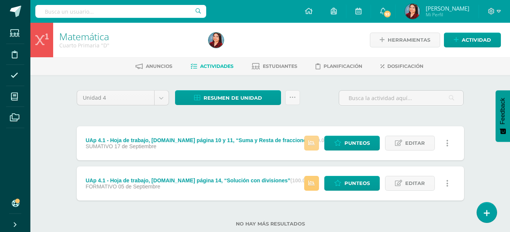
click at [307, 143] on link at bounding box center [311, 143] width 15 height 15
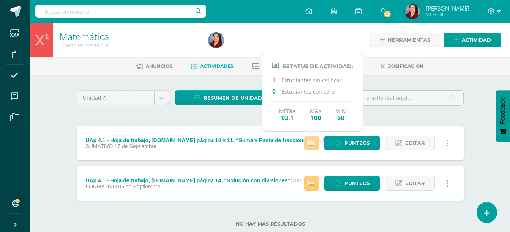
click at [307, 143] on link at bounding box center [311, 143] width 15 height 15
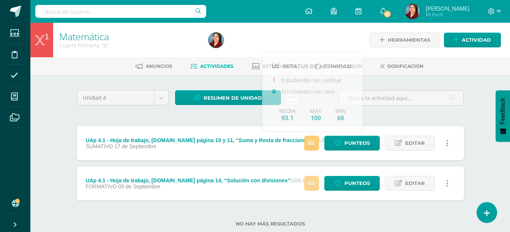
click at [309, 184] on icon at bounding box center [311, 183] width 6 height 6
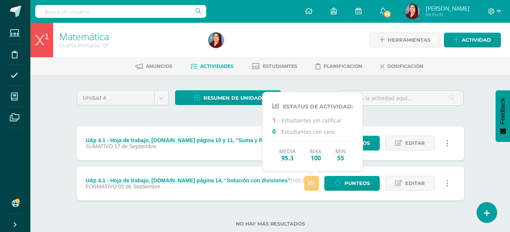
click at [425, 118] on div "Unidad 4 Unidad 1 Unidad 2 Unidad 3 Unidad 4 Resumen de unidad Descargar como H…" at bounding box center [270, 163] width 393 height 146
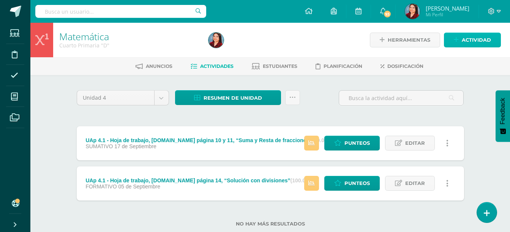
click at [456, 46] on link "Actividad" at bounding box center [472, 40] width 57 height 15
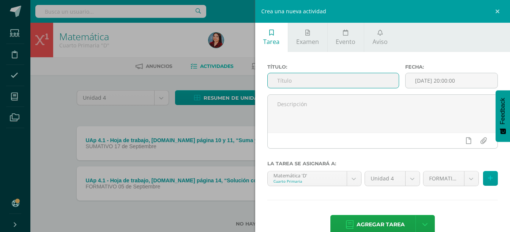
click at [333, 81] on input "text" at bounding box center [333, 80] width 131 height 15
type input "UAp 4.2 - Actividad sumativa"
click at [465, 183] on body "Estudiantes Disciplina Asistencia Mis cursos Archivos Soporte Ayuda Reportar un…" at bounding box center [255, 125] width 510 height 251
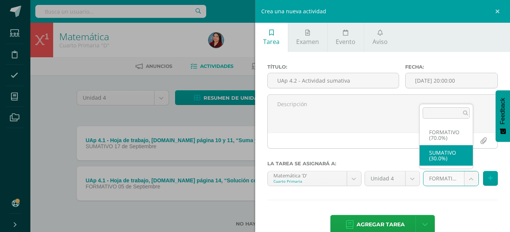
select select "208052"
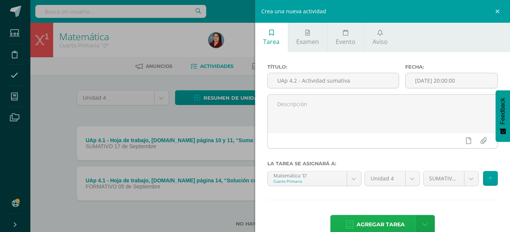
click at [382, 221] on span "Agregar tarea" at bounding box center [381, 225] width 48 height 19
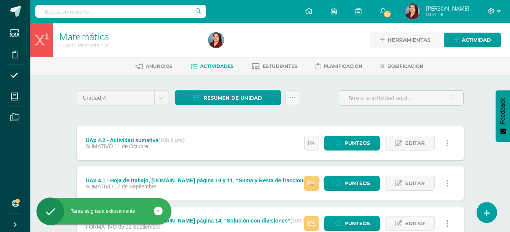
scroll to position [59, 0]
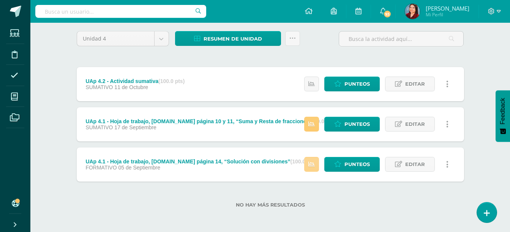
click at [307, 168] on link at bounding box center [311, 164] width 15 height 15
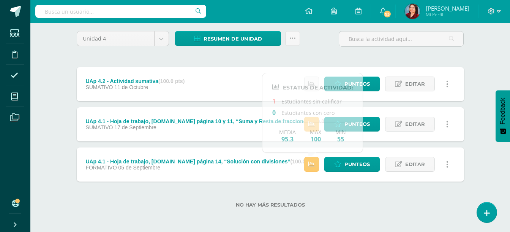
click at [320, 204] on label "No hay más resultados" at bounding box center [270, 205] width 387 height 6
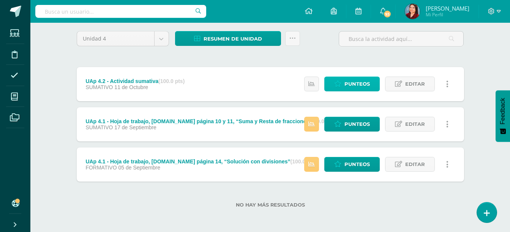
click at [339, 84] on icon at bounding box center [337, 84] width 7 height 6
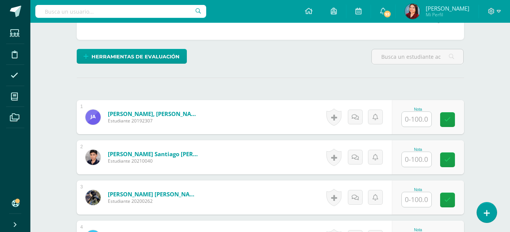
scroll to position [164, 0]
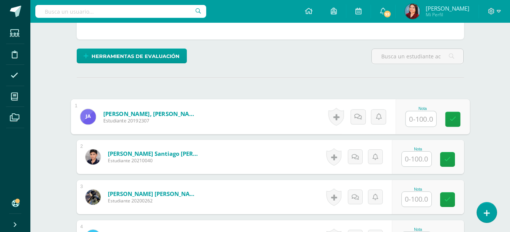
click at [410, 119] on input "text" at bounding box center [421, 119] width 30 height 15
type input "74"
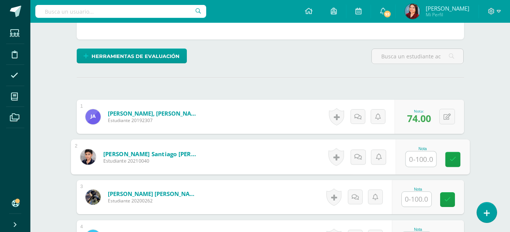
scroll to position [164, 0]
type input "66"
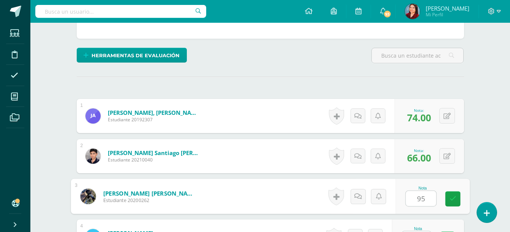
type input "95"
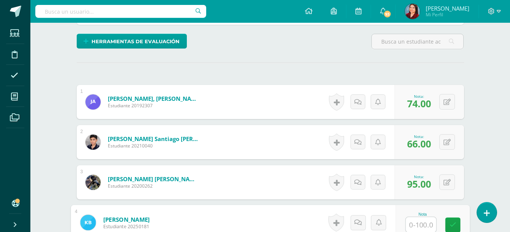
scroll to position [179, 0]
type input "95"
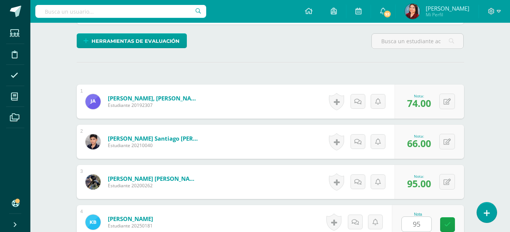
scroll to position [328, 0]
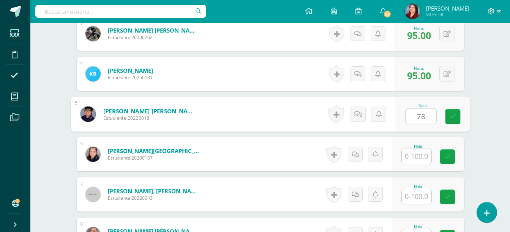
type input "78"
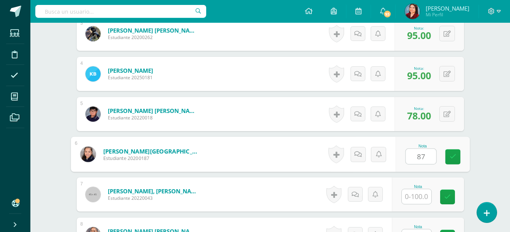
type input "87"
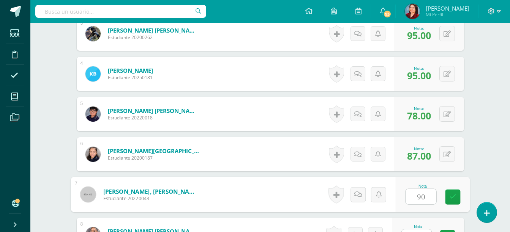
type input "90"
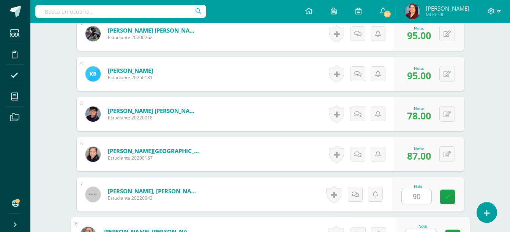
scroll to position [340, 0]
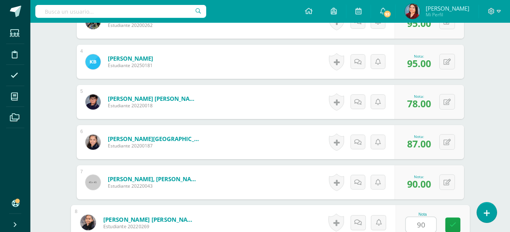
type input "90"
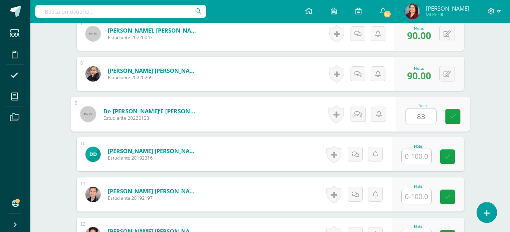
type input "83"
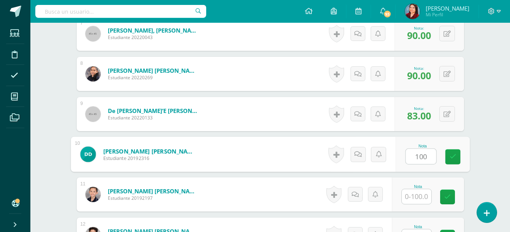
type input "100"
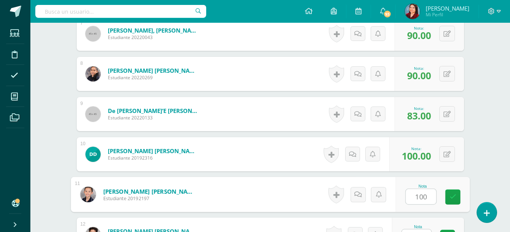
type input "100"
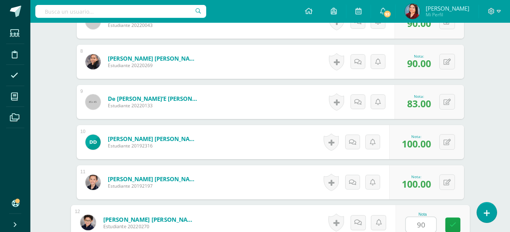
type input "90"
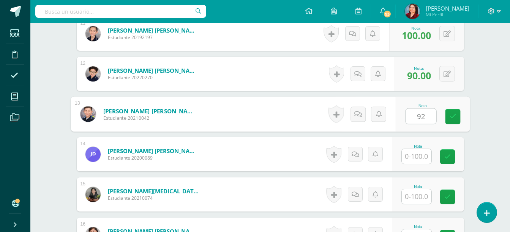
type input "92"
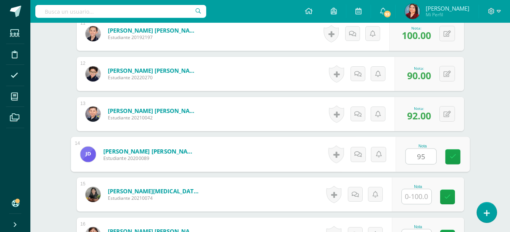
type input "95"
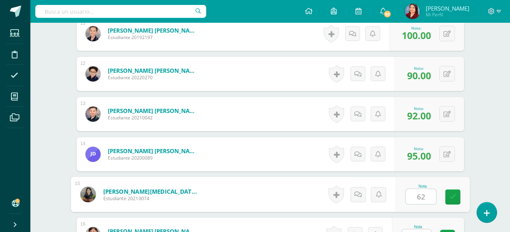
type input "62"
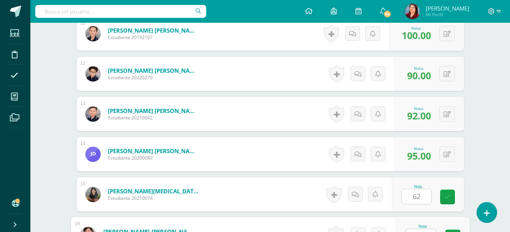
scroll to position [662, 0]
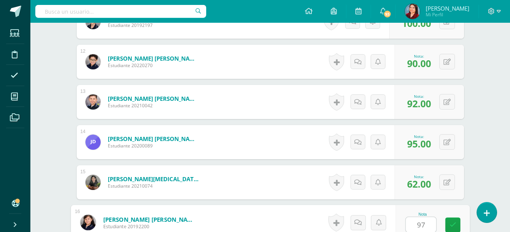
type input "97"
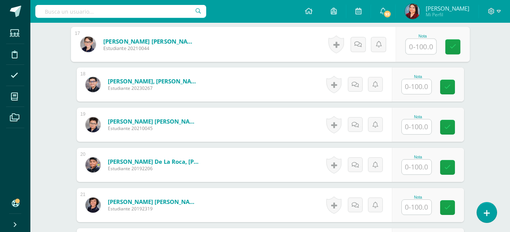
scroll to position [881, 0]
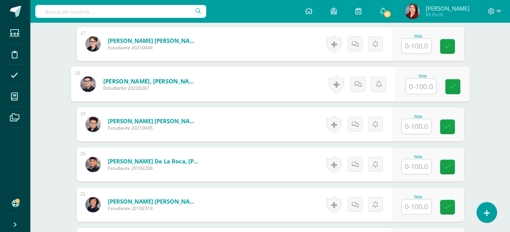
click at [423, 79] on input "text" at bounding box center [421, 86] width 30 height 15
type input "87"
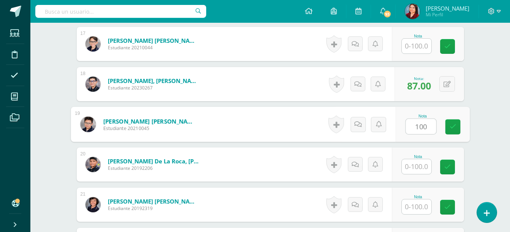
type input "100"
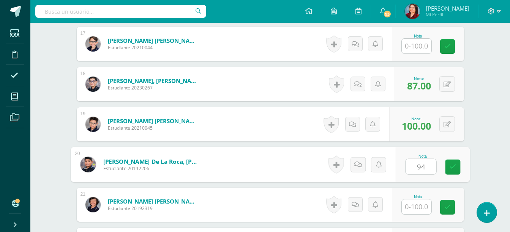
type input "94"
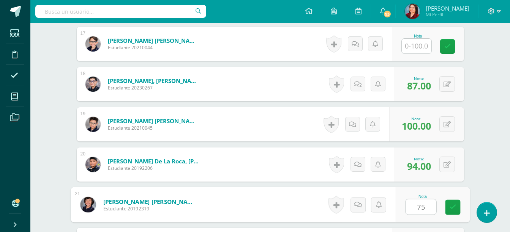
type input "75"
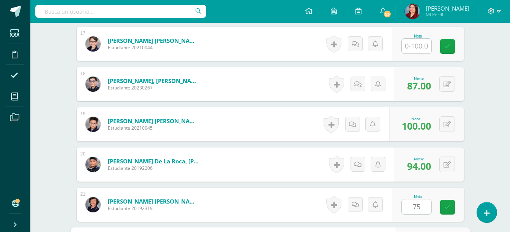
scroll to position [1012, 0]
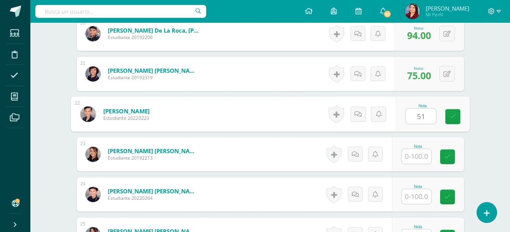
type input "51"
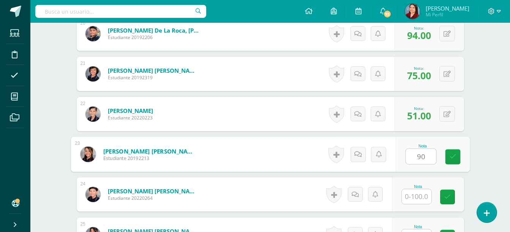
type input "90"
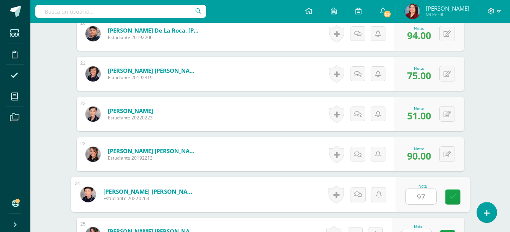
type input "97"
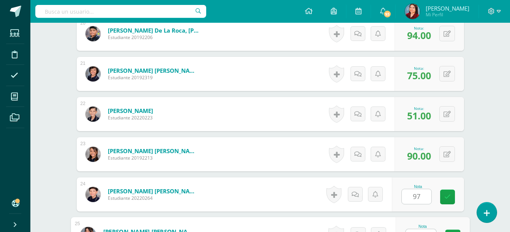
scroll to position [1024, 0]
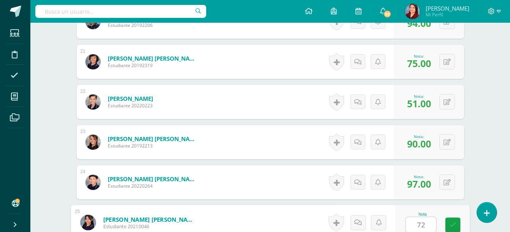
type input "72"
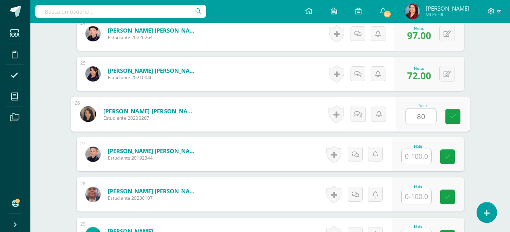
type input "80"
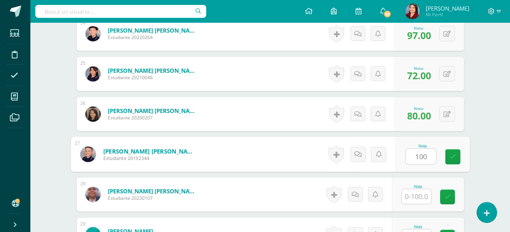
type input "100"
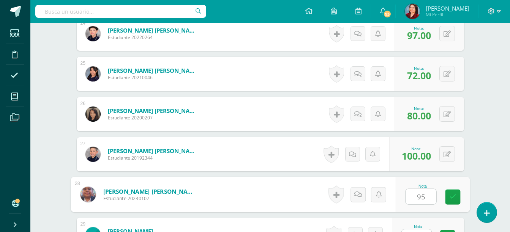
type input "95"
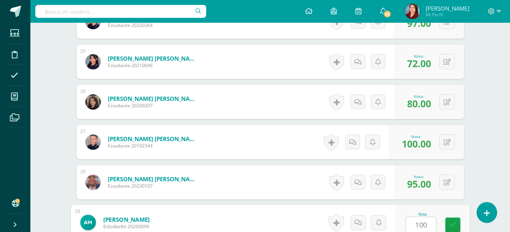
type input "100"
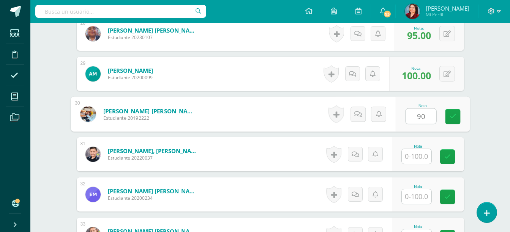
type input "90"
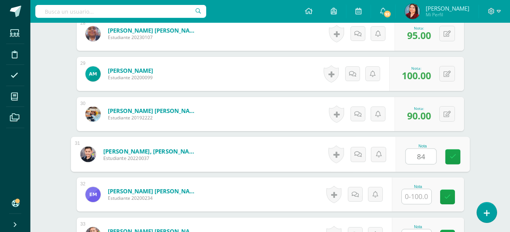
type input "84"
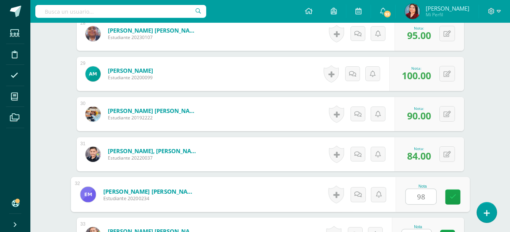
type input "9"
type input "87"
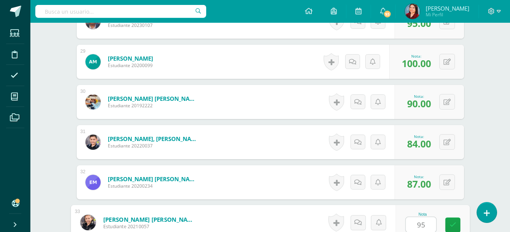
type input "95"
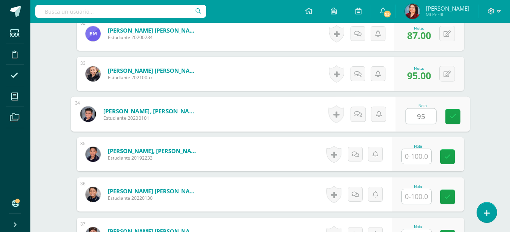
type input "95"
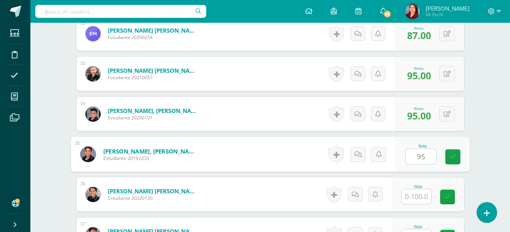
type input "95"
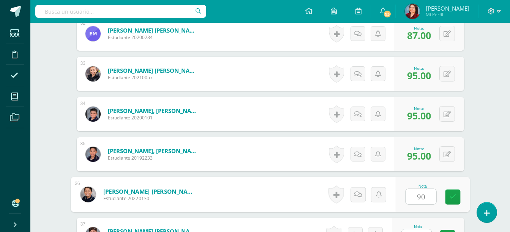
type input "90"
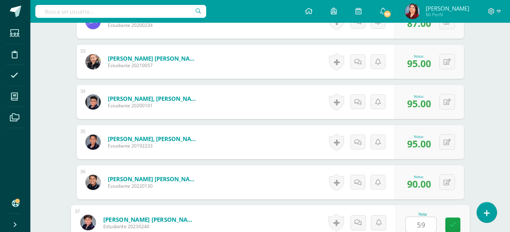
type input "59"
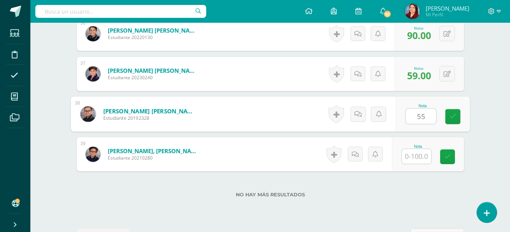
type input "55"
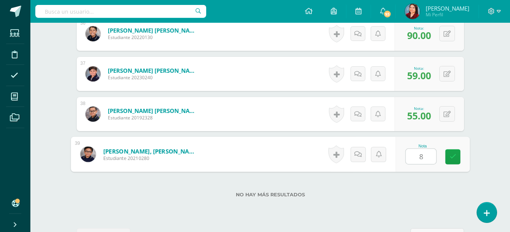
type input "87"
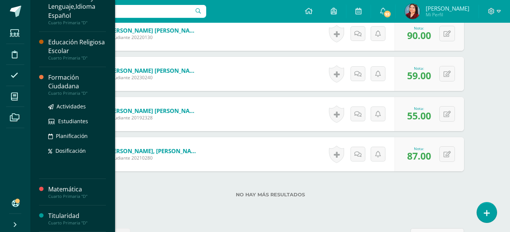
scroll to position [0, 0]
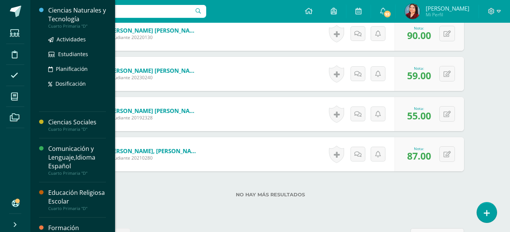
click at [80, 16] on div "Ciencias Naturales y Tecnología" at bounding box center [77, 14] width 58 height 17
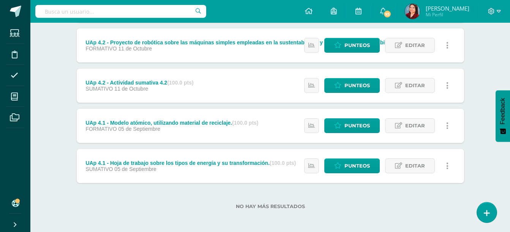
scroll to position [140, 0]
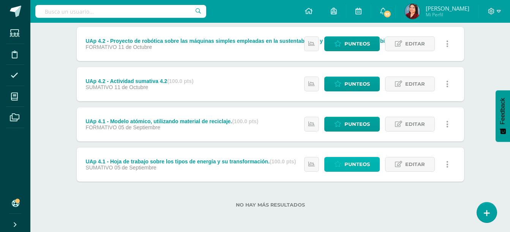
click at [350, 162] on span "Punteos" at bounding box center [356, 165] width 25 height 14
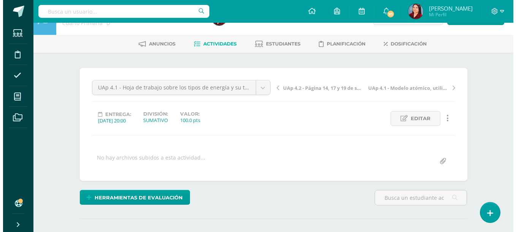
scroll to position [21, 0]
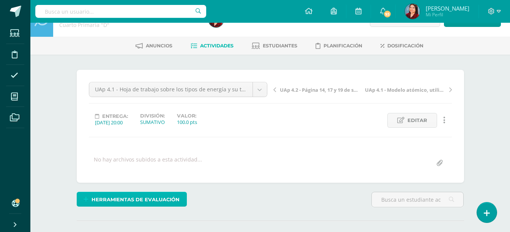
click at [144, 204] on span "Herramientas de evaluación" at bounding box center [136, 200] width 88 height 14
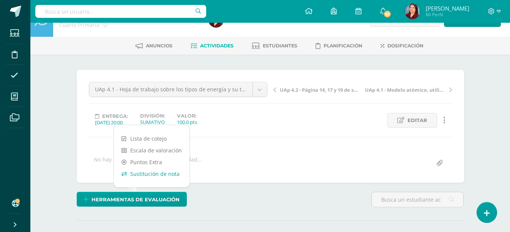
click at [158, 175] on link "Sustitución de nota" at bounding box center [152, 174] width 76 height 12
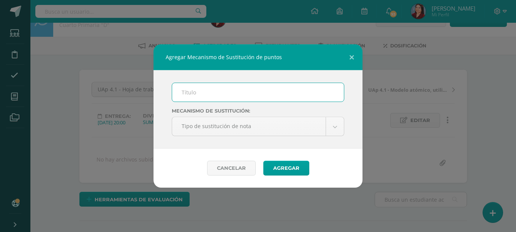
scroll to position [21, 0]
click at [283, 96] on input "text" at bounding box center [258, 92] width 172 height 19
type input "PMA"
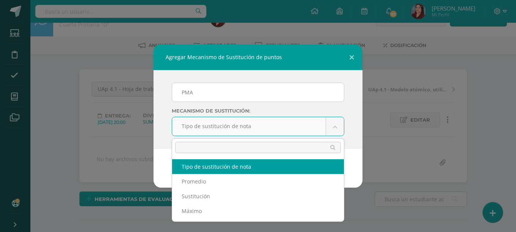
scroll to position [21, 0]
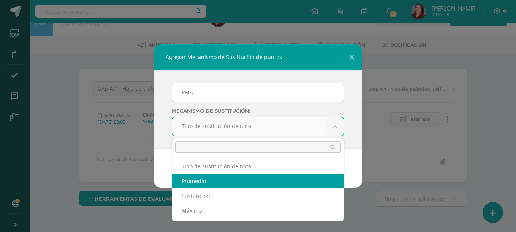
select select "average"
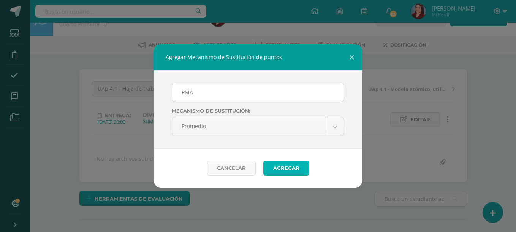
click at [285, 171] on button "Agregar" at bounding box center [286, 168] width 46 height 15
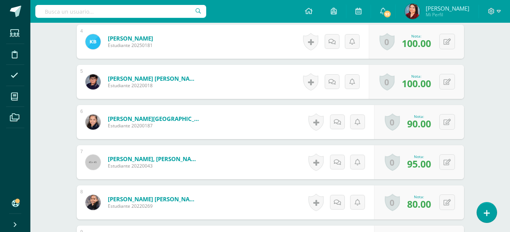
scroll to position [392, 0]
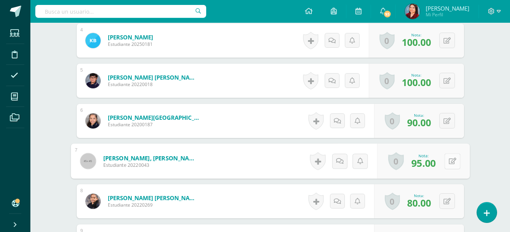
click at [446, 158] on button at bounding box center [452, 161] width 16 height 16
type input "100"
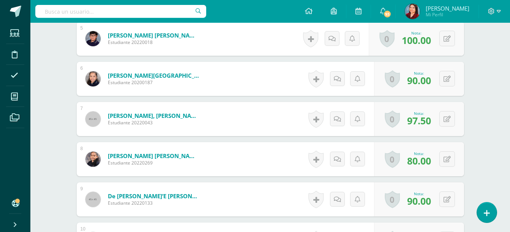
scroll to position [435, 0]
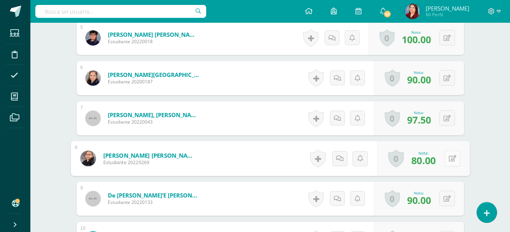
click at [443, 159] on div "0 Logros Logros obtenidos Aún no hay logros agregados Nota: 80.00" at bounding box center [423, 158] width 93 height 35
click at [453, 160] on icon at bounding box center [453, 158] width 8 height 6
click at [448, 158] on button at bounding box center [452, 159] width 16 height 16
click at [414, 161] on input "1003" at bounding box center [403, 160] width 30 height 15
type input "1003"
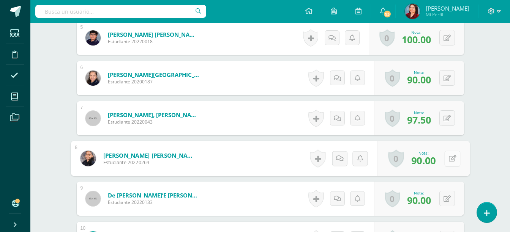
click at [453, 158] on button at bounding box center [452, 159] width 16 height 16
type input "100"
click at [461, 174] on div "0 Logros Logros obtenidos Aún no hay logros agregados Nota: 90.00" at bounding box center [419, 159] width 90 height 34
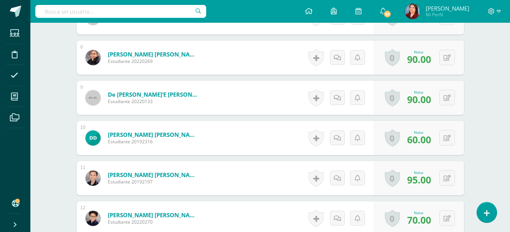
scroll to position [536, 0]
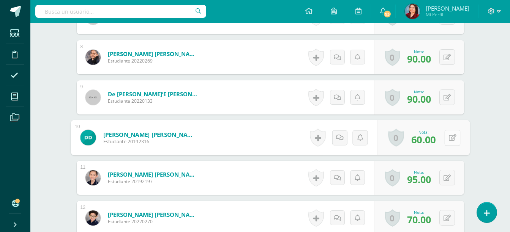
click at [441, 141] on div "0 Logros Logros obtenidos Aún no hay logros agregados Nota: 60.00" at bounding box center [423, 137] width 93 height 35
click at [449, 139] on icon at bounding box center [453, 137] width 8 height 6
type input "90"
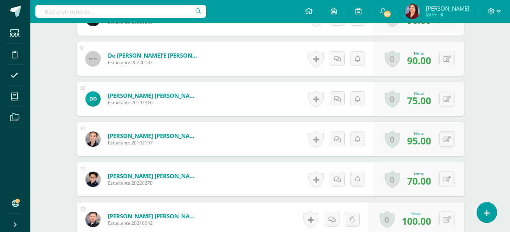
scroll to position [575, 0]
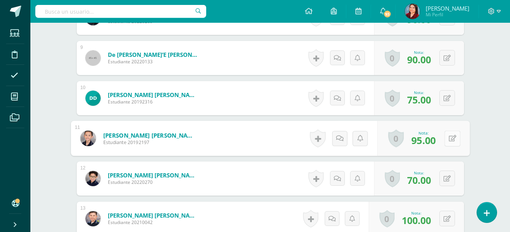
click at [442, 140] on div "0 Logros Logros obtenidos Aún no hay logros agregados Nota: 95.00" at bounding box center [423, 138] width 93 height 35
click at [453, 142] on icon at bounding box center [453, 138] width 8 height 6
type input "100"
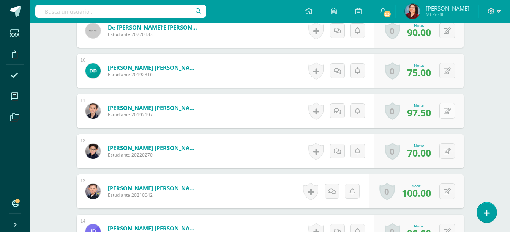
scroll to position [604, 0]
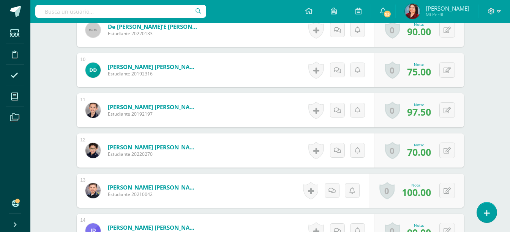
click at [438, 150] on div "0 Logros Logros obtenidos Aún no hay logros agregados Nota: 70.00" at bounding box center [419, 151] width 90 height 34
click at [442, 151] on div "0 Logros Logros obtenidos Aún no hay logros agregados Nota: 70.00" at bounding box center [419, 151] width 90 height 34
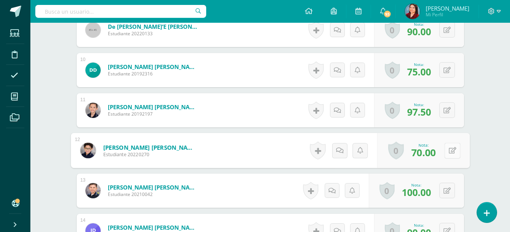
click at [450, 152] on icon at bounding box center [453, 150] width 8 height 6
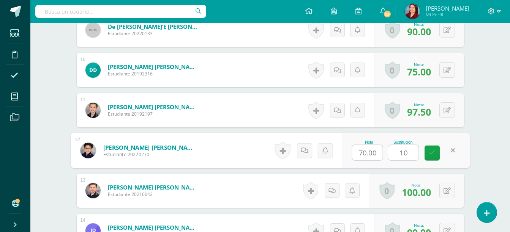
type input "100"
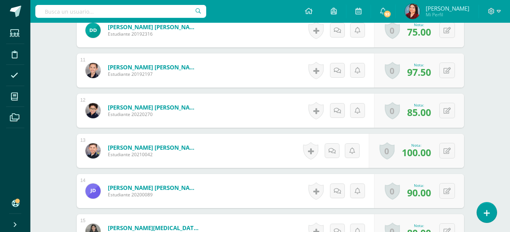
scroll to position [644, 0]
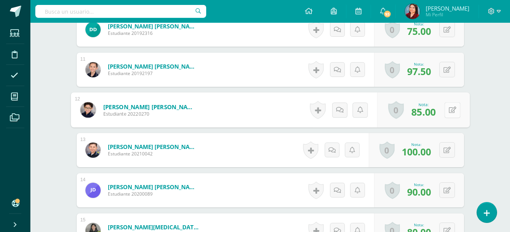
click at [449, 104] on button at bounding box center [452, 110] width 16 height 16
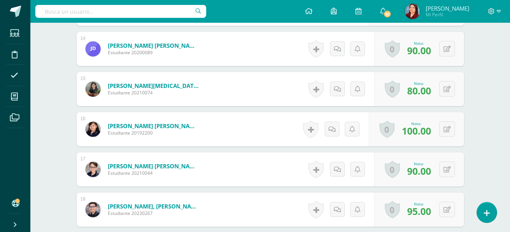
scroll to position [785, 0]
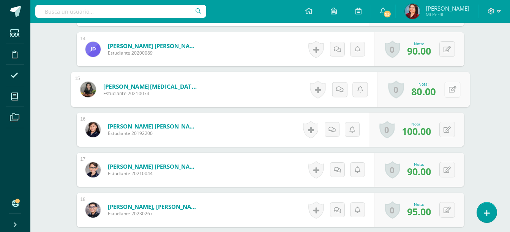
click at [447, 94] on button at bounding box center [452, 90] width 16 height 16
type input "90"
click at [474, 101] on div "¿Estás seguro que quieres eliminar esta actividad? Esto borrará la actividad y …" at bounding box center [271, 225] width 418 height 1870
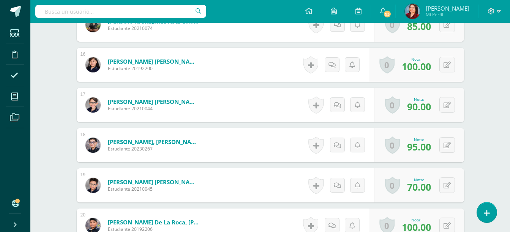
scroll to position [853, 0]
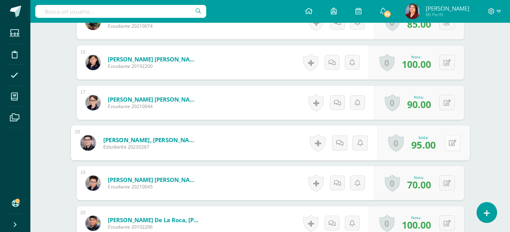
click at [440, 143] on div "0 Logros Logros obtenidos Aún no hay logros agregados Nota: 95.00" at bounding box center [423, 143] width 93 height 35
click at [448, 144] on button at bounding box center [452, 143] width 16 height 16
type input "100"
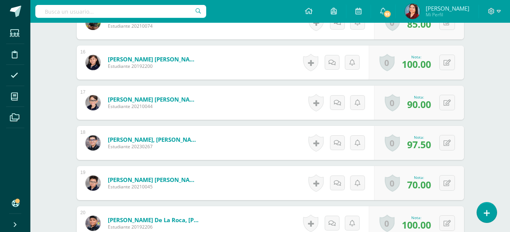
click at [473, 154] on div "¿Estás seguro que quieres eliminar esta actividad? Esto borrará la actividad y …" at bounding box center [271, 158] width 418 height 1870
click at [449, 147] on button at bounding box center [447, 143] width 16 height 16
click at [495, 164] on div "Ciencias Naturales y Tecnología Cuarto Primaria "D" Herramientas Detalle de asi…" at bounding box center [270, 131] width 480 height 1923
click at [446, 179] on button at bounding box center [447, 183] width 16 height 16
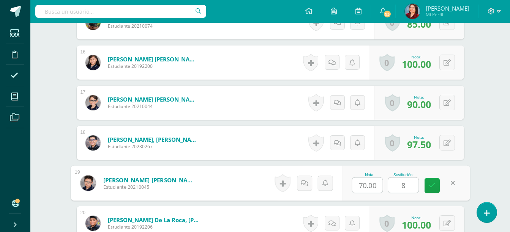
type input "80"
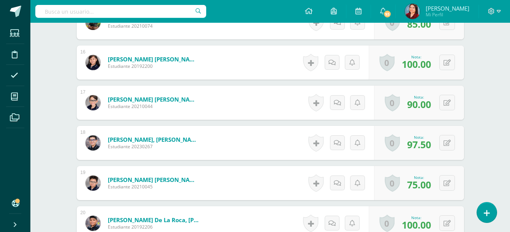
click at [493, 135] on div "Ciencias Naturales y Tecnología Cuarto Primaria "D" Herramientas Detalle de asi…" at bounding box center [270, 131] width 480 height 1923
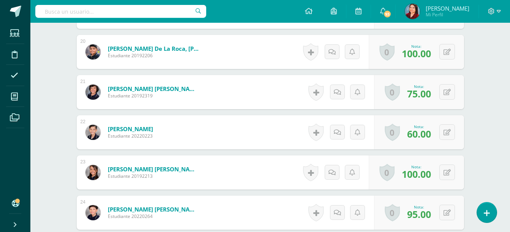
scroll to position [1025, 0]
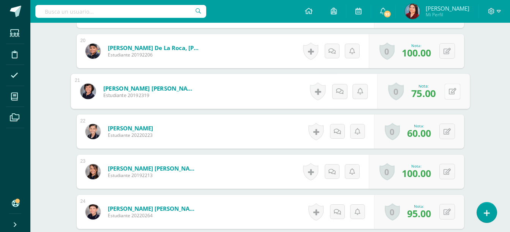
click at [445, 90] on button at bounding box center [452, 92] width 16 height 16
type input "90"
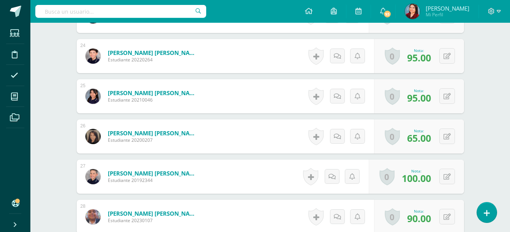
scroll to position [1182, 0]
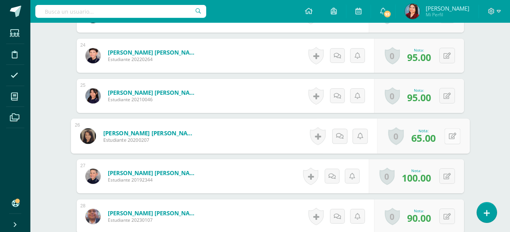
click at [445, 133] on button at bounding box center [452, 136] width 16 height 16
type input "100"
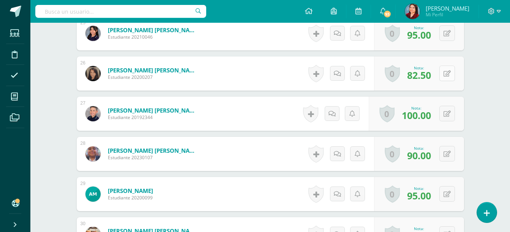
scroll to position [1250, 0]
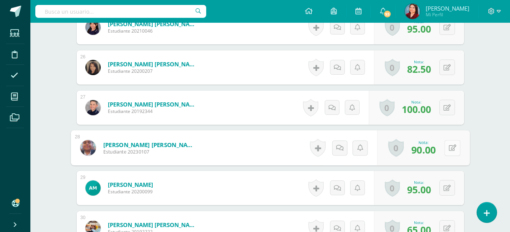
click at [447, 151] on button at bounding box center [452, 148] width 16 height 16
type input "100"
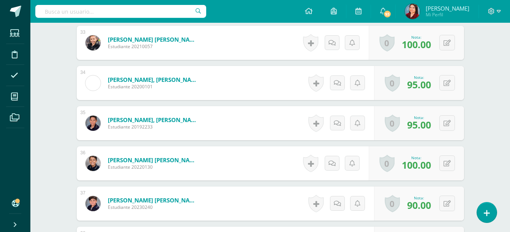
scroll to position [1558, 0]
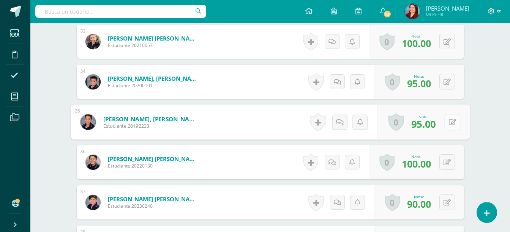
click at [454, 121] on button at bounding box center [452, 122] width 16 height 16
type input "100"
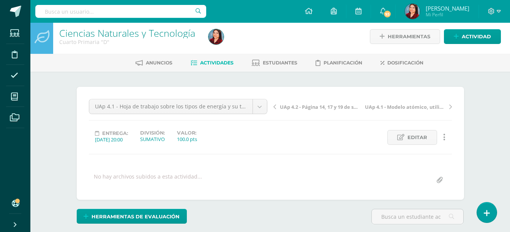
scroll to position [0, 0]
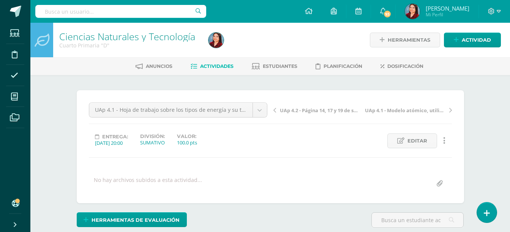
click at [118, 41] on link "Ciencias Naturales y Tecnología" at bounding box center [127, 36] width 136 height 13
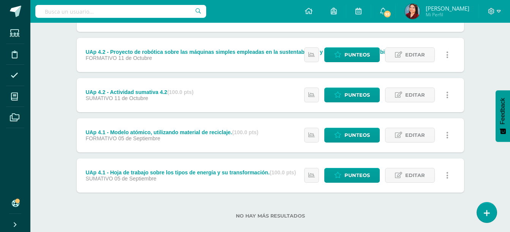
scroll to position [129, 0]
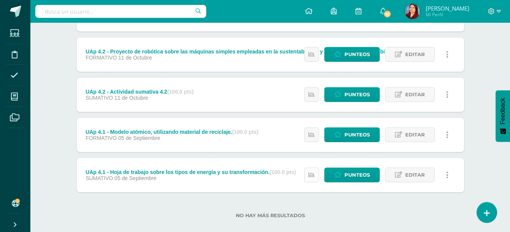
click at [319, 171] on link at bounding box center [311, 175] width 15 height 15
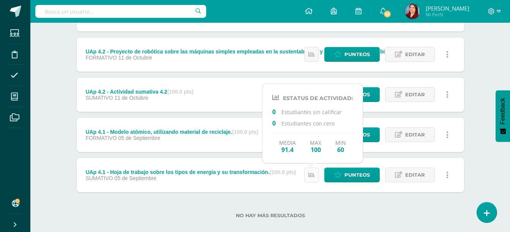
click at [319, 171] on link at bounding box center [311, 175] width 15 height 15
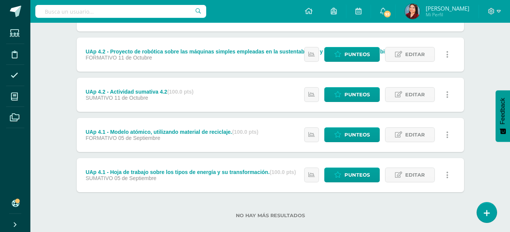
click at [62, 149] on div "Unidad 4 Unidad 1 Unidad 2 Unidad 3 Unidad 4 Resumen de unidad Descargar como H…" at bounding box center [271, 94] width 418 height 297
click at [313, 135] on icon at bounding box center [311, 135] width 6 height 6
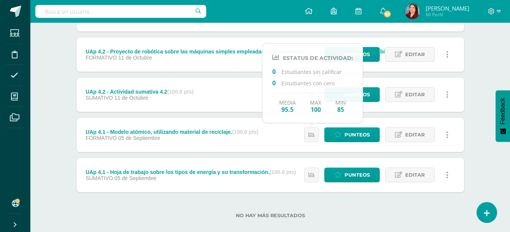
click at [55, 110] on div "Ciencias Naturales y Tecnología Cuarto Primaria "D" Herramientas Detalle de asi…" at bounding box center [270, 68] width 480 height 349
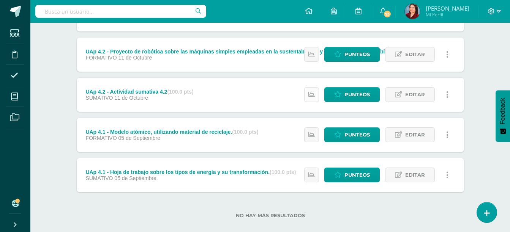
click at [314, 95] on icon at bounding box center [311, 95] width 6 height 6
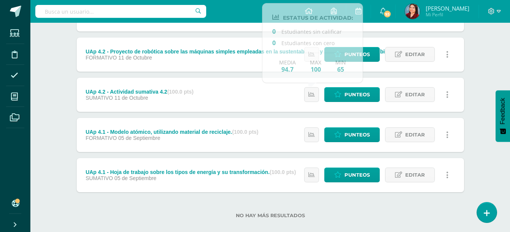
click at [53, 69] on div "Ciencias Naturales y Tecnología Cuarto Primaria "D" Herramientas Detalle de asi…" at bounding box center [270, 68] width 480 height 349
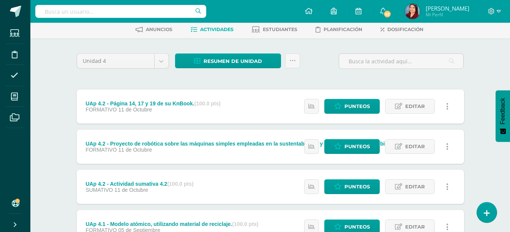
scroll to position [36, 0]
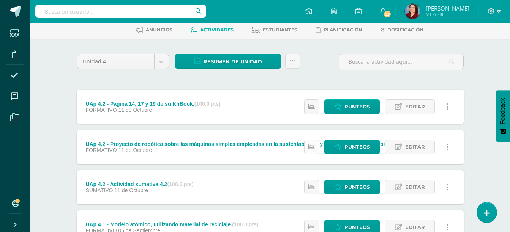
click at [310, 148] on icon at bounding box center [311, 147] width 6 height 6
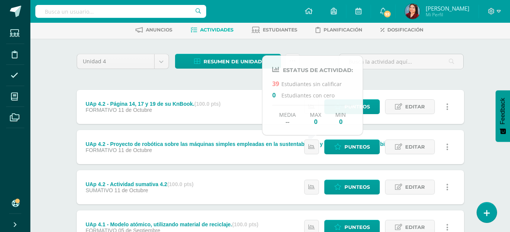
click at [376, 82] on div "Unidad 4 Unidad 1 Unidad 2 Unidad 3 Unidad 4 Resumen de unidad Descargar como H…" at bounding box center [270, 187] width 393 height 267
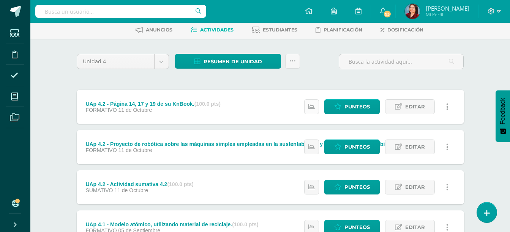
click at [315, 107] on link at bounding box center [311, 107] width 15 height 15
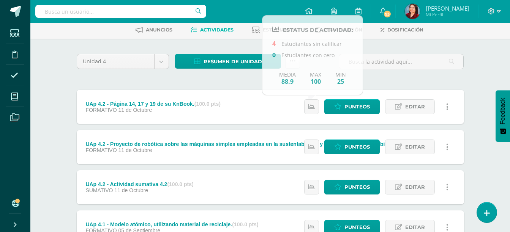
click at [383, 81] on div "Unidad 4 Unidad 1 Unidad 2 Unidad 3 Unidad 4 Resumen de unidad Descargar como H…" at bounding box center [270, 187] width 393 height 267
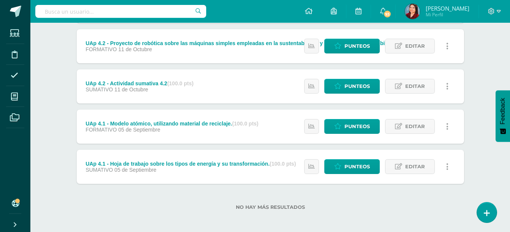
scroll to position [138, 0]
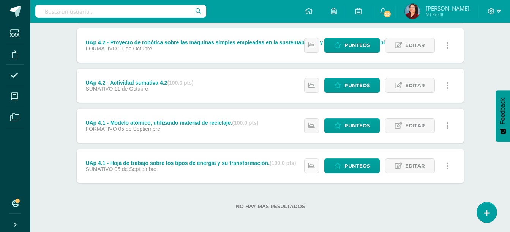
click at [311, 172] on link at bounding box center [311, 166] width 15 height 15
click at [329, 206] on label "No hay más resultados" at bounding box center [270, 207] width 387 height 6
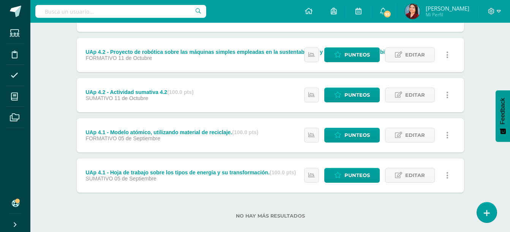
scroll to position [0, 0]
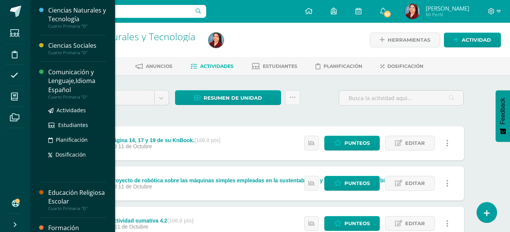
click at [62, 83] on div "Comunicación y Lenguaje,Idioma Español" at bounding box center [77, 81] width 58 height 26
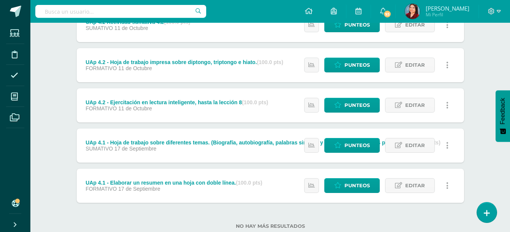
scroll to position [119, 0]
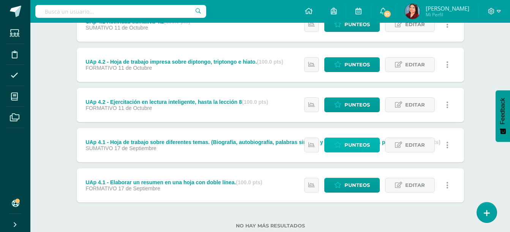
click at [345, 148] on span "Punteos" at bounding box center [356, 145] width 25 height 14
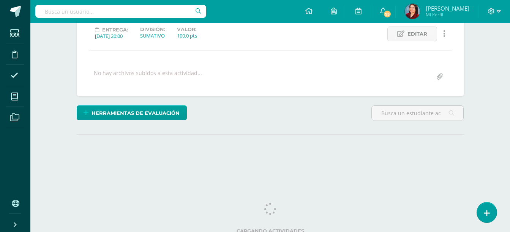
scroll to position [112, 0]
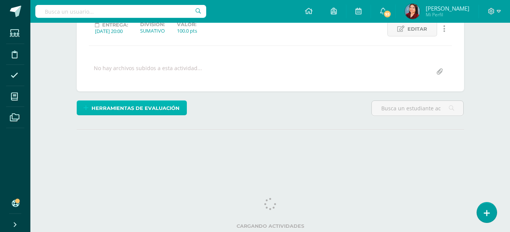
click at [166, 105] on span "Herramientas de evaluación" at bounding box center [136, 108] width 88 height 14
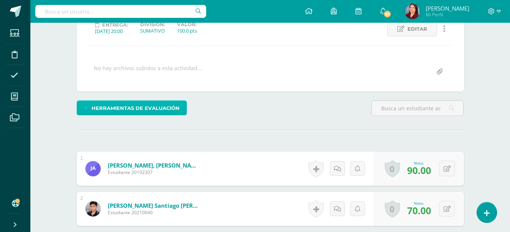
click at [167, 109] on span "Herramientas de evaluación" at bounding box center [136, 108] width 88 height 14
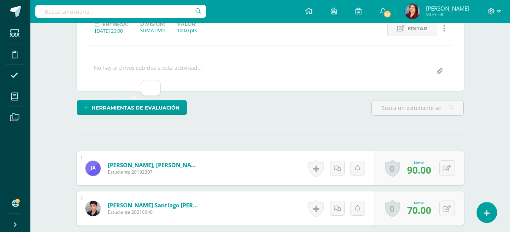
click at [241, 111] on div "Herramientas de evaluación" at bounding box center [270, 111] width 393 height 22
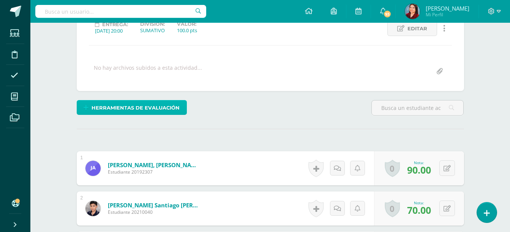
click at [156, 103] on span "Herramientas de evaluación" at bounding box center [136, 108] width 88 height 14
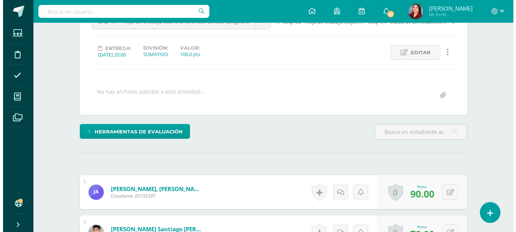
scroll to position [89, 0]
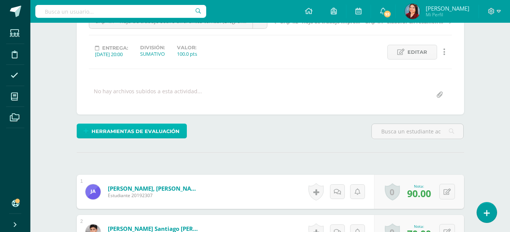
click at [153, 132] on span "Herramientas de evaluación" at bounding box center [136, 132] width 88 height 14
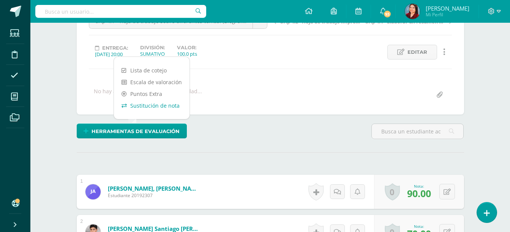
click at [163, 105] on link "Sustitución de nota" at bounding box center [152, 106] width 76 height 12
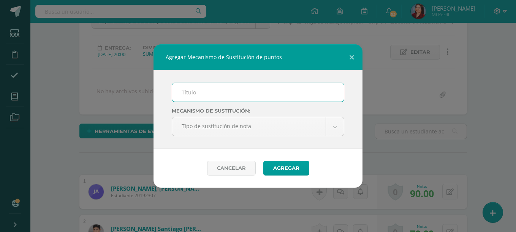
scroll to position [89, 0]
click at [227, 90] on input "text" at bounding box center [258, 92] width 172 height 19
click at [212, 103] on div "Mecanismo de sustitución: Tipo de sustitución de nota Tipo de sustitución de no…" at bounding box center [257, 109] width 209 height 79
drag, startPoint x: 212, startPoint y: 103, endPoint x: 208, endPoint y: 94, distance: 10.0
click at [208, 94] on div "Mecanismo de sustitución: Tipo de sustitución de nota Tipo de sustitución de no…" at bounding box center [257, 109] width 209 height 79
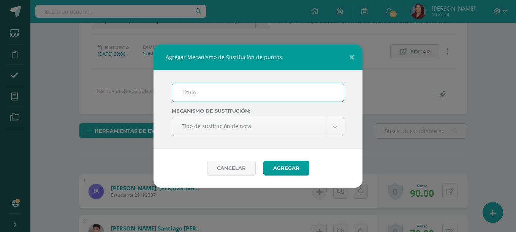
click at [208, 94] on input "text" at bounding box center [258, 92] width 172 height 19
type input "PMA"
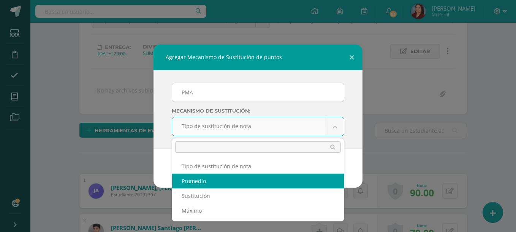
select select "average"
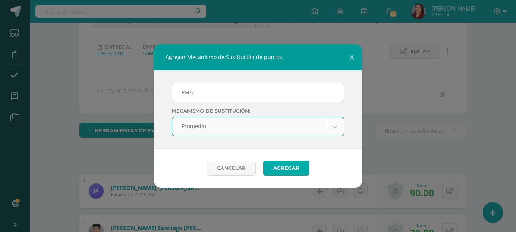
scroll to position [90, 0]
click at [278, 170] on button "Agregar" at bounding box center [286, 168] width 46 height 15
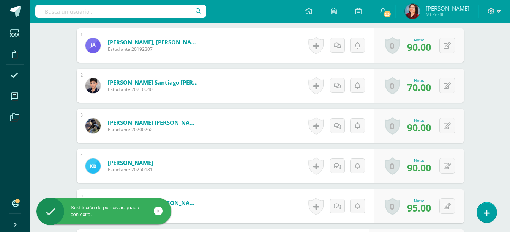
scroll to position [269, 0]
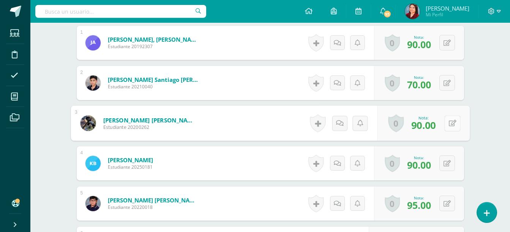
click at [443, 129] on div "0 [GEOGRAPHIC_DATA] Logros obtenidos Aún no hay logros agregados Nota: 90.00" at bounding box center [423, 123] width 93 height 35
click at [448, 128] on button at bounding box center [452, 123] width 16 height 16
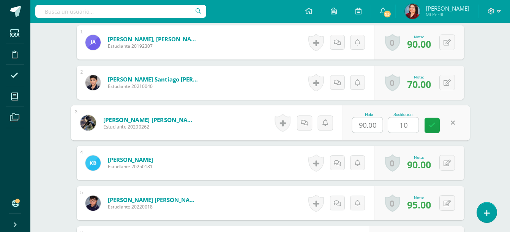
type input "100"
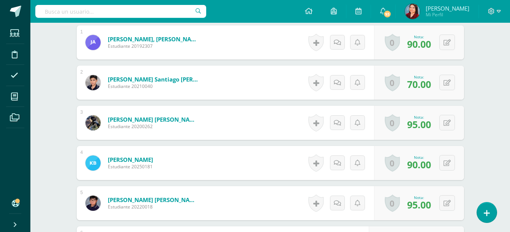
scroll to position [269, 0]
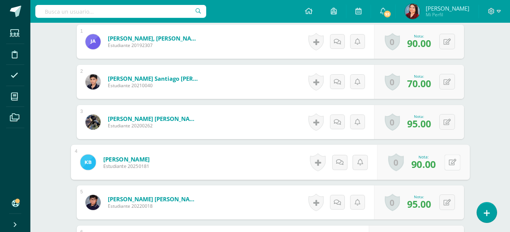
click at [451, 164] on button at bounding box center [452, 163] width 16 height 16
type input "100"
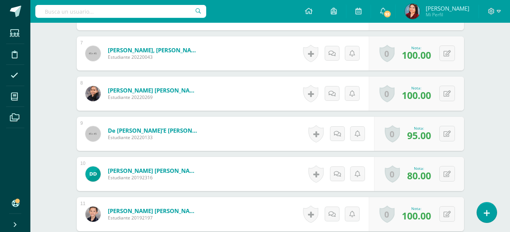
scroll to position [503, 0]
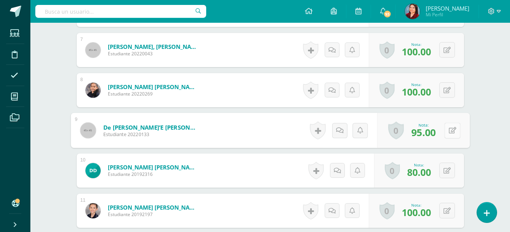
click at [450, 128] on icon at bounding box center [453, 130] width 8 height 6
type input "100"
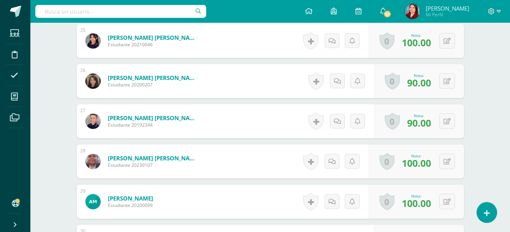
scroll to position [1236, 0]
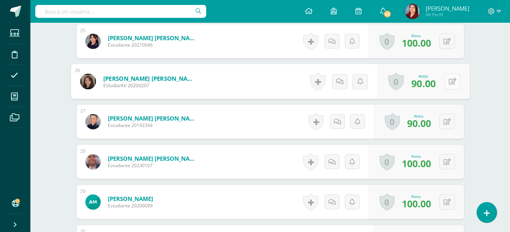
click at [452, 85] on button at bounding box center [452, 82] width 16 height 16
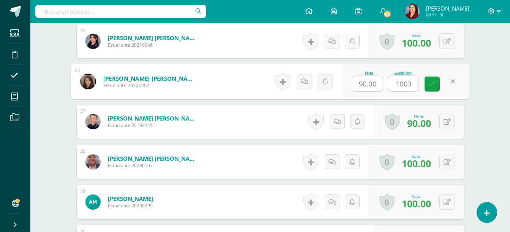
type input "100"
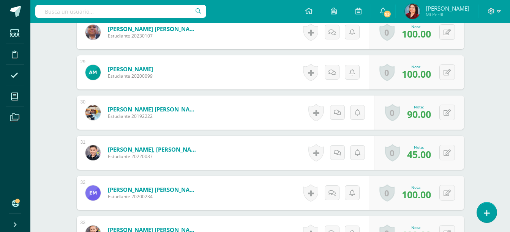
scroll to position [1367, 0]
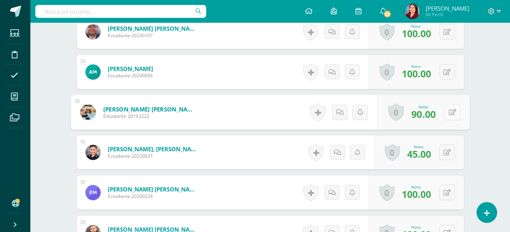
click at [452, 110] on button at bounding box center [452, 112] width 16 height 16
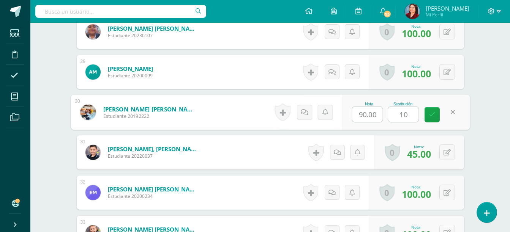
type input "100"
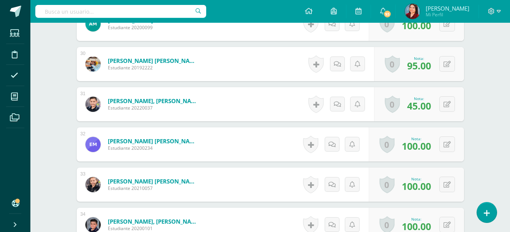
scroll to position [1416, 0]
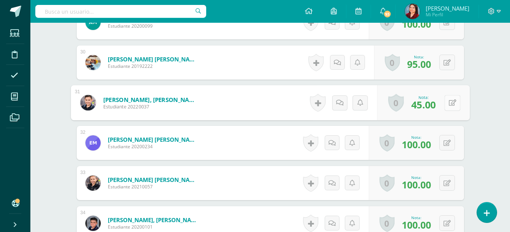
click at [441, 100] on div "0 [GEOGRAPHIC_DATA] Logros obtenidos Aún no hay logros agregados Nota: 45.00" at bounding box center [423, 102] width 93 height 35
click at [453, 104] on icon at bounding box center [453, 103] width 8 height 6
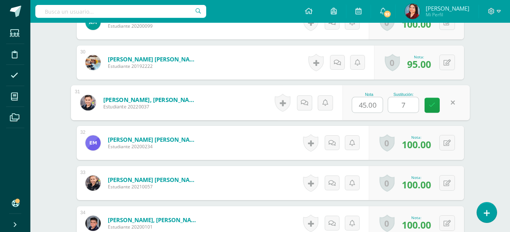
type input "75"
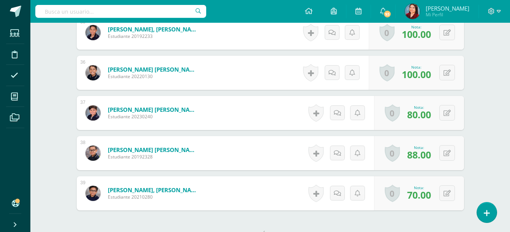
scroll to position [1648, 0]
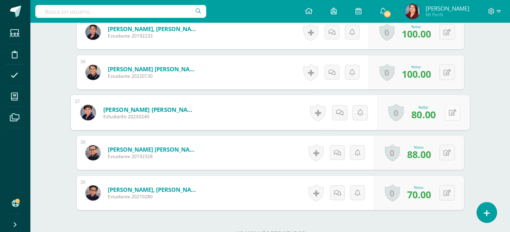
click at [447, 115] on button at bounding box center [452, 113] width 16 height 16
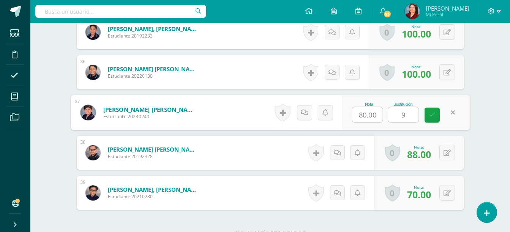
type input "95"
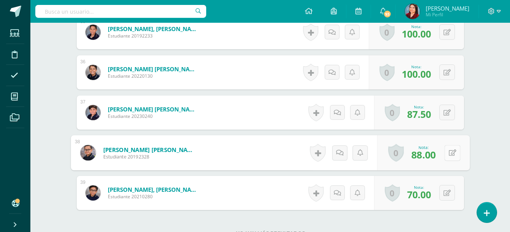
click at [447, 148] on button at bounding box center [452, 153] width 16 height 16
type input "100"
